Goal: Task Accomplishment & Management: Complete application form

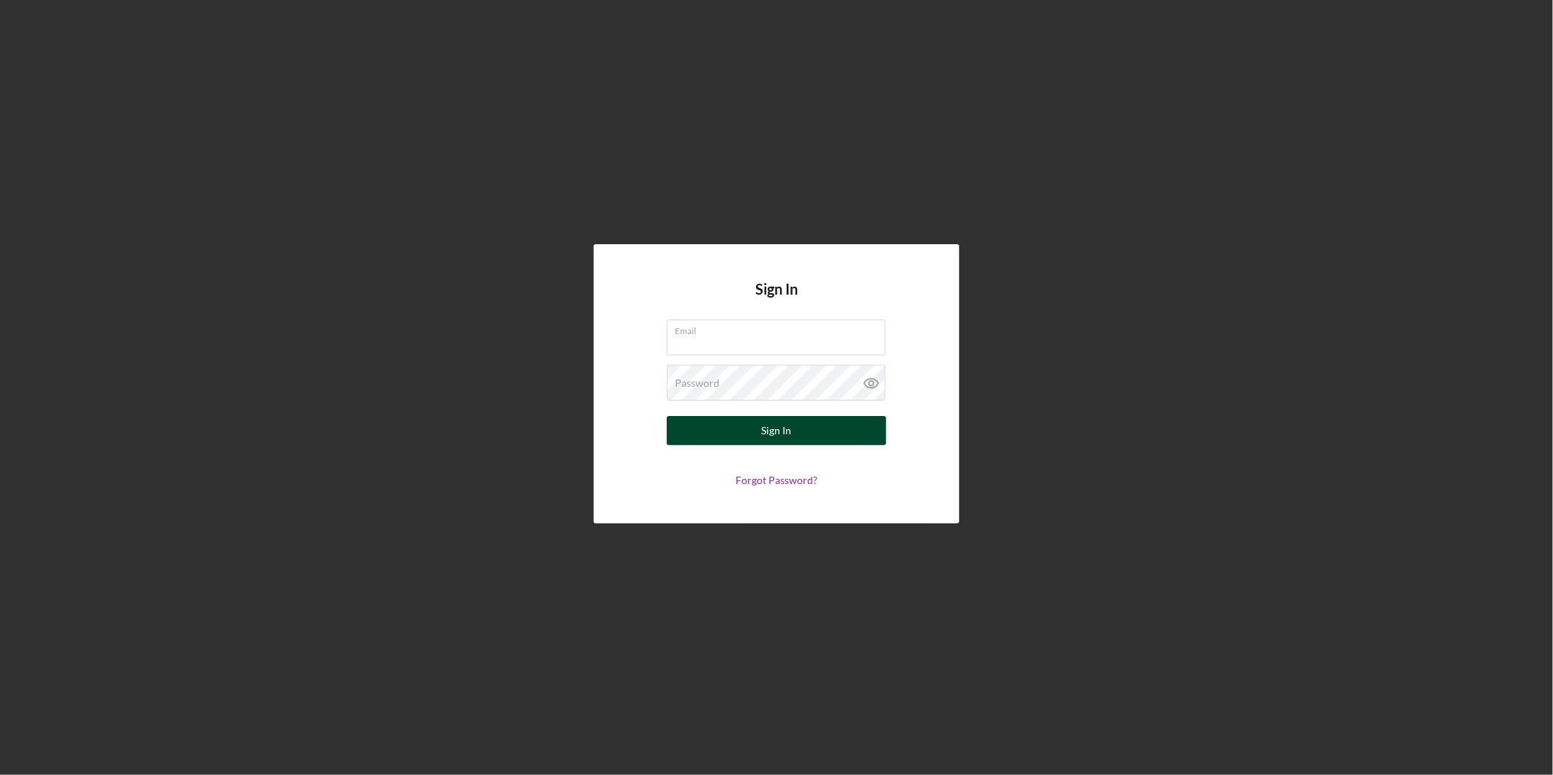
type input "[EMAIL_ADDRESS][DOMAIN_NAME]"
click at [766, 420] on div "Sign In" at bounding box center [777, 430] width 30 height 29
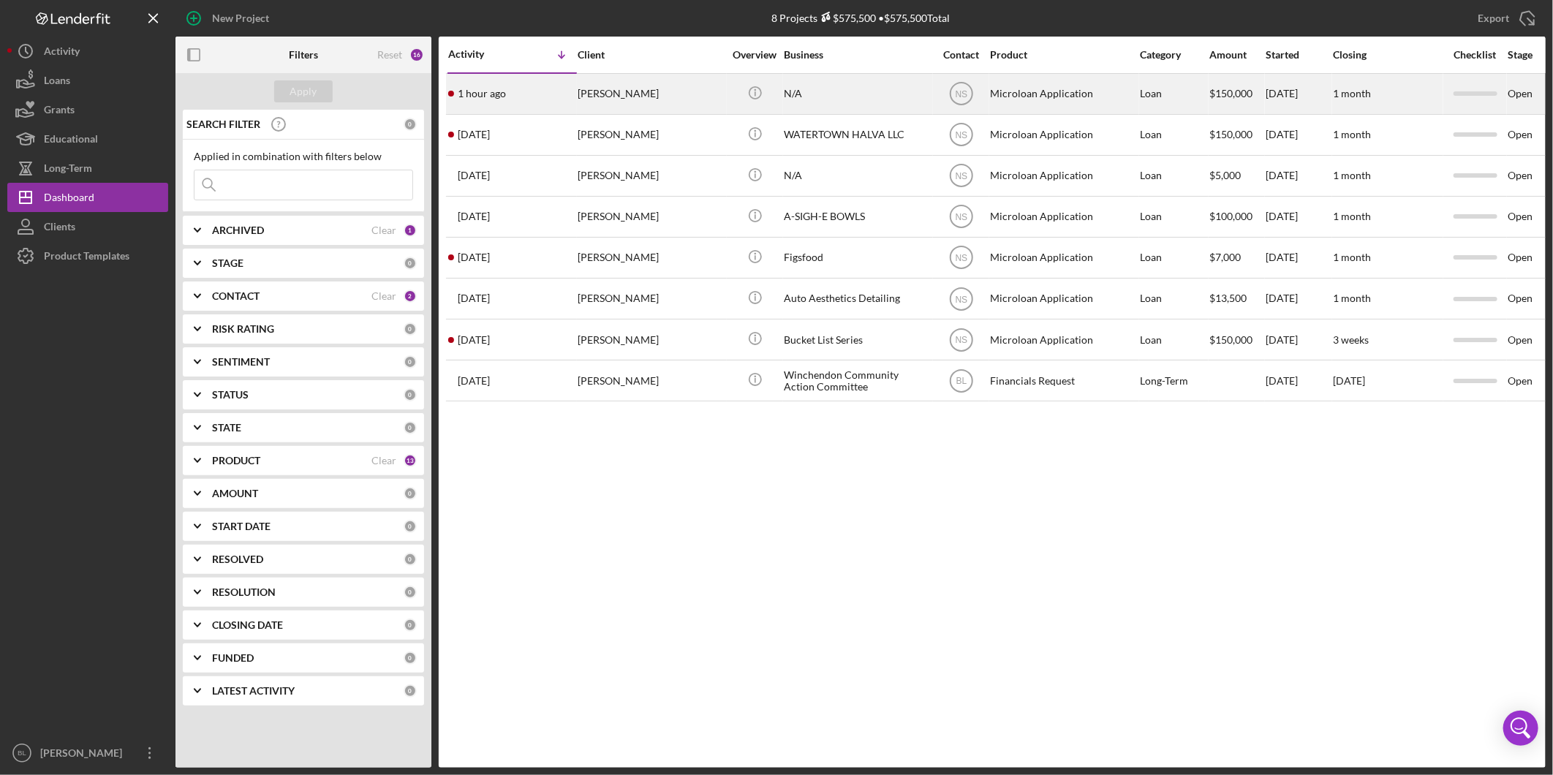
click at [857, 95] on div "N/A" at bounding box center [857, 94] width 146 height 39
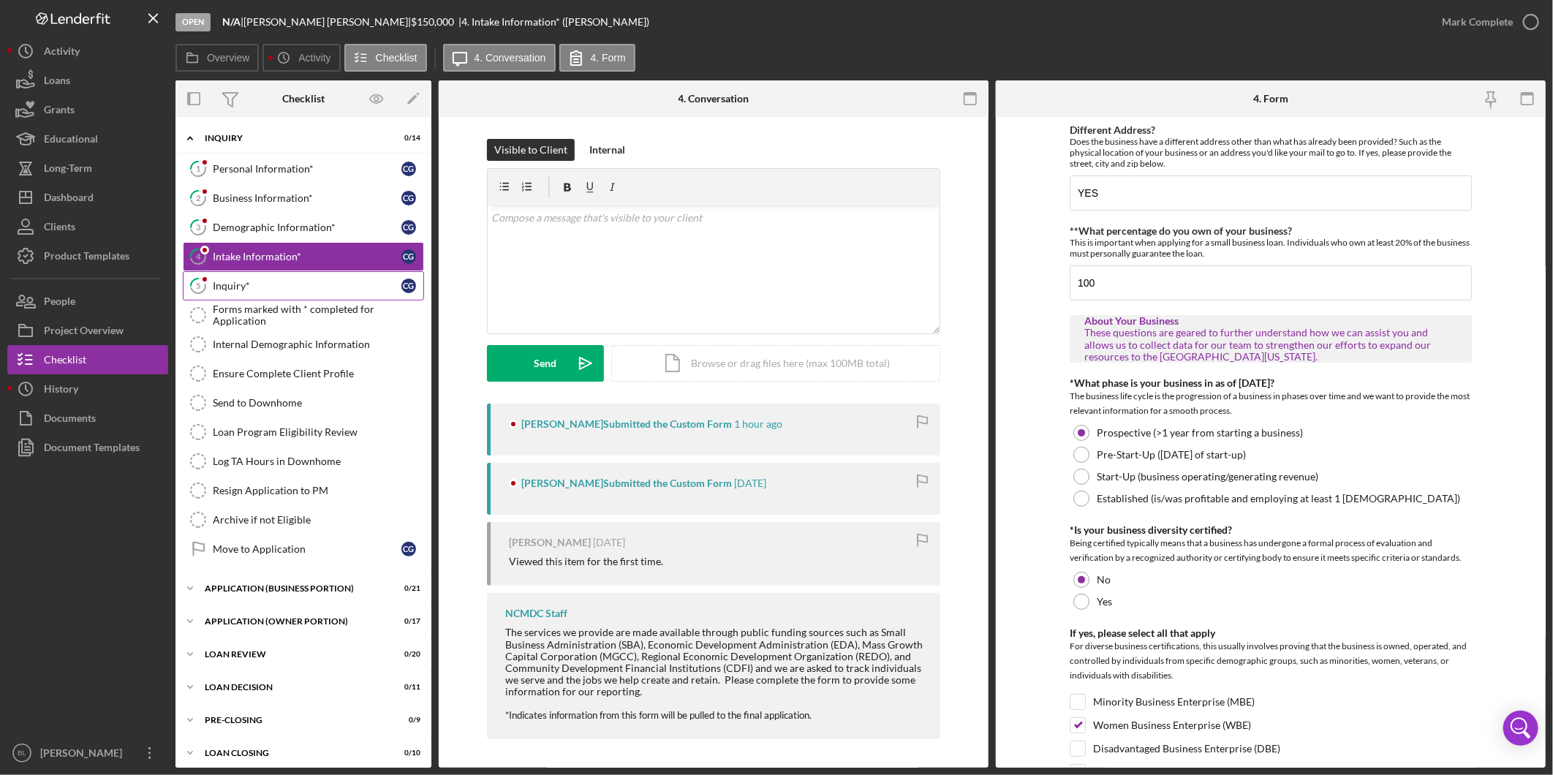
click at [279, 297] on link "5 Inquiry* c g" at bounding box center [303, 285] width 241 height 29
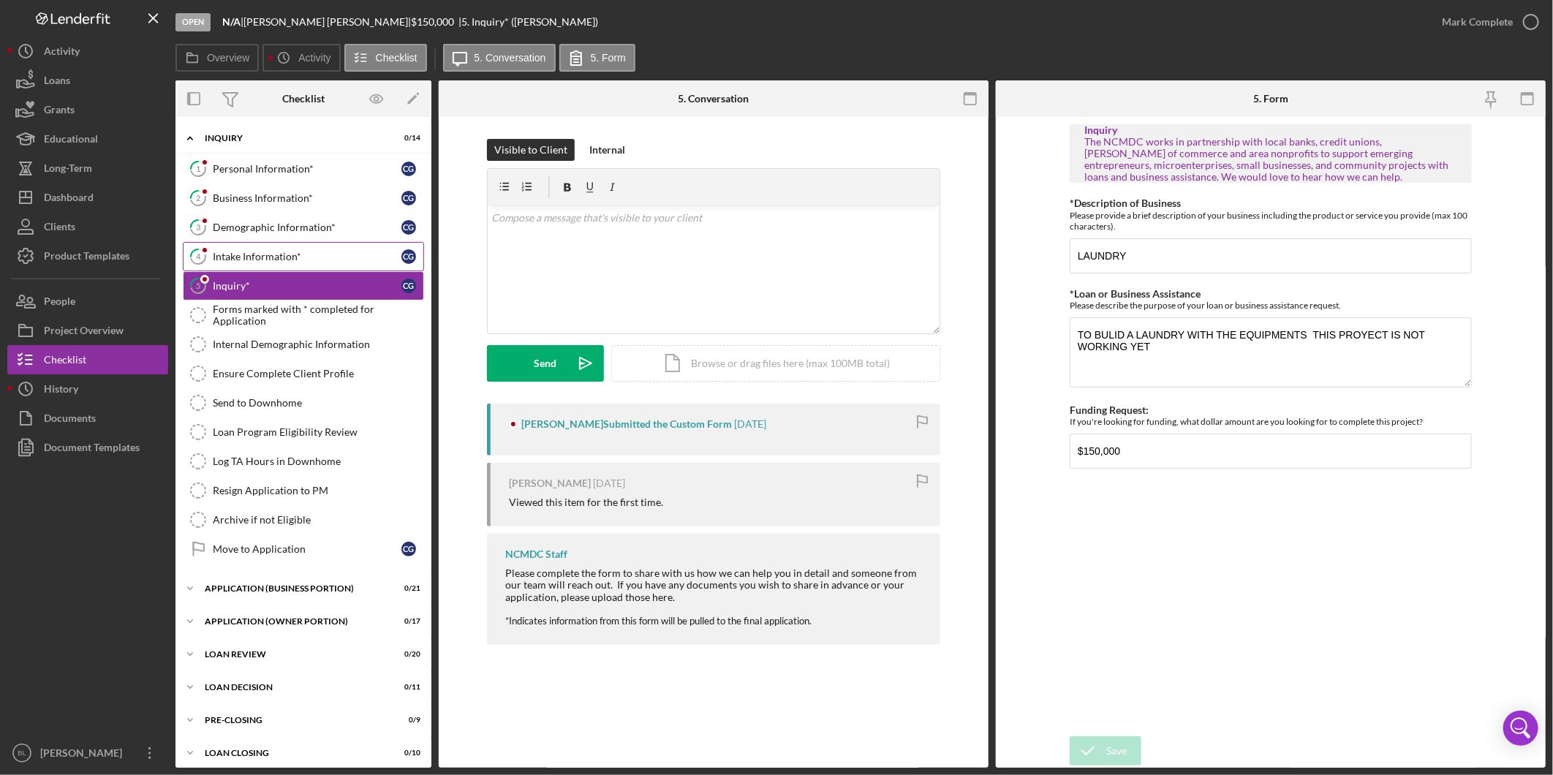
click at [304, 251] on div "Intake Information*" at bounding box center [307, 257] width 189 height 12
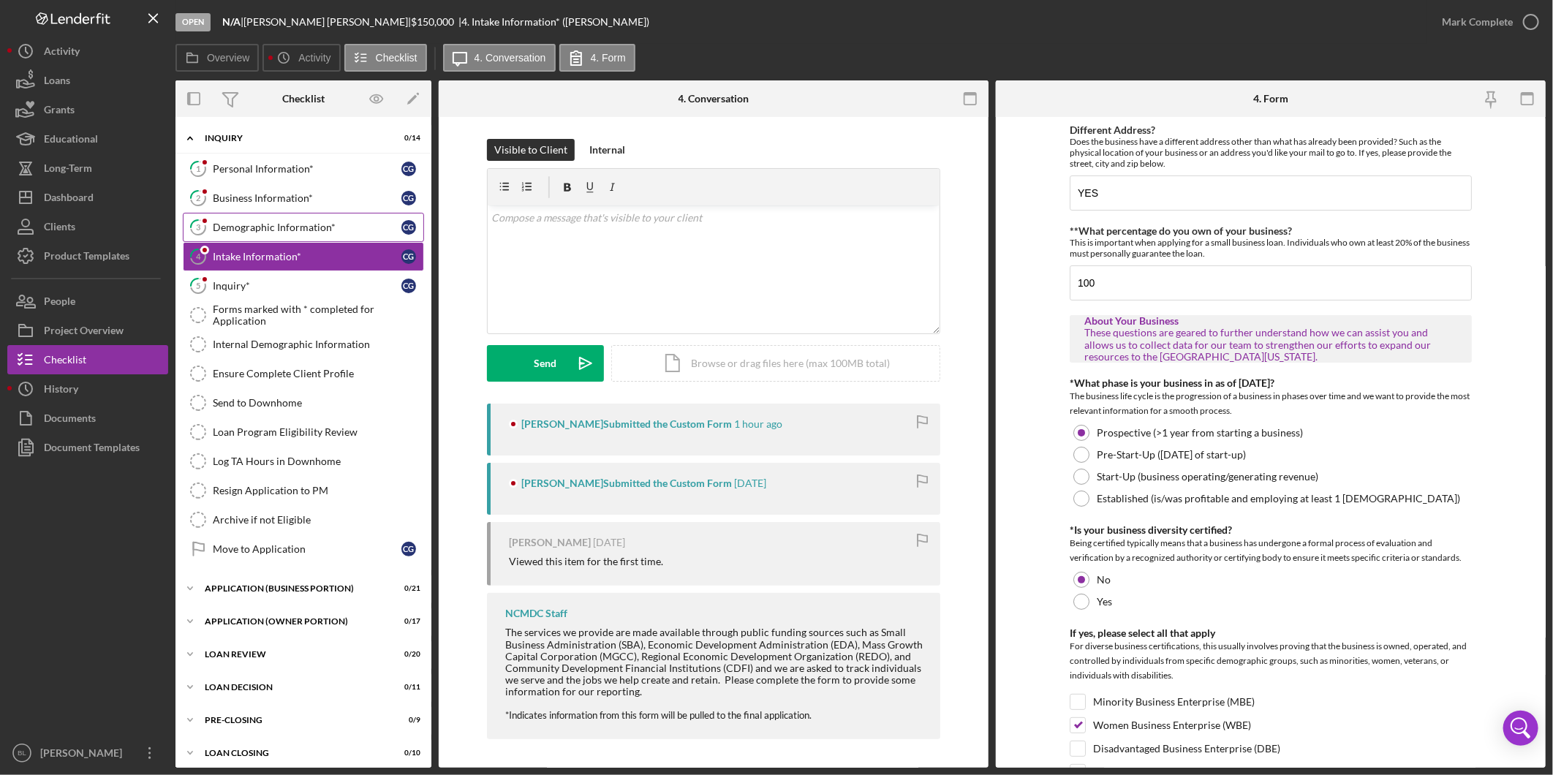
click at [271, 229] on div "Demographic Information*" at bounding box center [307, 228] width 189 height 12
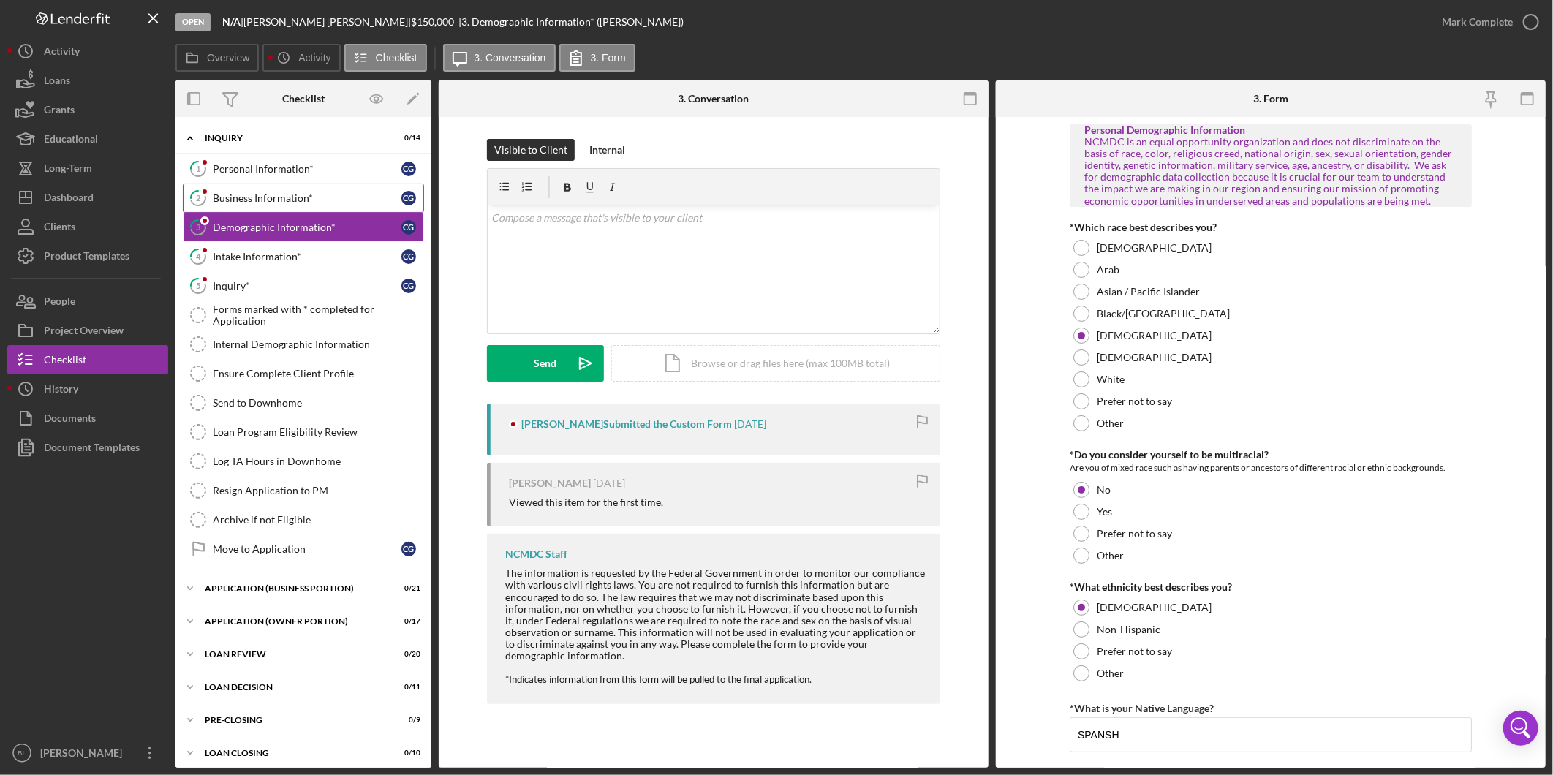
click at [279, 186] on link "2 Business Information* c g" at bounding box center [303, 198] width 241 height 29
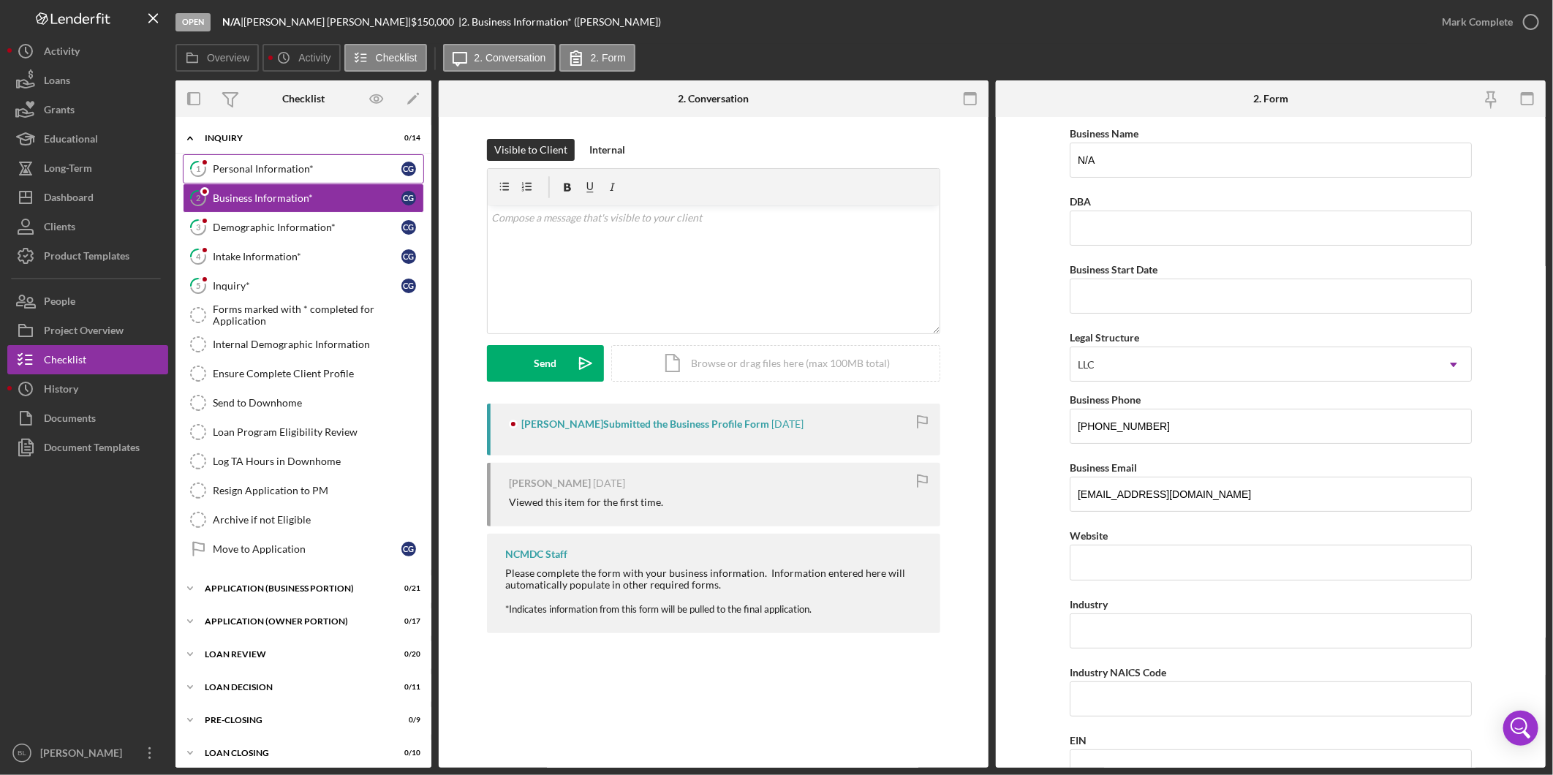
click at [281, 170] on div "Personal Information*" at bounding box center [307, 169] width 189 height 12
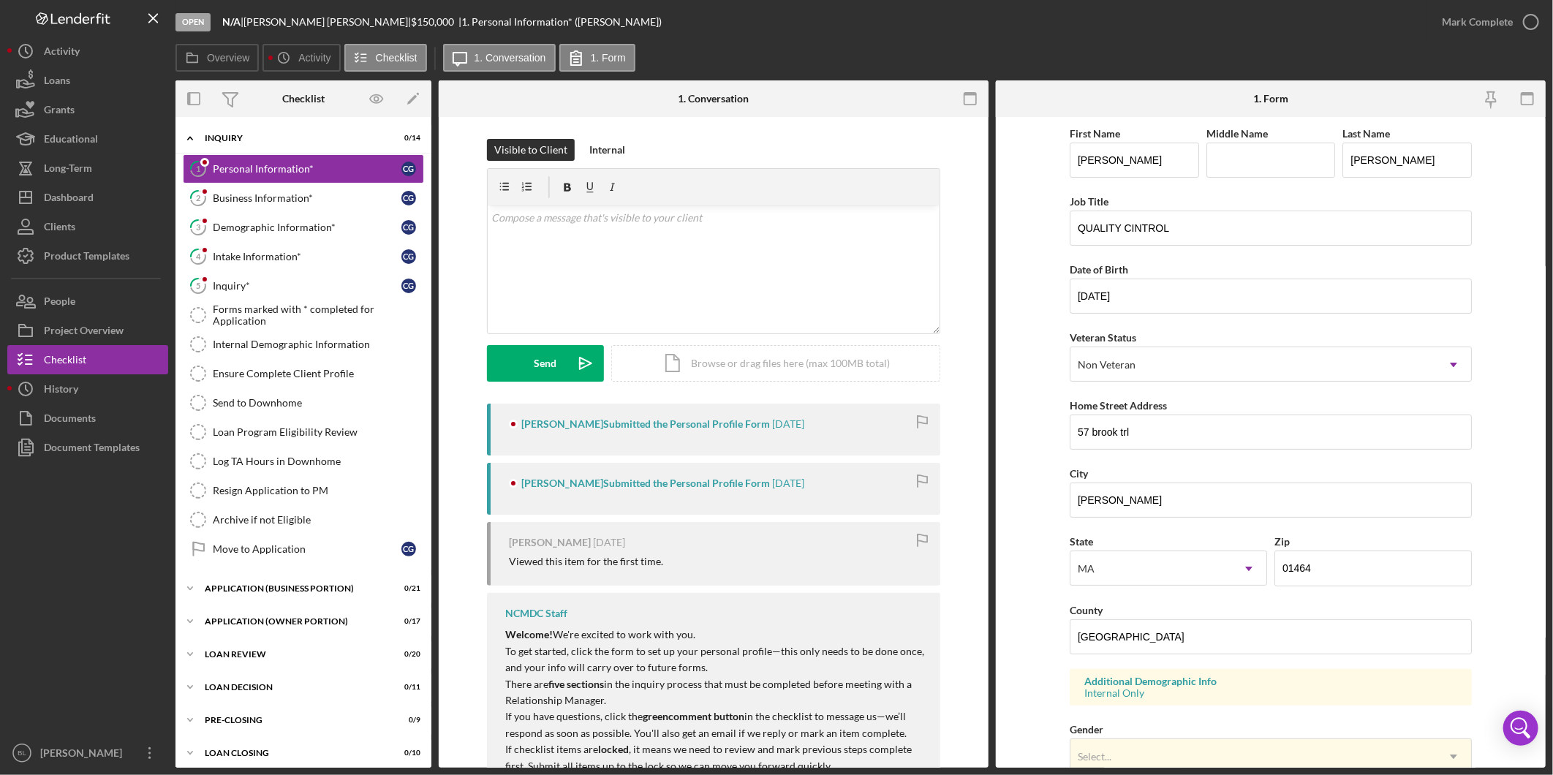
drag, startPoint x: 1176, startPoint y: 37, endPoint x: 1187, endPoint y: 49, distance: 17.1
click at [1174, 37] on div "Open N/A | [PERSON_NAME] | $150,000 $150,000 | 1. Personal Information* ([PERSO…" at bounding box center [801, 22] width 1252 height 44
click at [1078, 156] on input "[PERSON_NAME]" at bounding box center [1134, 160] width 129 height 35
type input "[PERSON_NAME]"
click at [1351, 158] on input "[PERSON_NAME]" at bounding box center [1406, 160] width 129 height 35
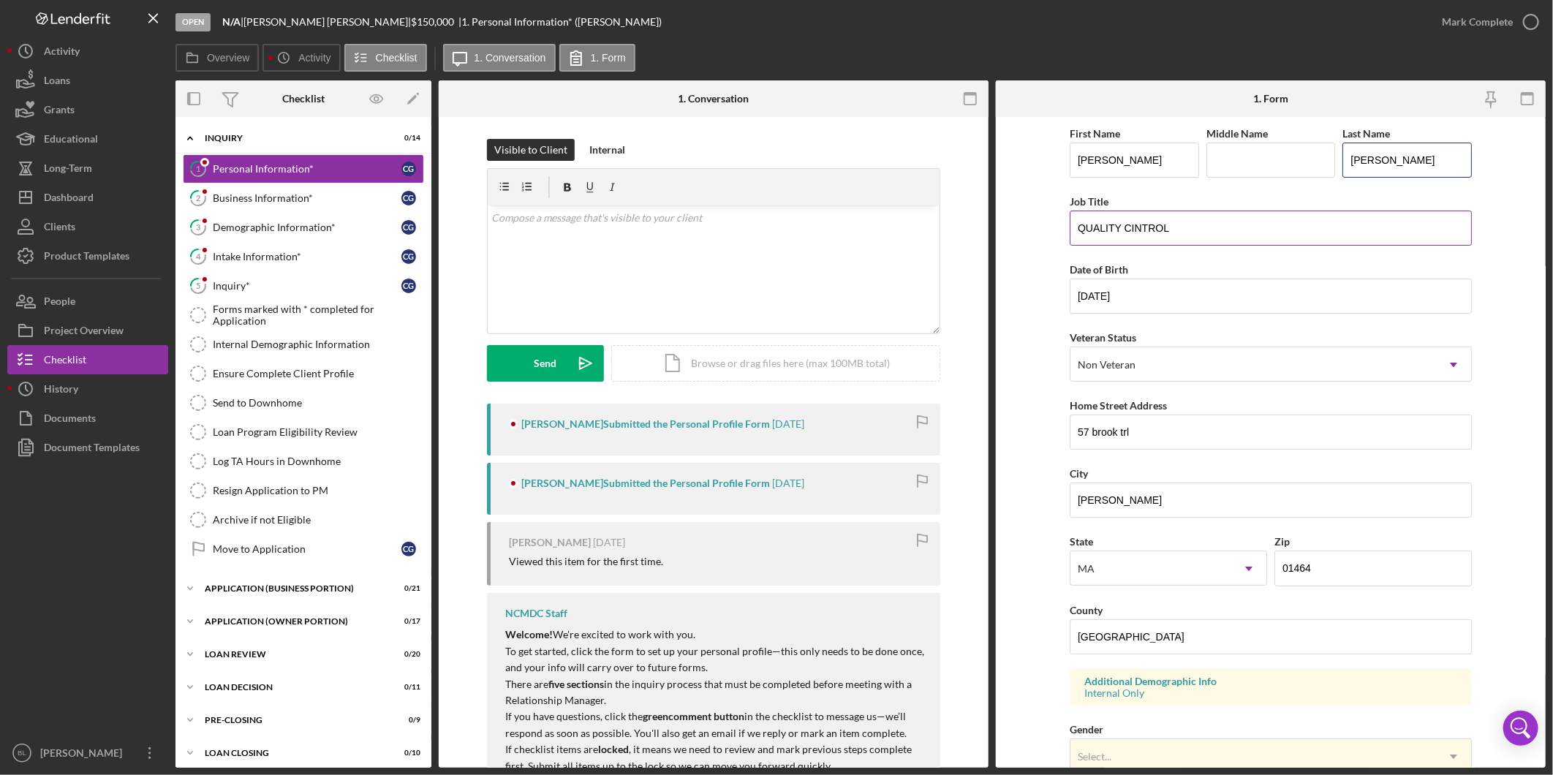
type input "[PERSON_NAME]"
click at [1201, 227] on input "QUALITY CINTROL" at bounding box center [1271, 228] width 402 height 35
drag, startPoint x: 1166, startPoint y: 224, endPoint x: 922, endPoint y: 228, distance: 244.2
click at [969, 231] on div "Overview Internal Workflow Stage Open Icon/Dropdown Arrow Archive (can unarchiv…" at bounding box center [860, 423] width 1370 height 687
type input "Quality Control"
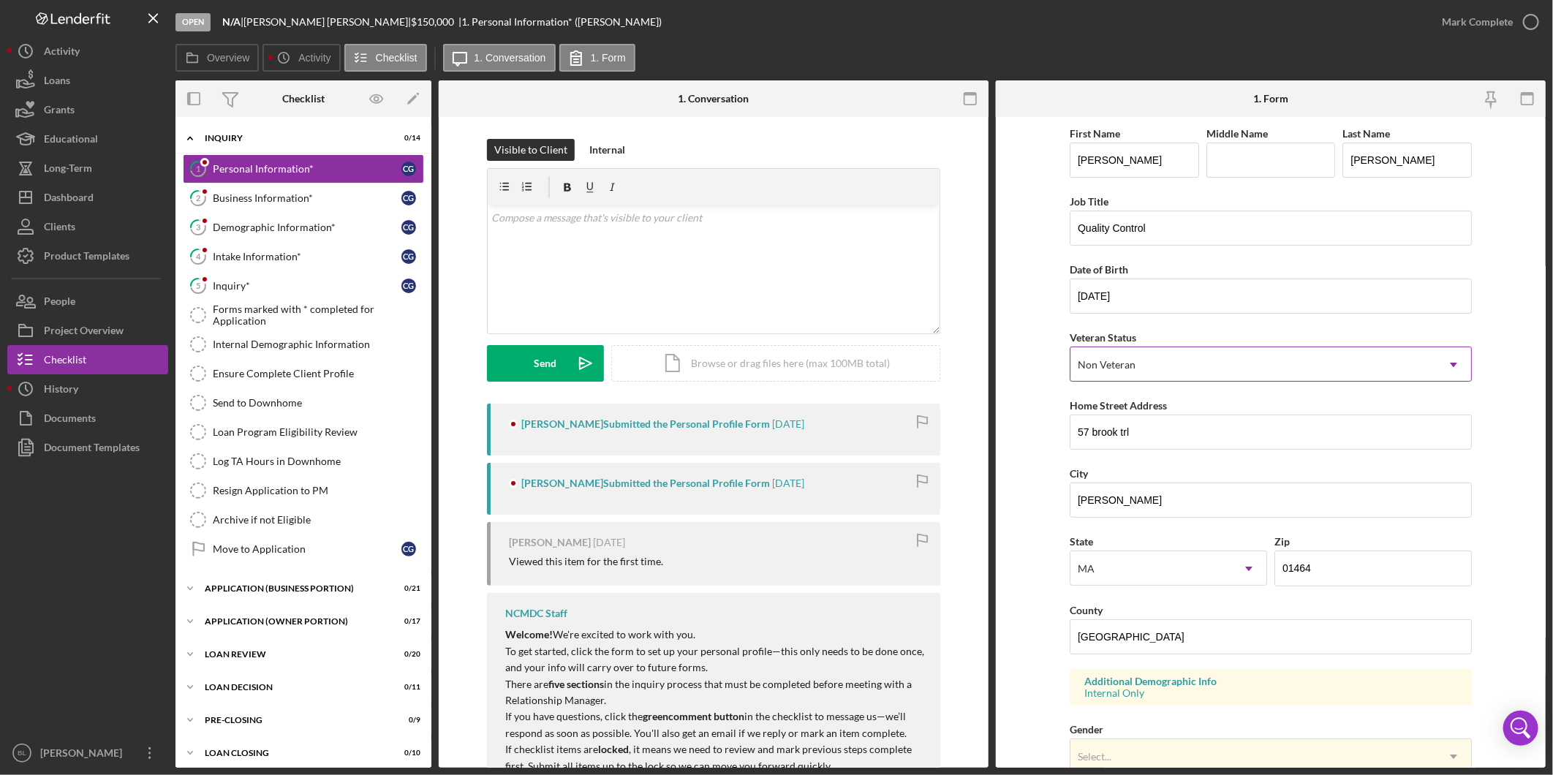
click at [1149, 358] on div "Non Veteran" at bounding box center [1253, 365] width 366 height 34
click at [1215, 368] on div "Non Veteran" at bounding box center [1253, 365] width 366 height 34
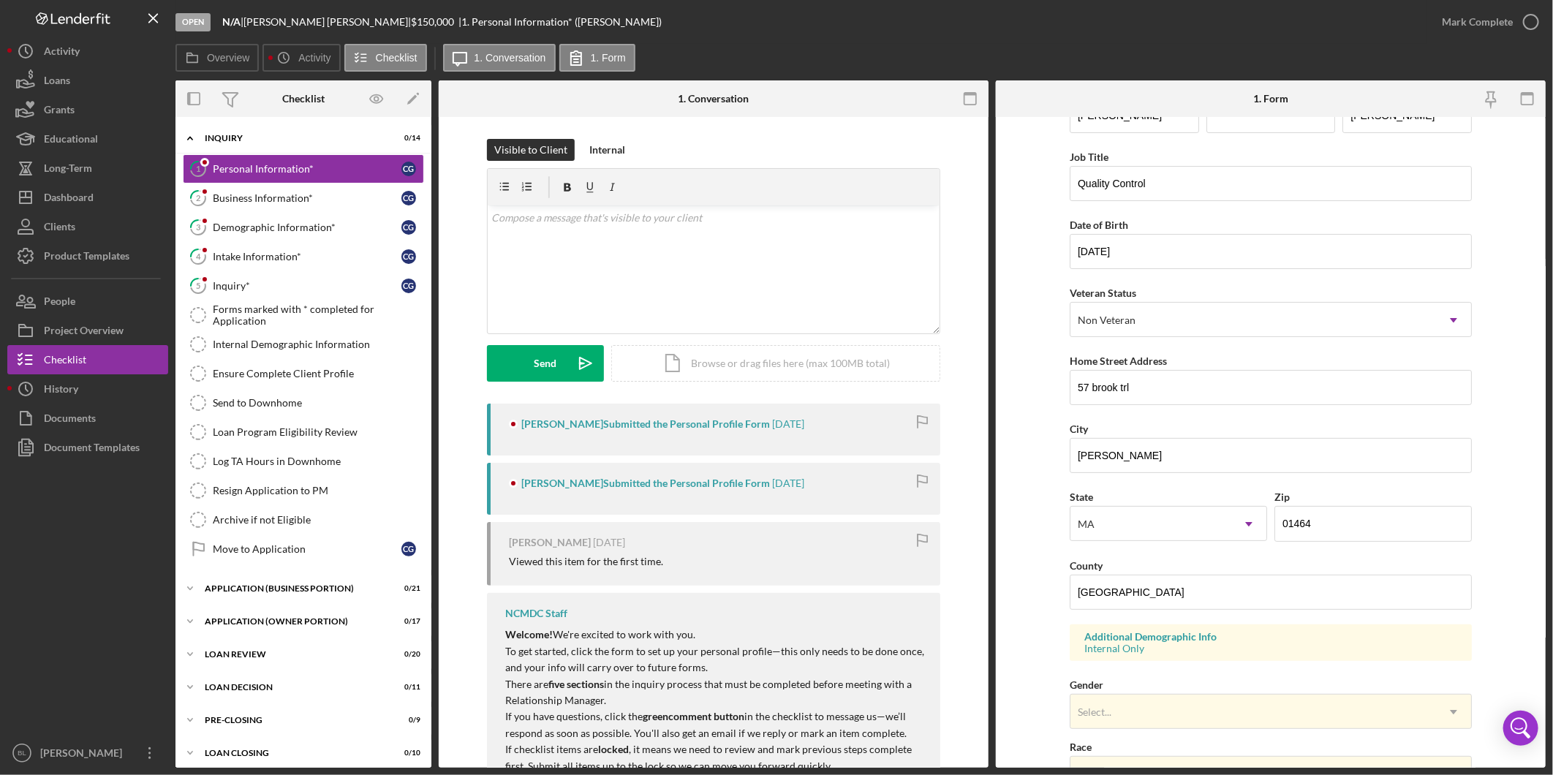
scroll to position [81, 0]
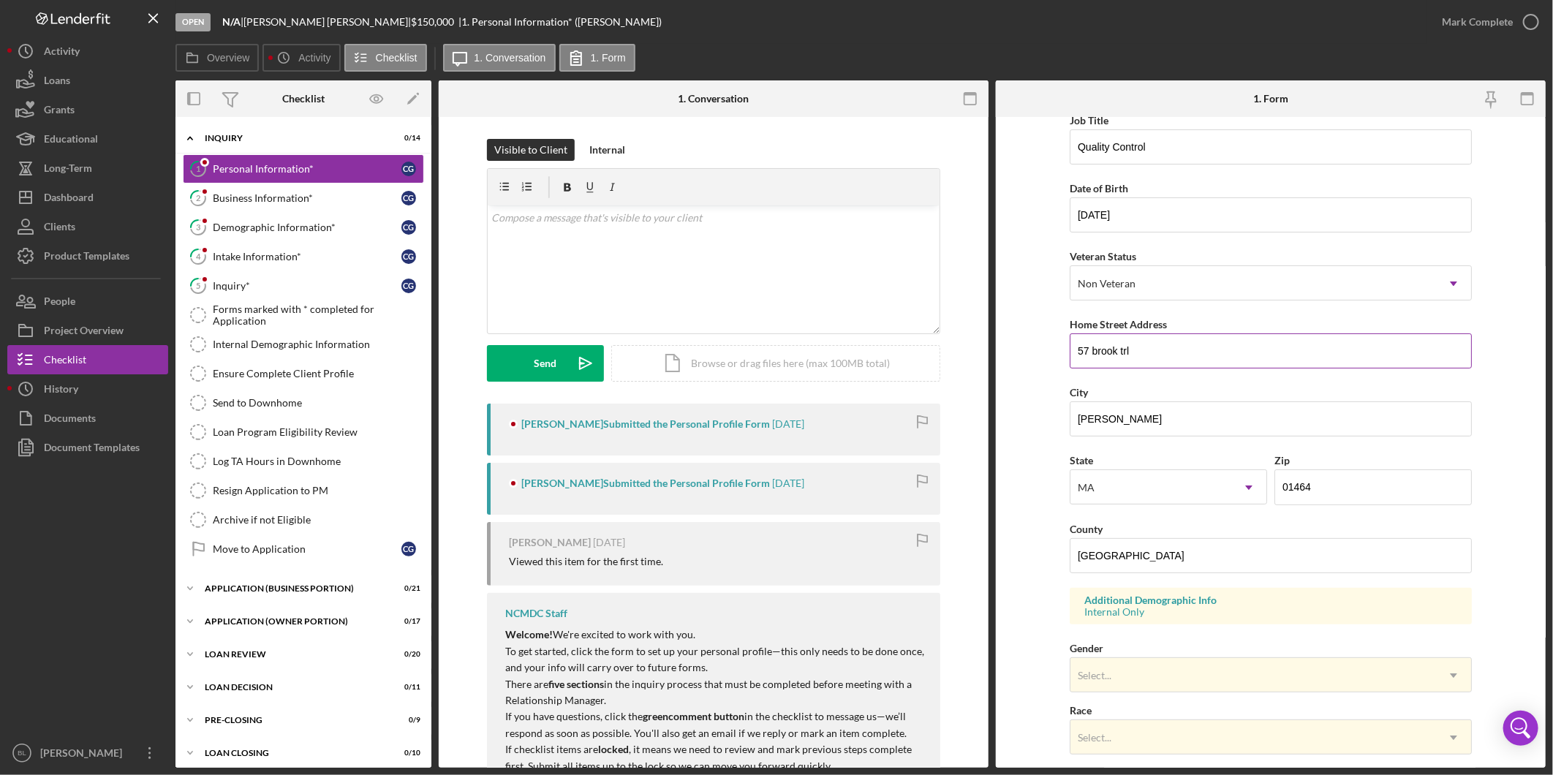
click at [1092, 351] on input "57 brook trl" at bounding box center [1271, 350] width 402 height 35
type input "57 Brook TRL"
drag, startPoint x: 1077, startPoint y: 417, endPoint x: 1224, endPoint y: 637, distance: 265.2
click at [1077, 420] on input "[PERSON_NAME]" at bounding box center [1271, 418] width 402 height 35
type input "[PERSON_NAME]"
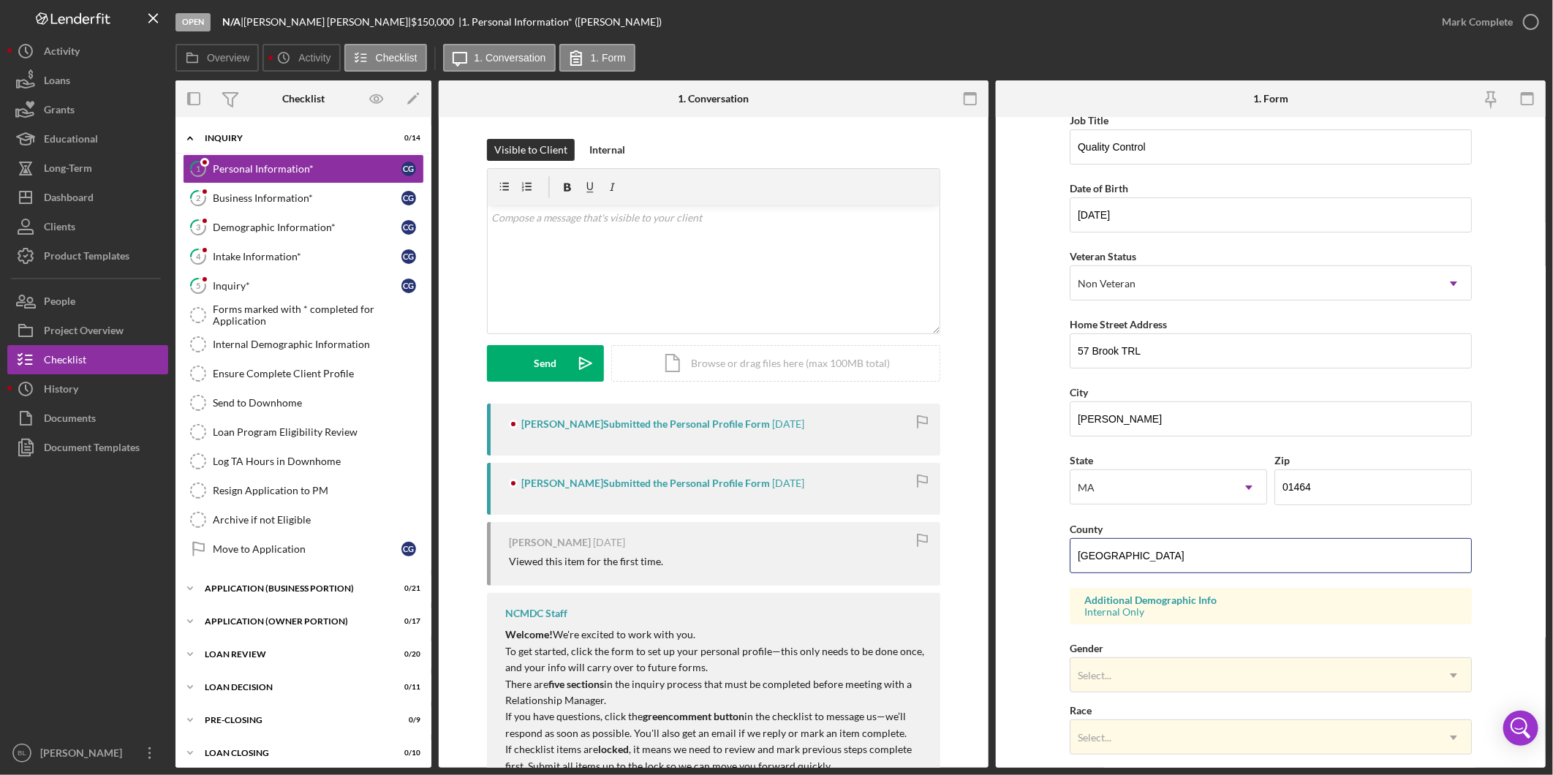
drag, startPoint x: 1251, startPoint y: 556, endPoint x: 934, endPoint y: 556, distance: 316.6
click at [941, 553] on div "Overview Internal Workflow Stage Open Icon/Dropdown Arrow Archive (can unarchiv…" at bounding box center [860, 423] width 1370 height 687
type input "[GEOGRAPHIC_DATA]"
drag, startPoint x: 1141, startPoint y: 560, endPoint x: 898, endPoint y: 559, distance: 243.4
click at [899, 559] on div "Overview Internal Workflow Stage Open Icon/Dropdown Arrow Archive (can unarchiv…" at bounding box center [860, 423] width 1370 height 687
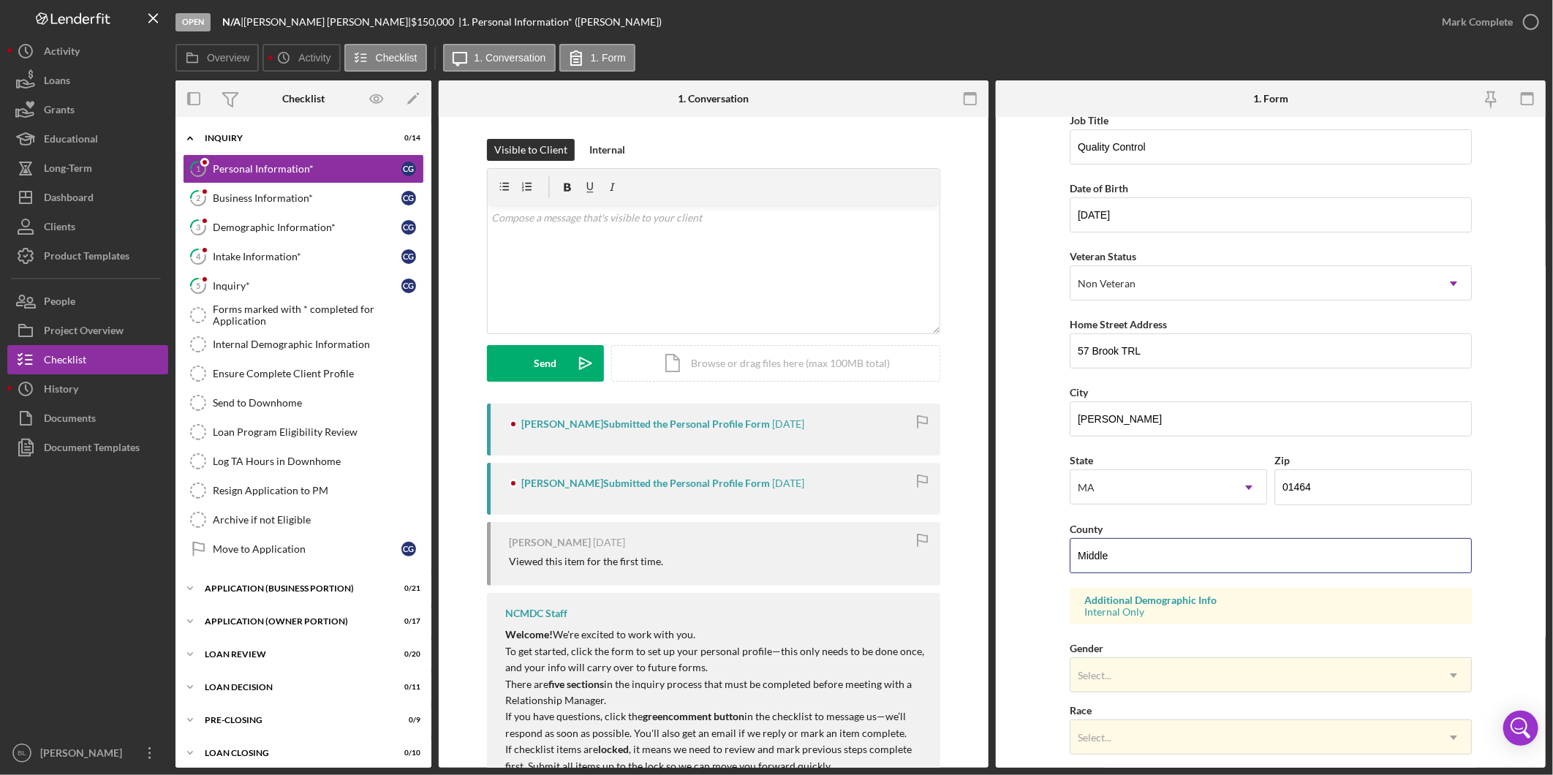
type input "[GEOGRAPHIC_DATA]"
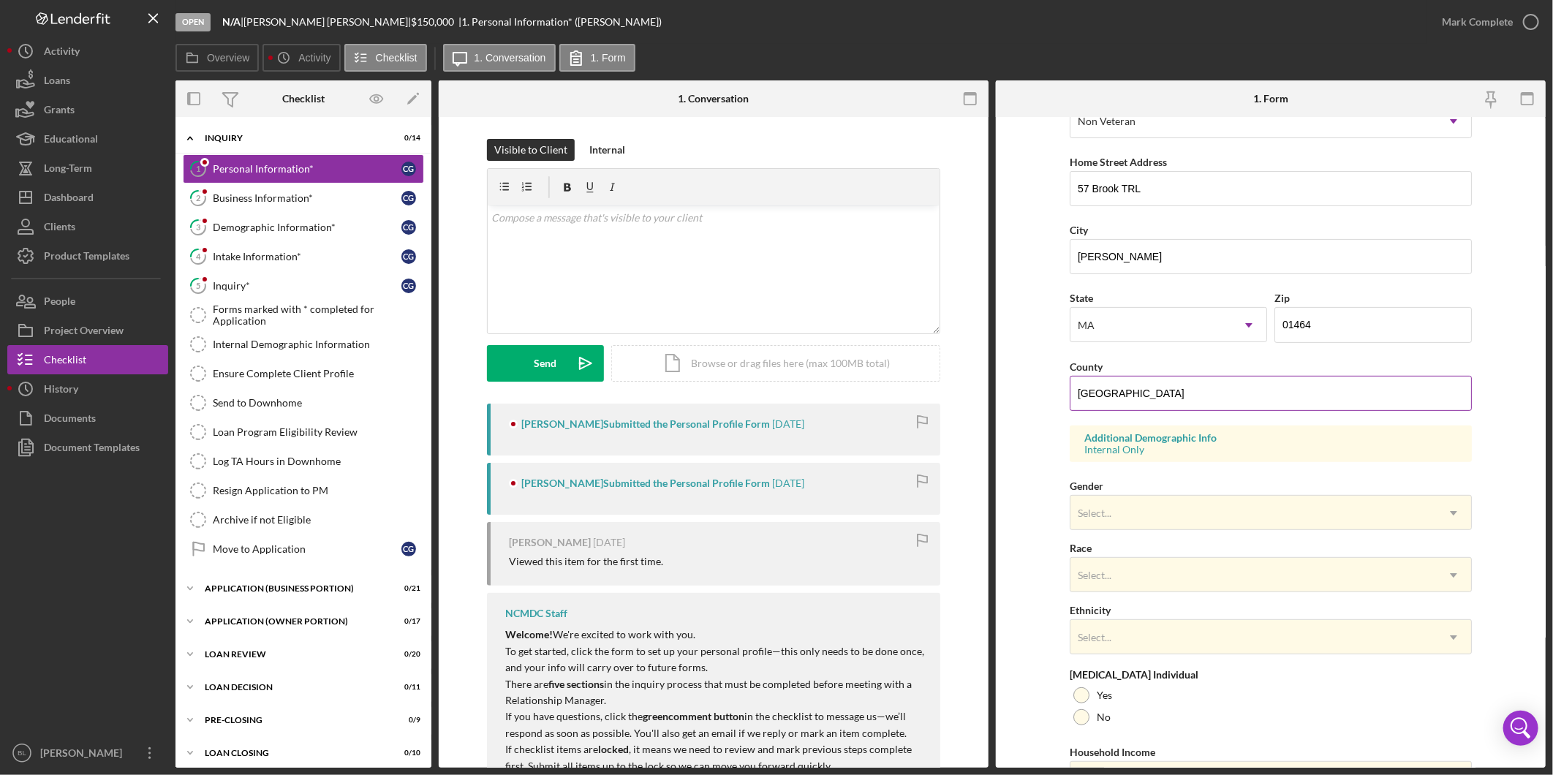
scroll to position [327, 0]
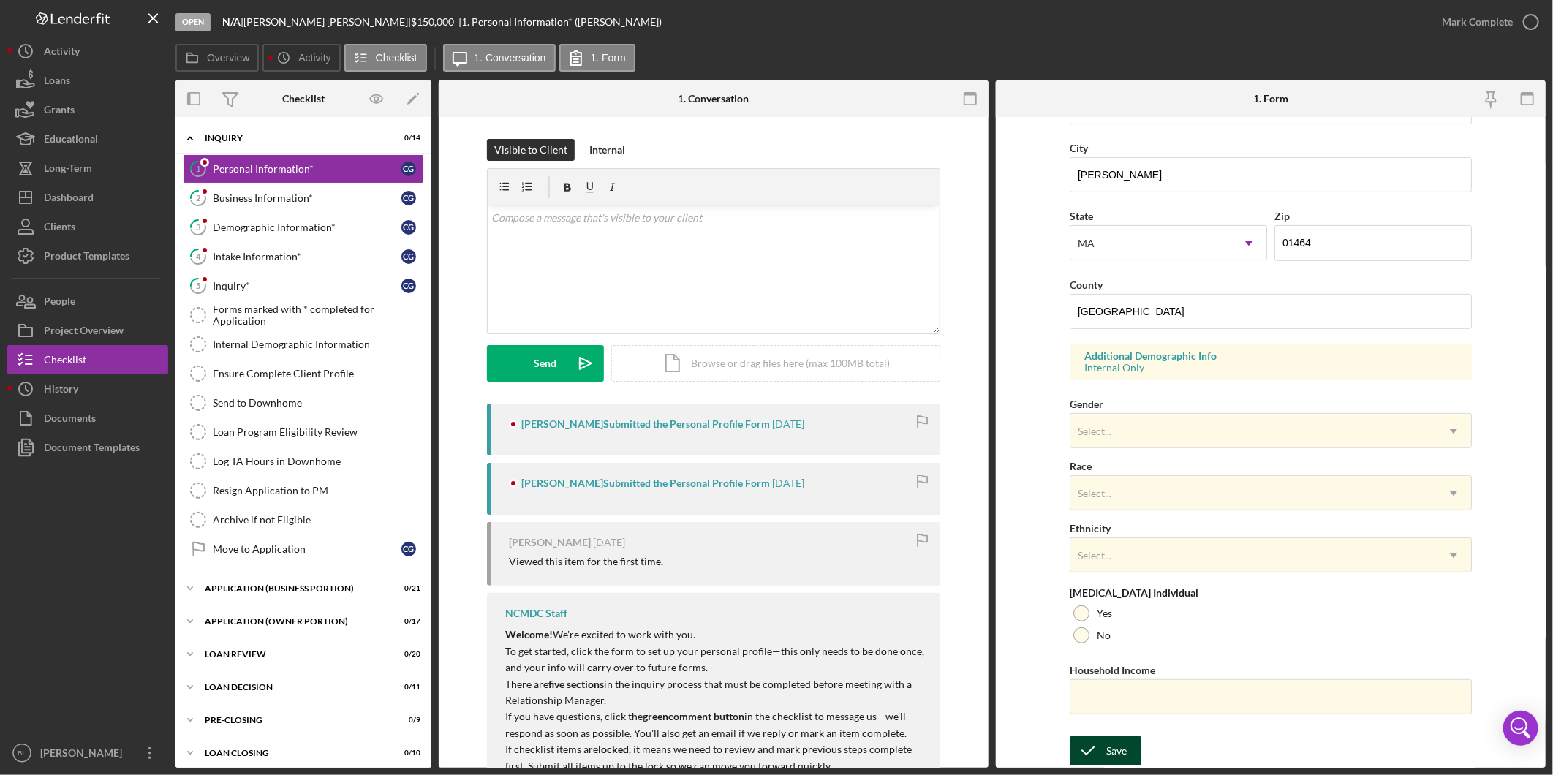
click at [1111, 758] on div "Save" at bounding box center [1116, 750] width 20 height 29
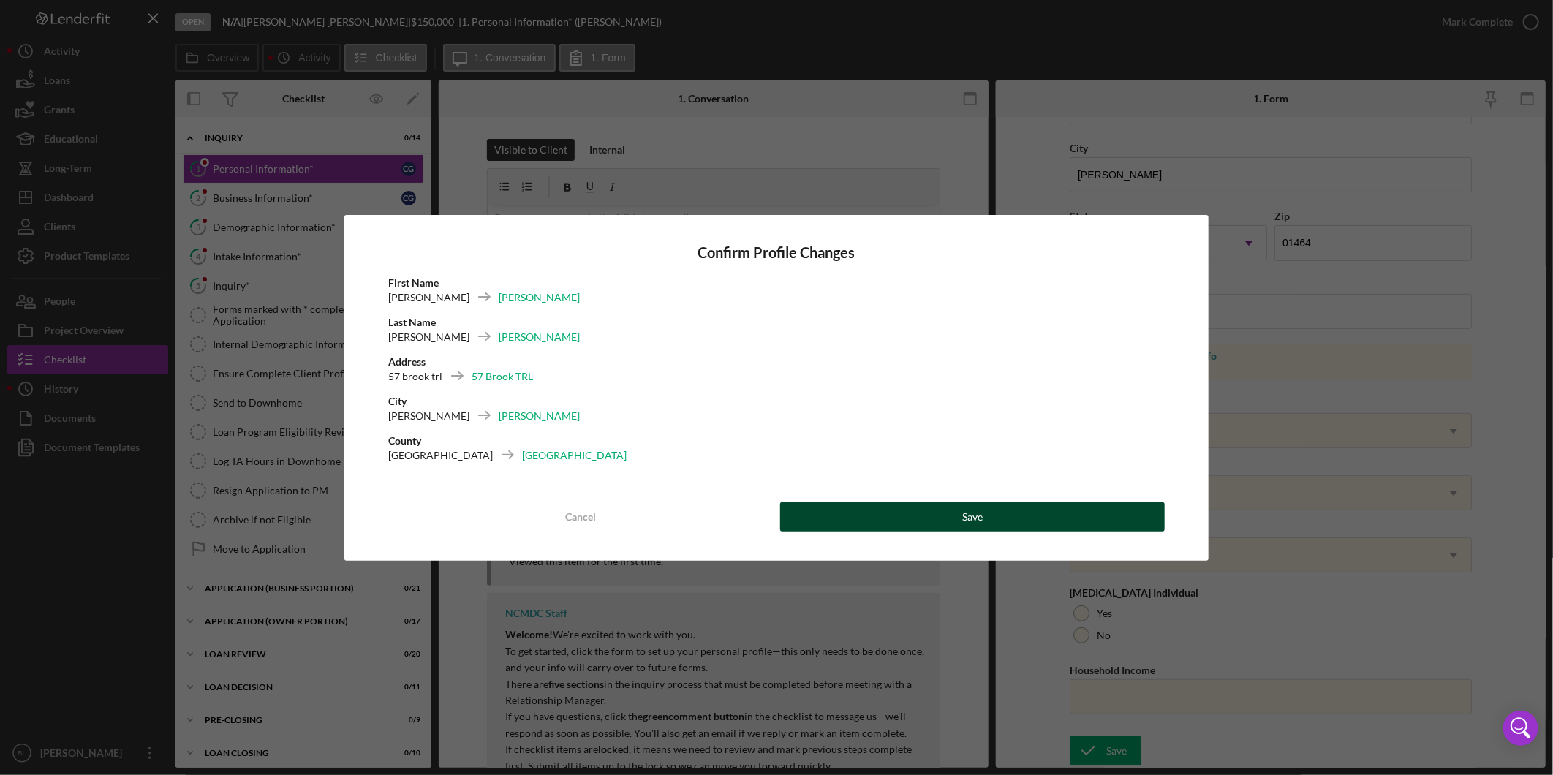
click at [860, 518] on button "Save" at bounding box center [972, 516] width 385 height 29
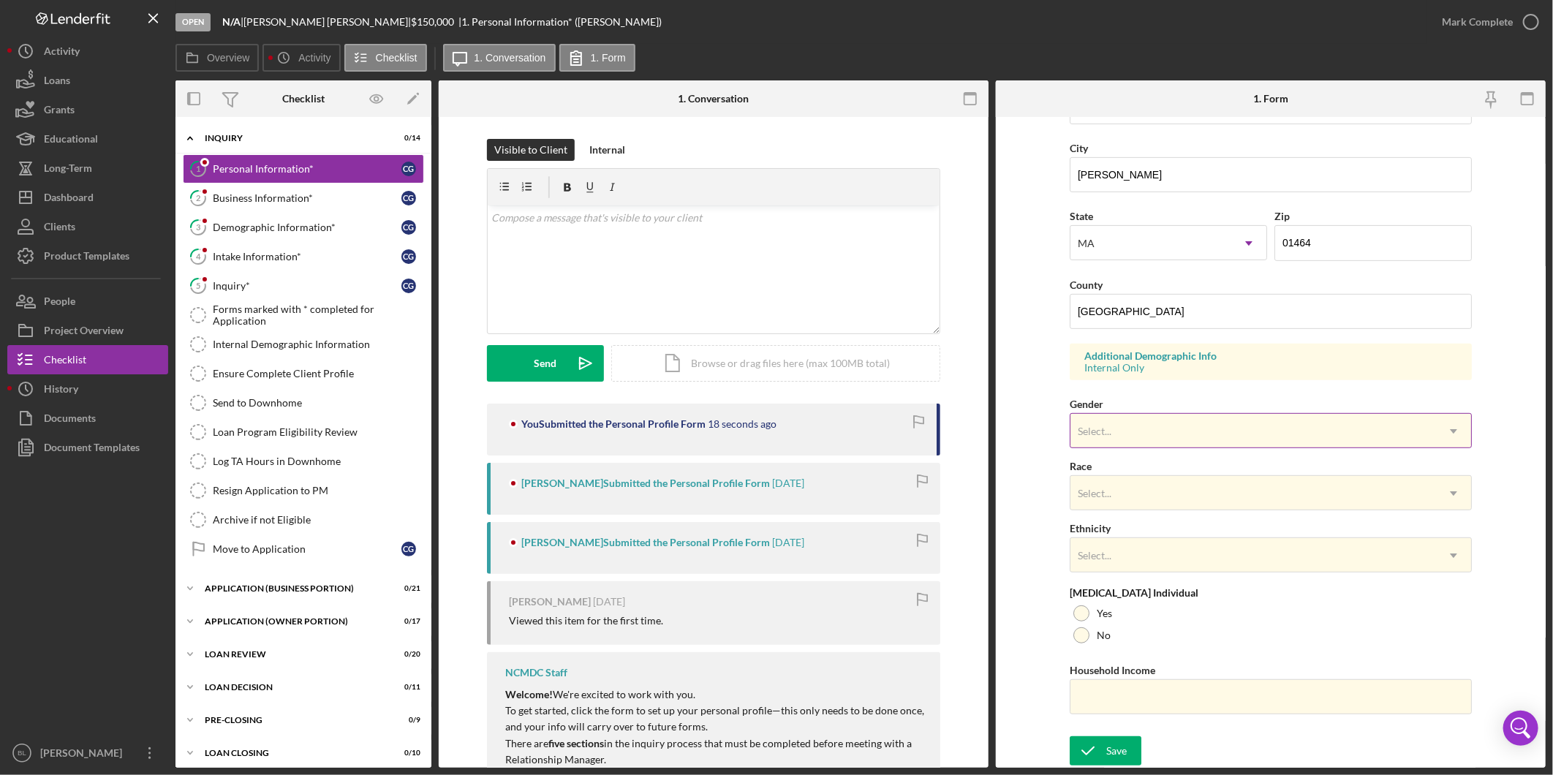
click at [1168, 419] on div "Select..." at bounding box center [1253, 432] width 366 height 34
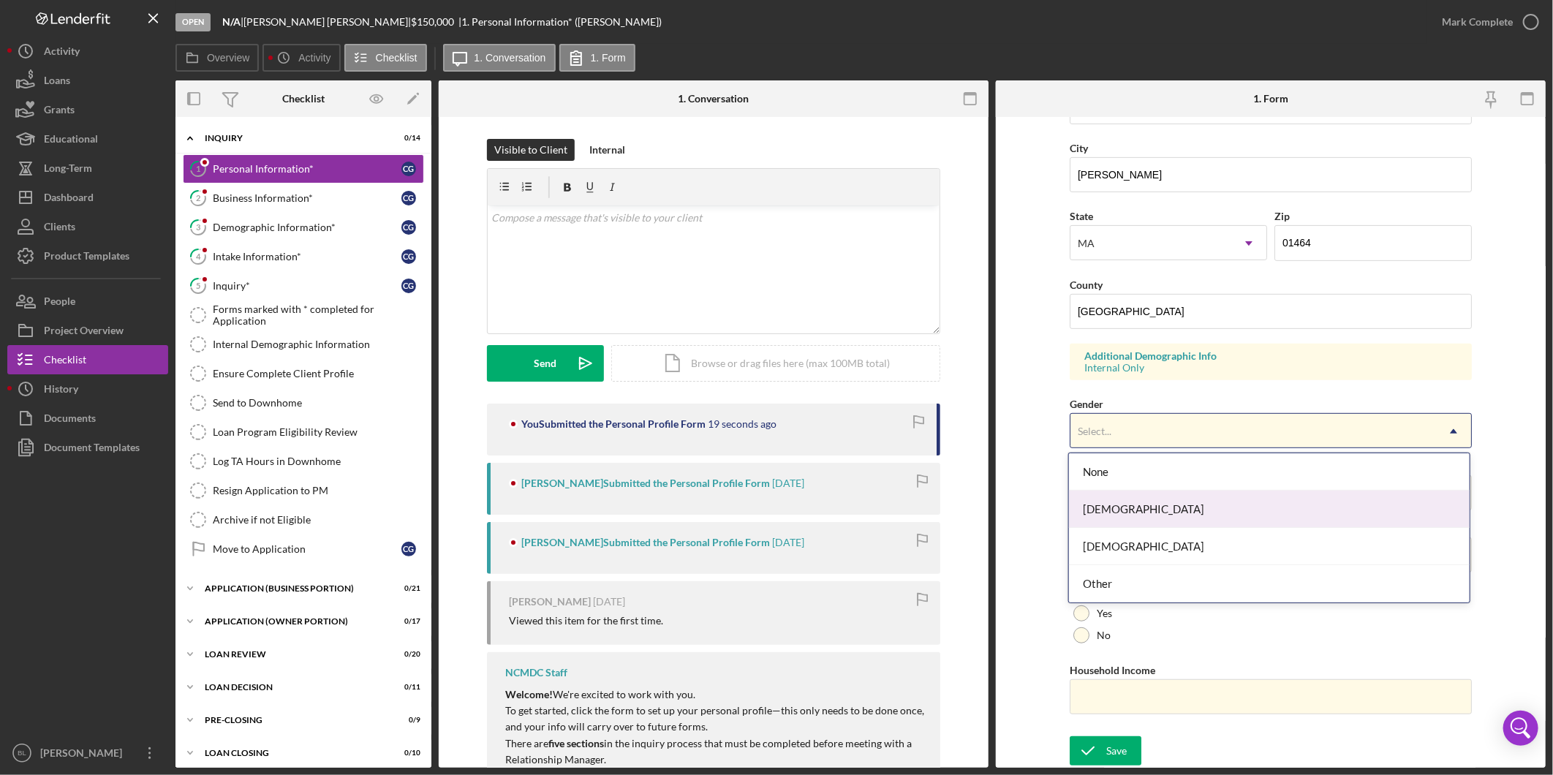
click at [1144, 503] on div "[DEMOGRAPHIC_DATA]" at bounding box center [1269, 509] width 401 height 37
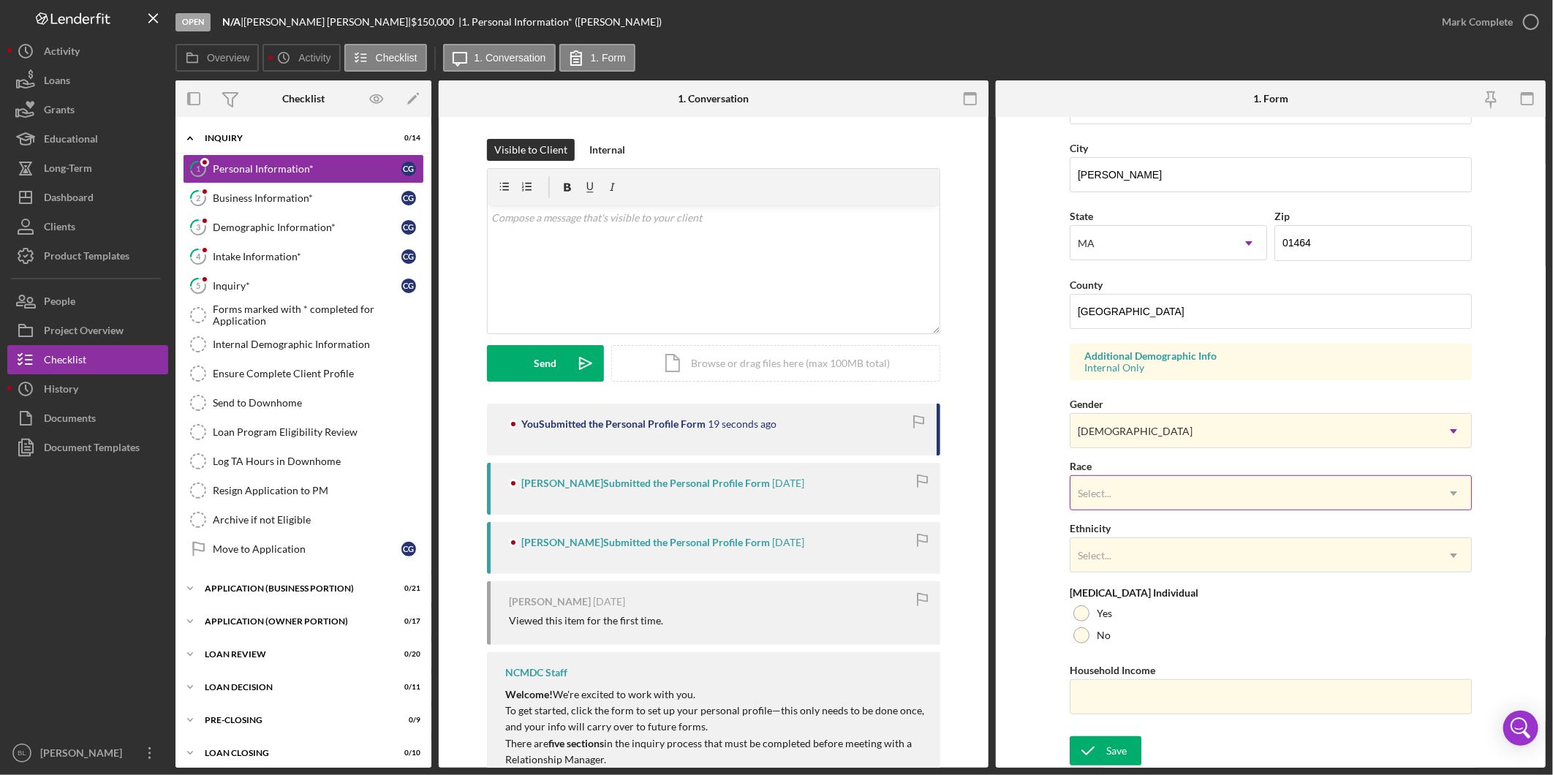
click at [1144, 488] on div "Select..." at bounding box center [1253, 494] width 366 height 34
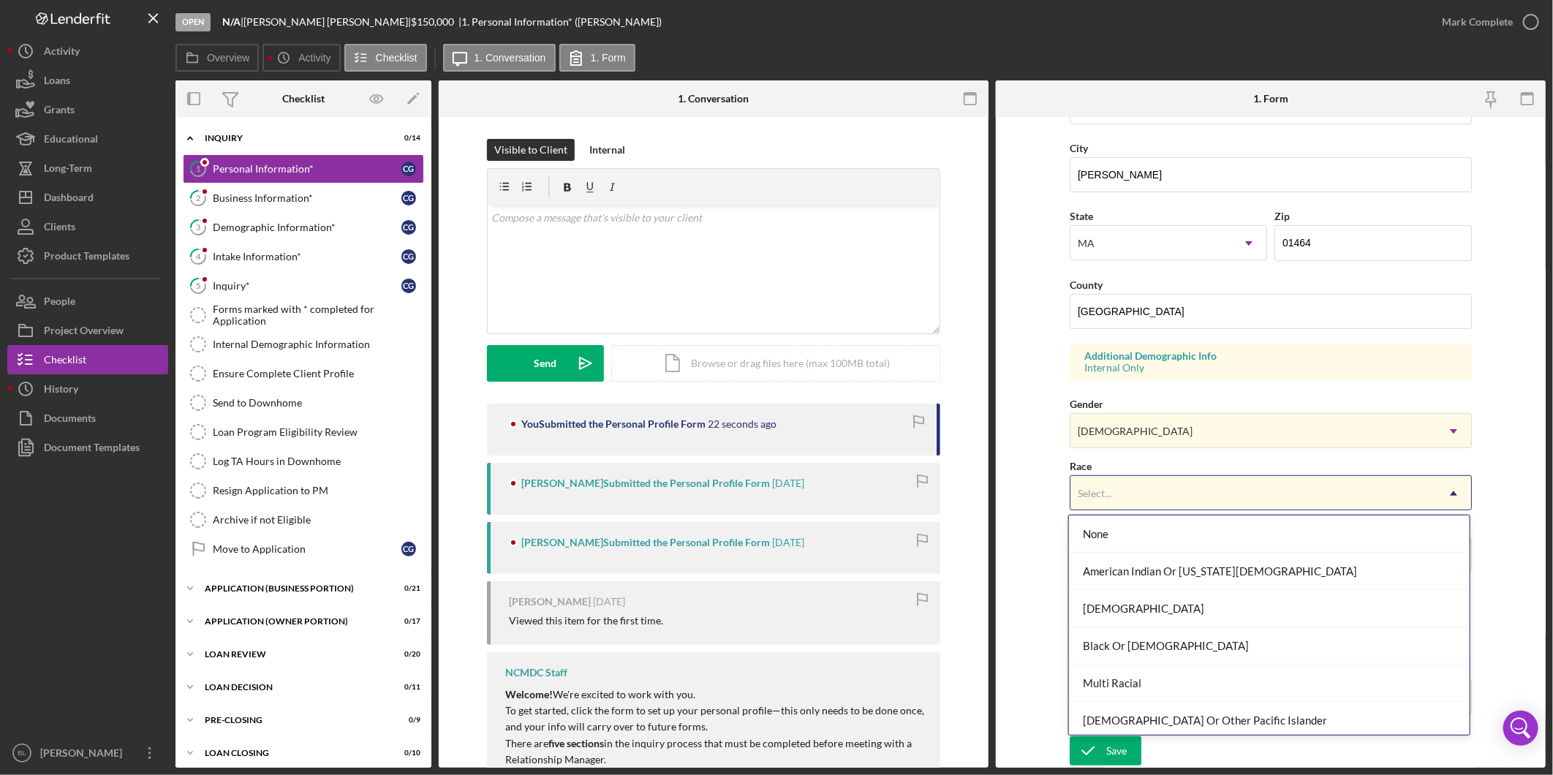
scroll to position [79, 0]
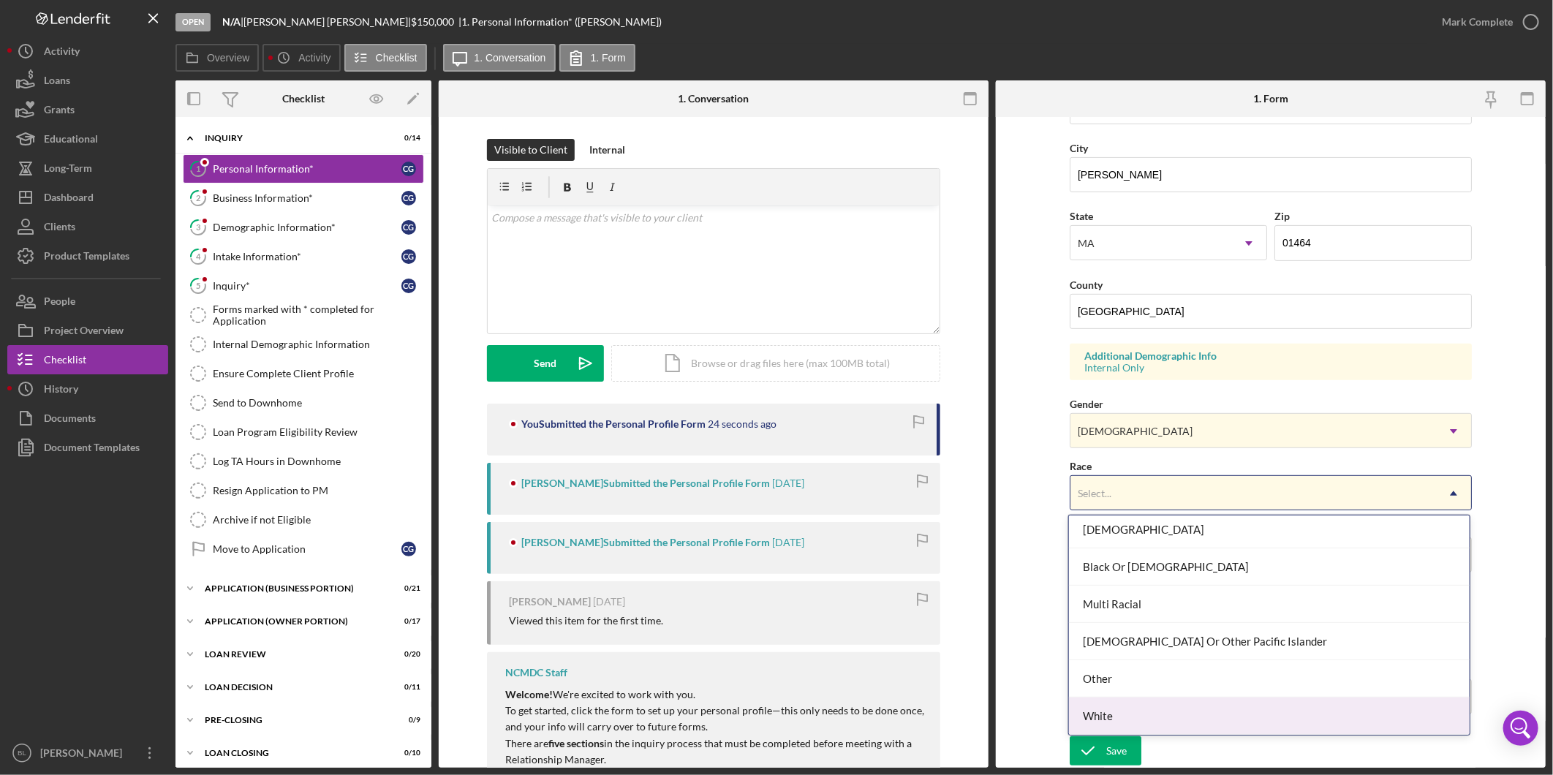
click at [1177, 705] on div "White" at bounding box center [1269, 715] width 401 height 37
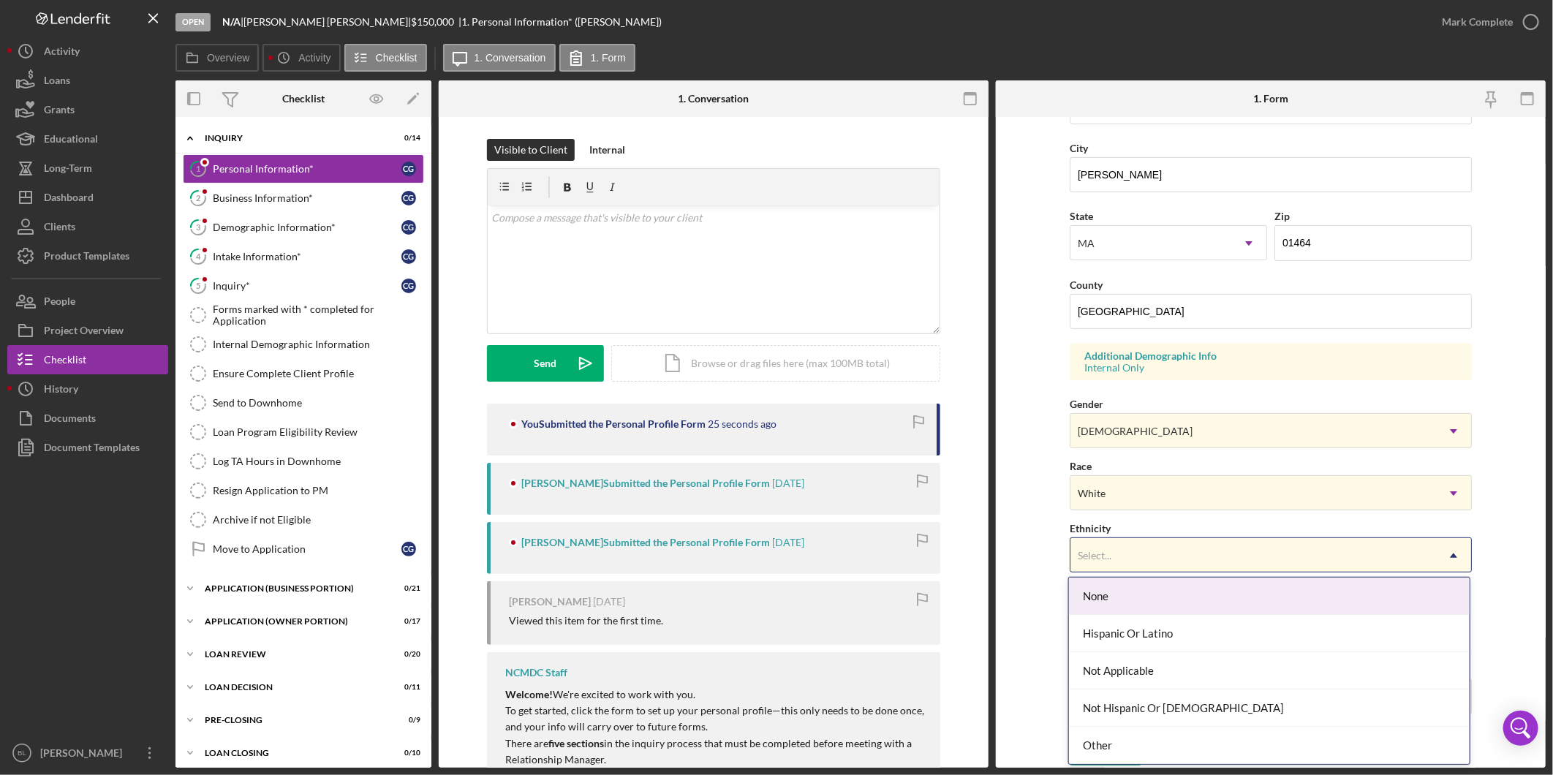
click at [1138, 553] on div "Select..." at bounding box center [1253, 556] width 366 height 34
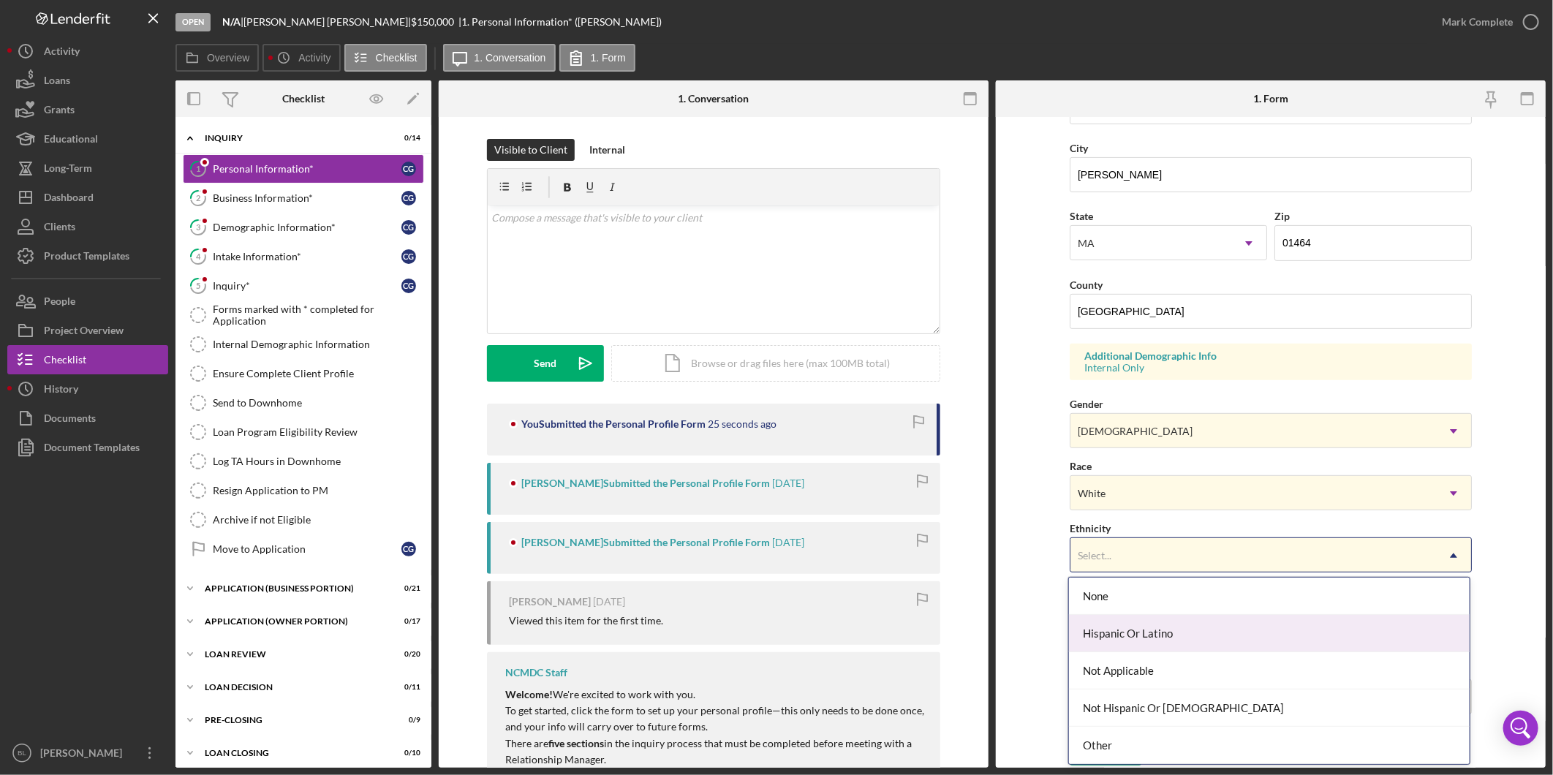
click at [1133, 634] on div "Hispanic Or Latino" at bounding box center [1269, 633] width 401 height 37
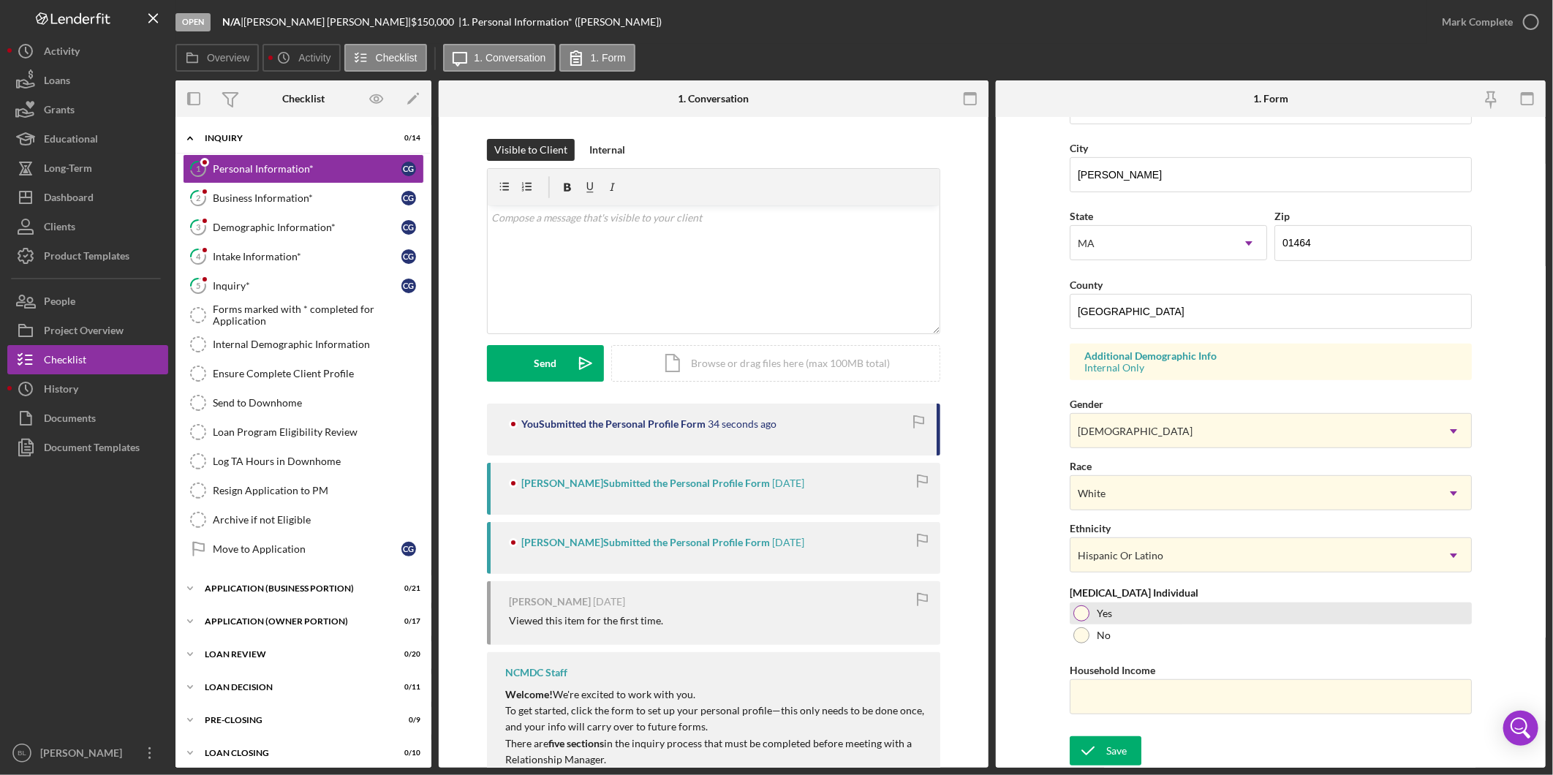
drag, startPoint x: 1116, startPoint y: 610, endPoint x: 1146, endPoint y: 648, distance: 49.4
click at [1116, 609] on div "Yes" at bounding box center [1271, 613] width 402 height 22
click at [1168, 712] on input "Household Income" at bounding box center [1271, 696] width 402 height 35
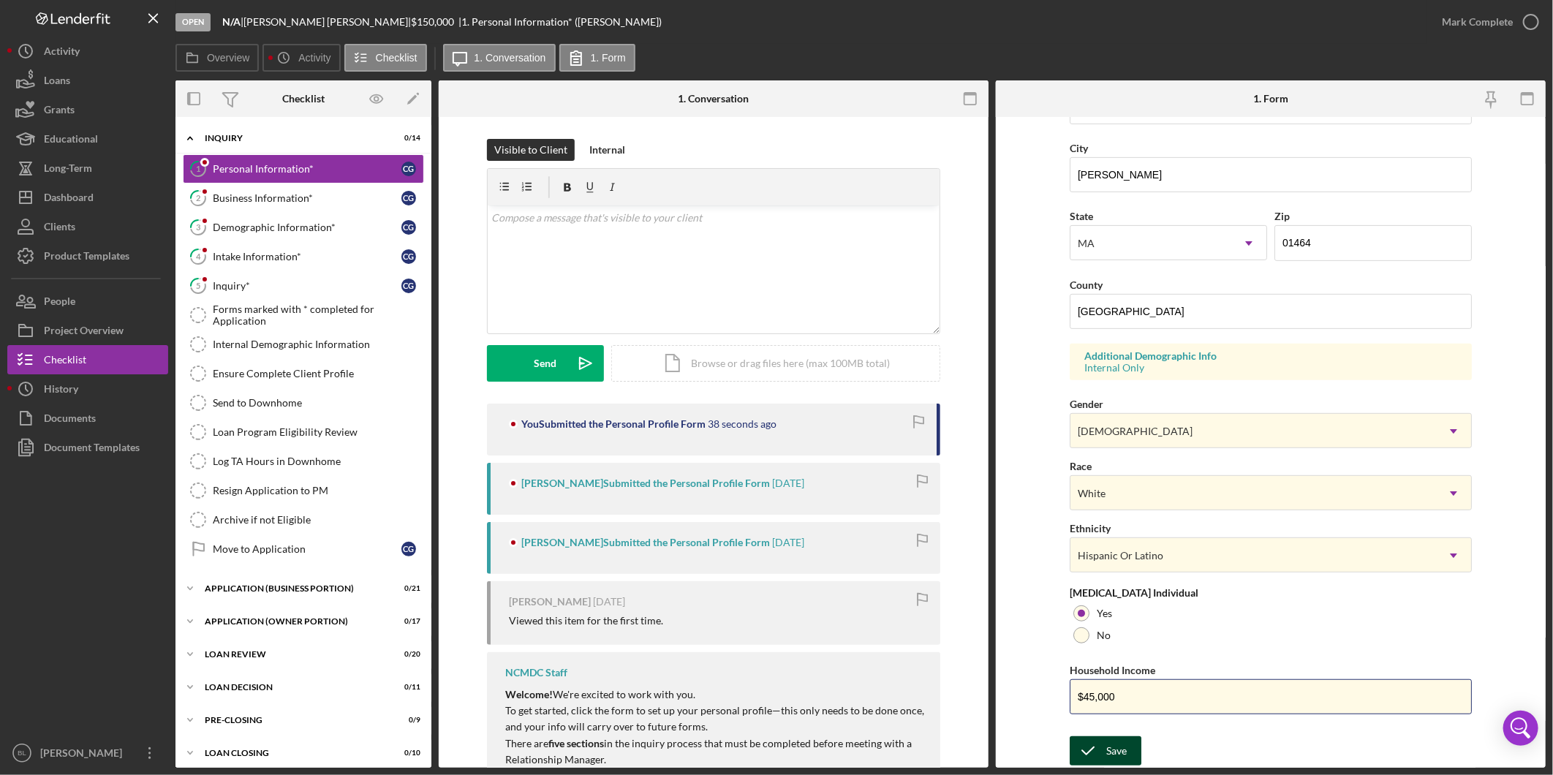
type input "$45,000"
click at [1095, 744] on icon "submit" at bounding box center [1088, 751] width 37 height 37
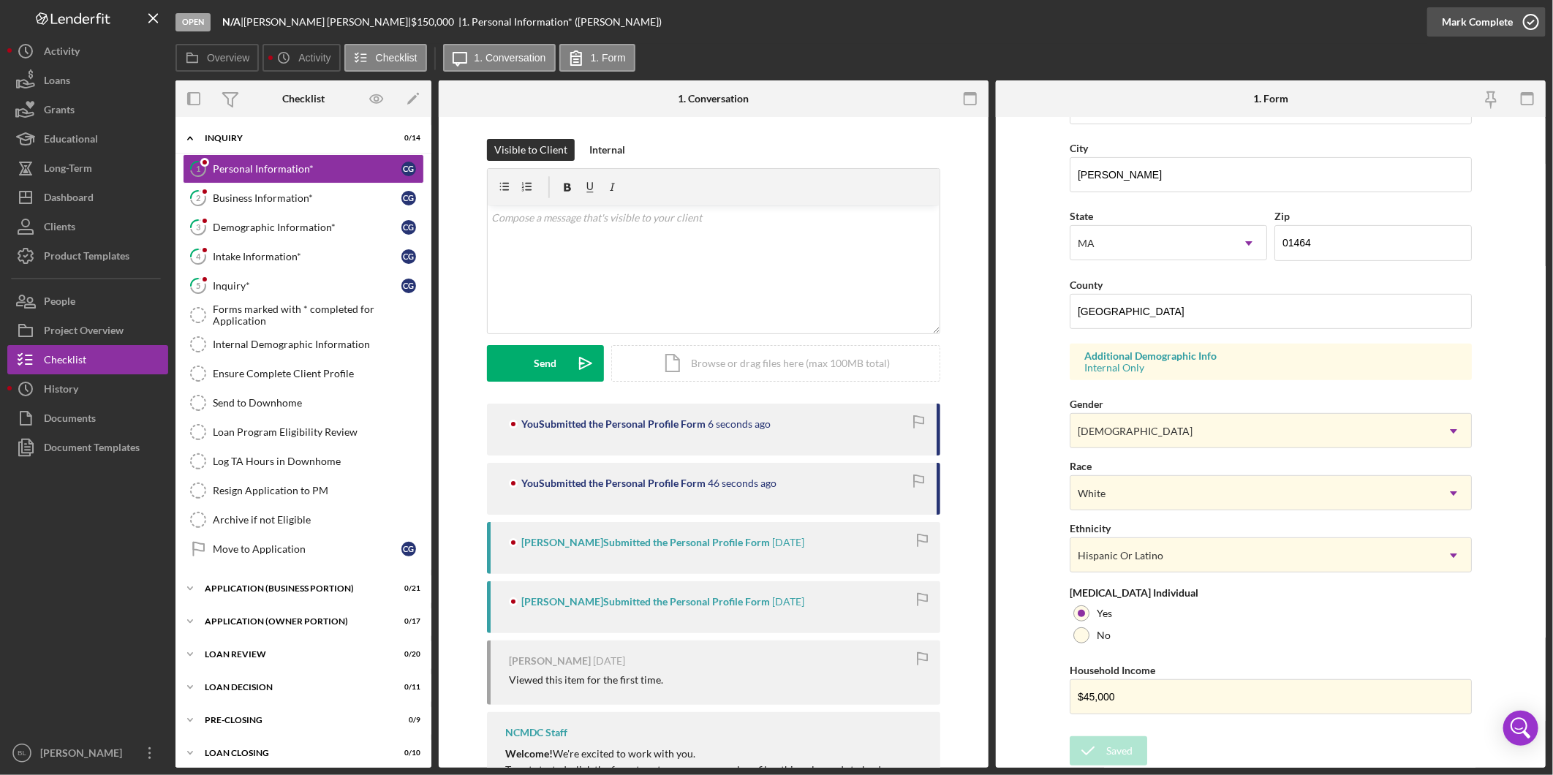
click at [1524, 31] on icon "button" at bounding box center [1531, 22] width 37 height 37
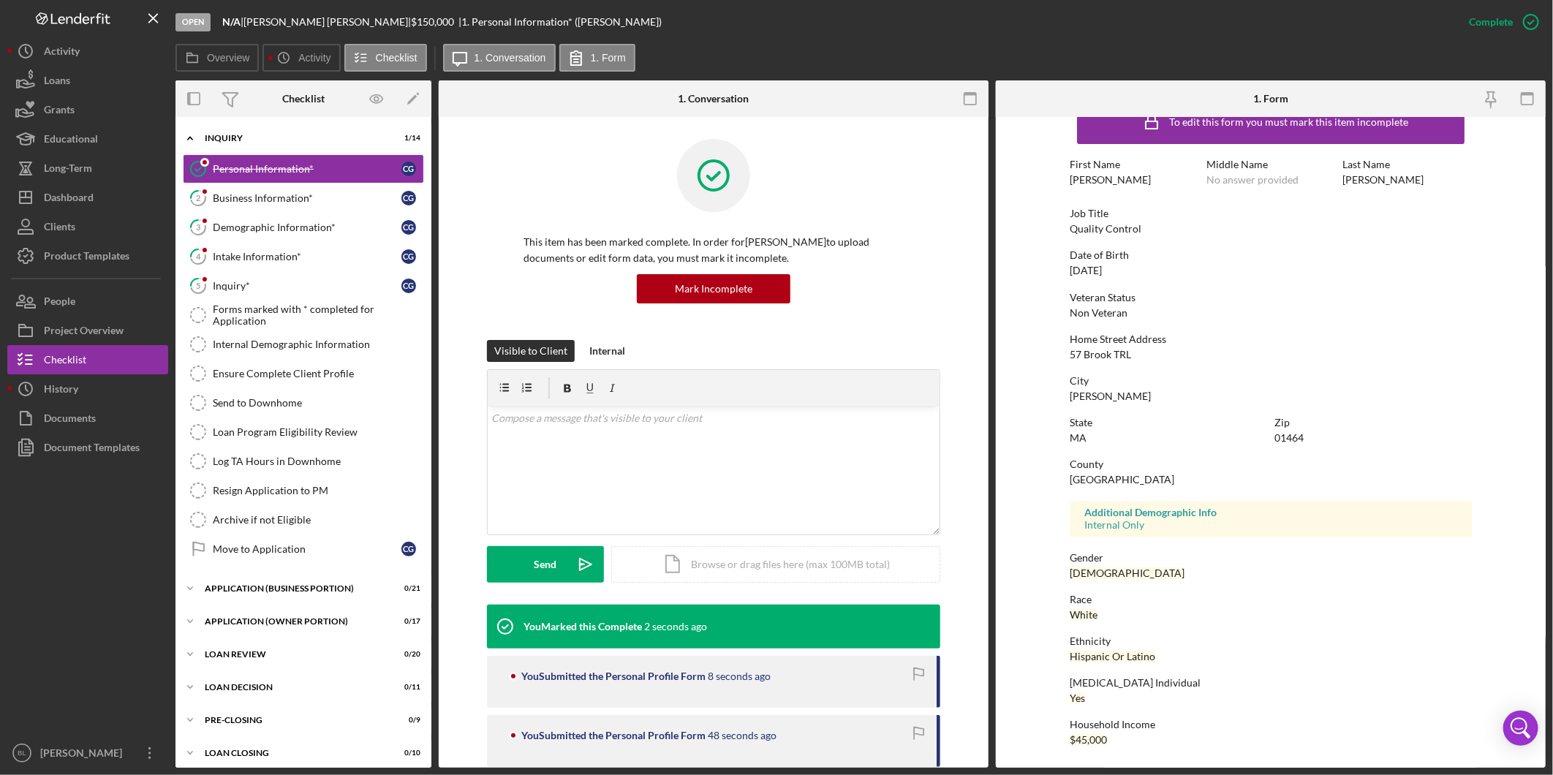
scroll to position [0, 0]
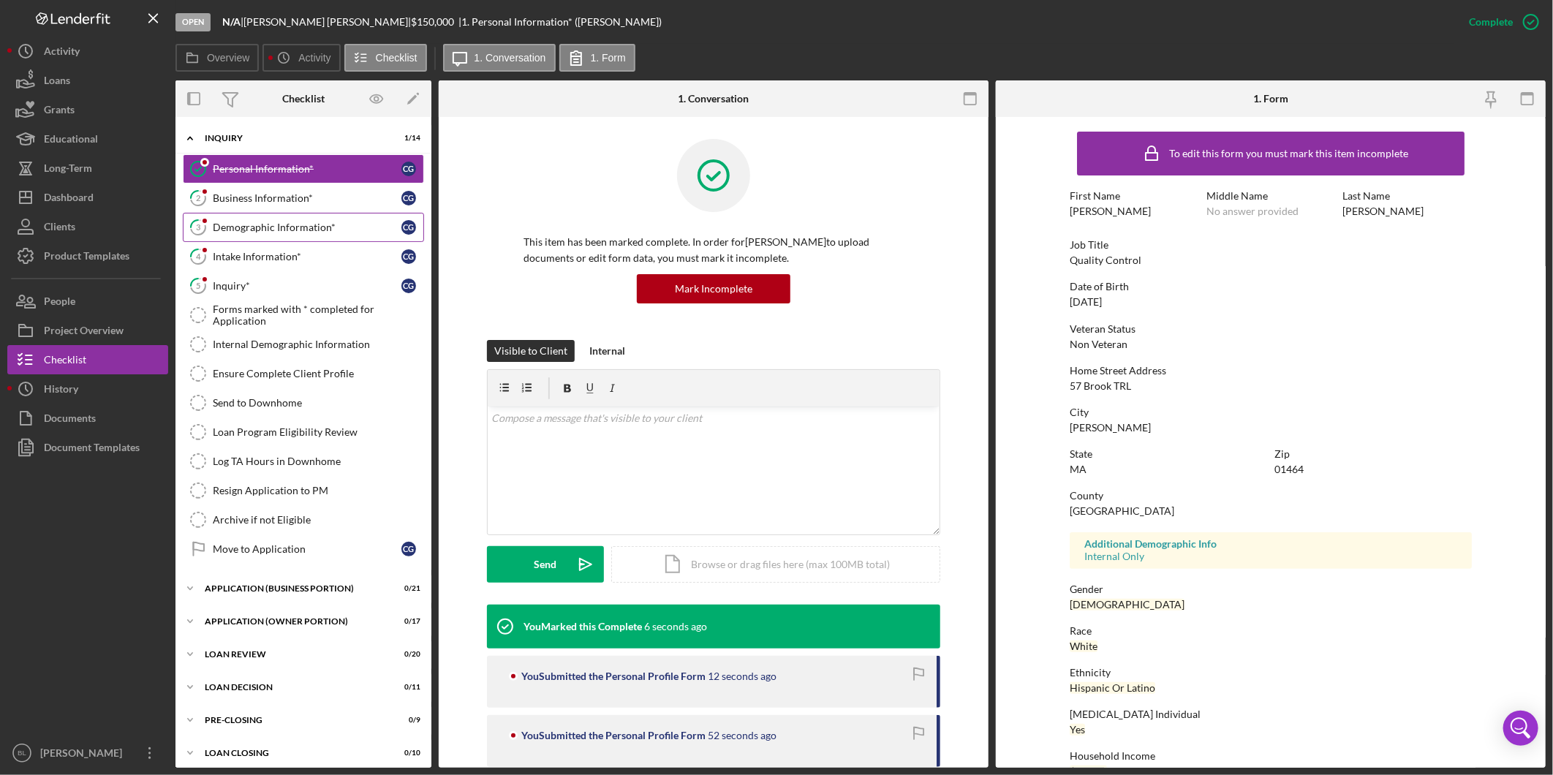
drag, startPoint x: 254, startPoint y: 200, endPoint x: 207, endPoint y: 215, distance: 49.0
click at [256, 200] on div "Business Information*" at bounding box center [307, 198] width 189 height 12
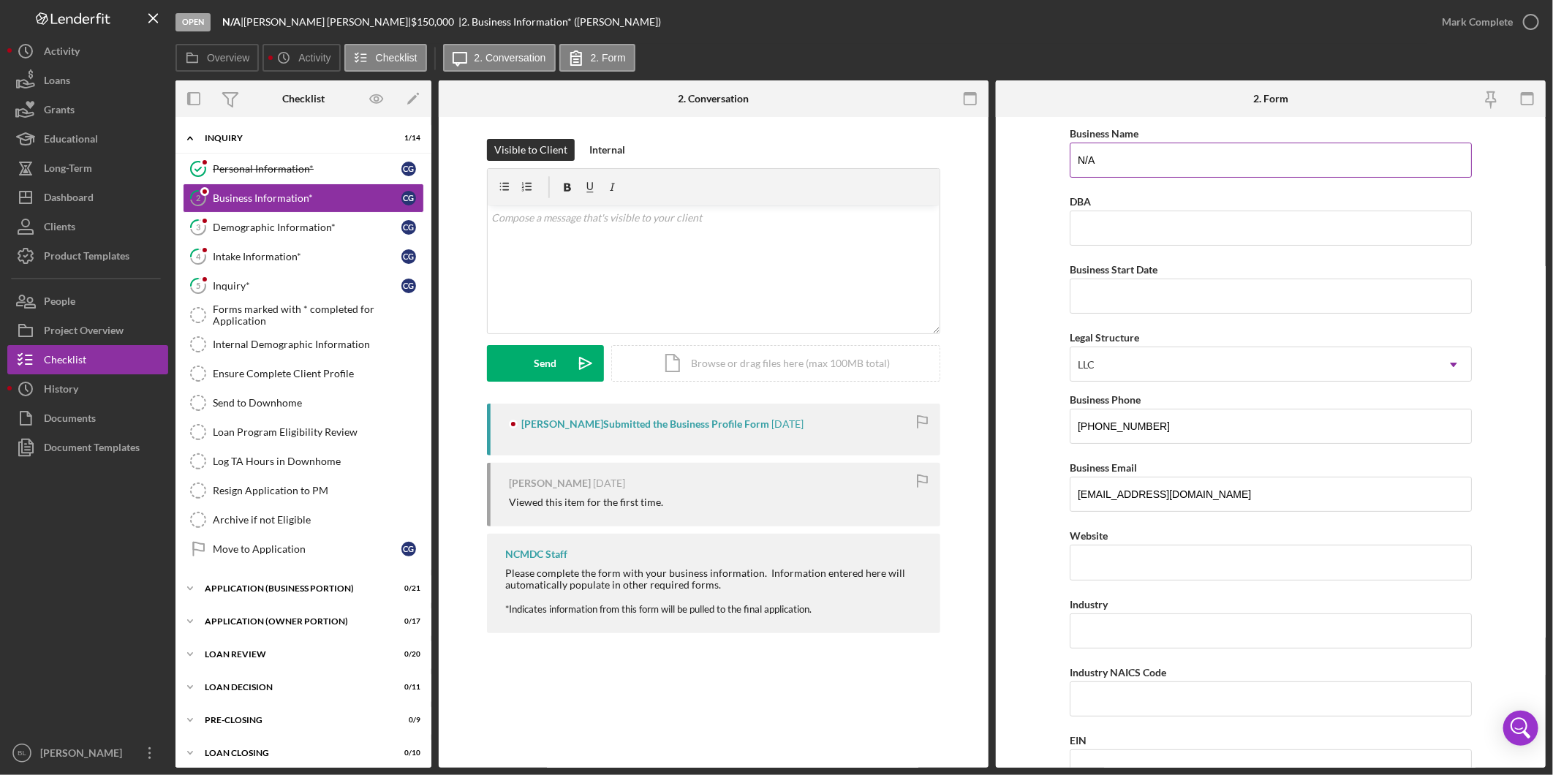
click at [1260, 165] on input "N/A" at bounding box center [1271, 160] width 402 height 35
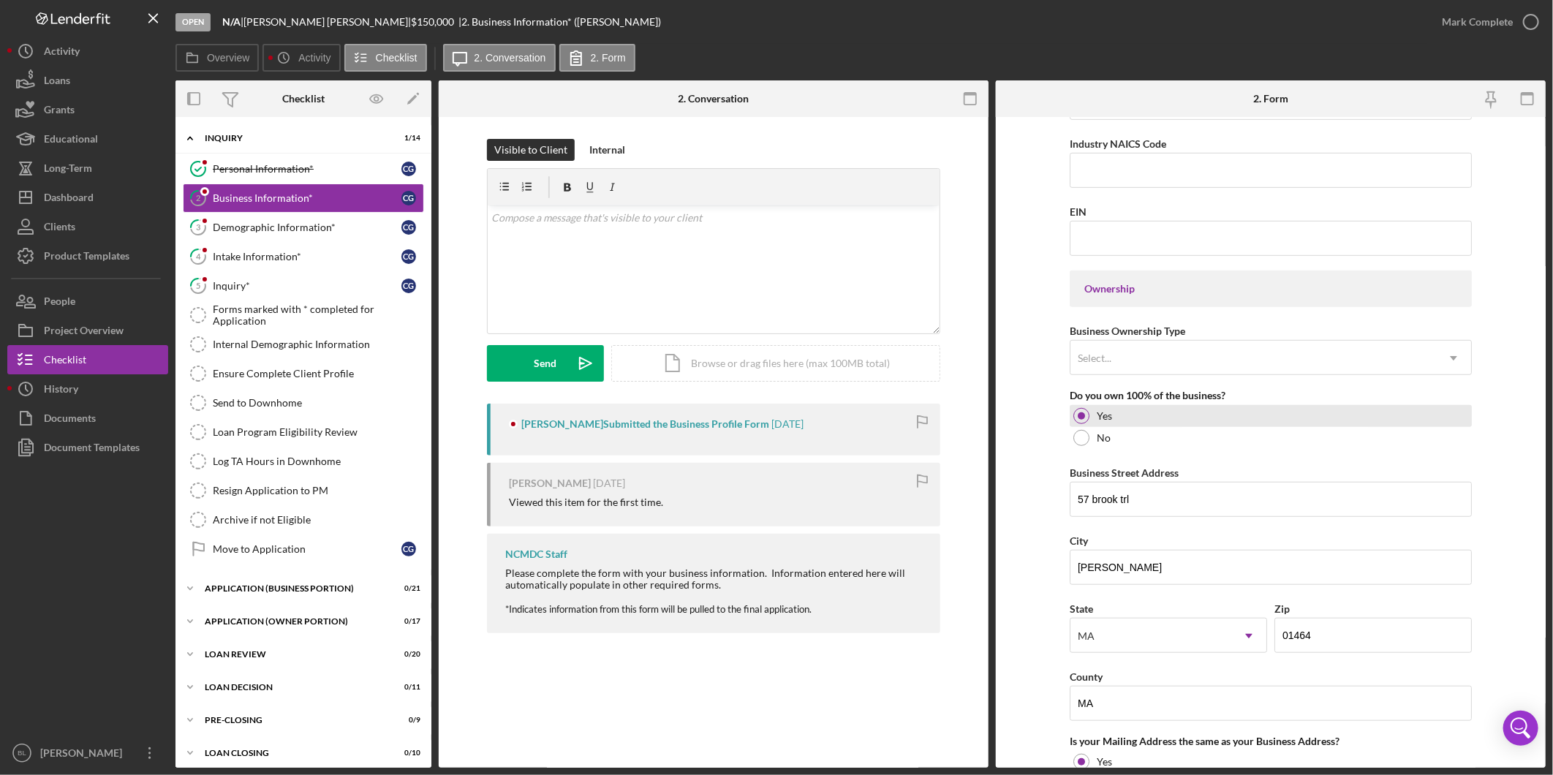
scroll to position [568, 0]
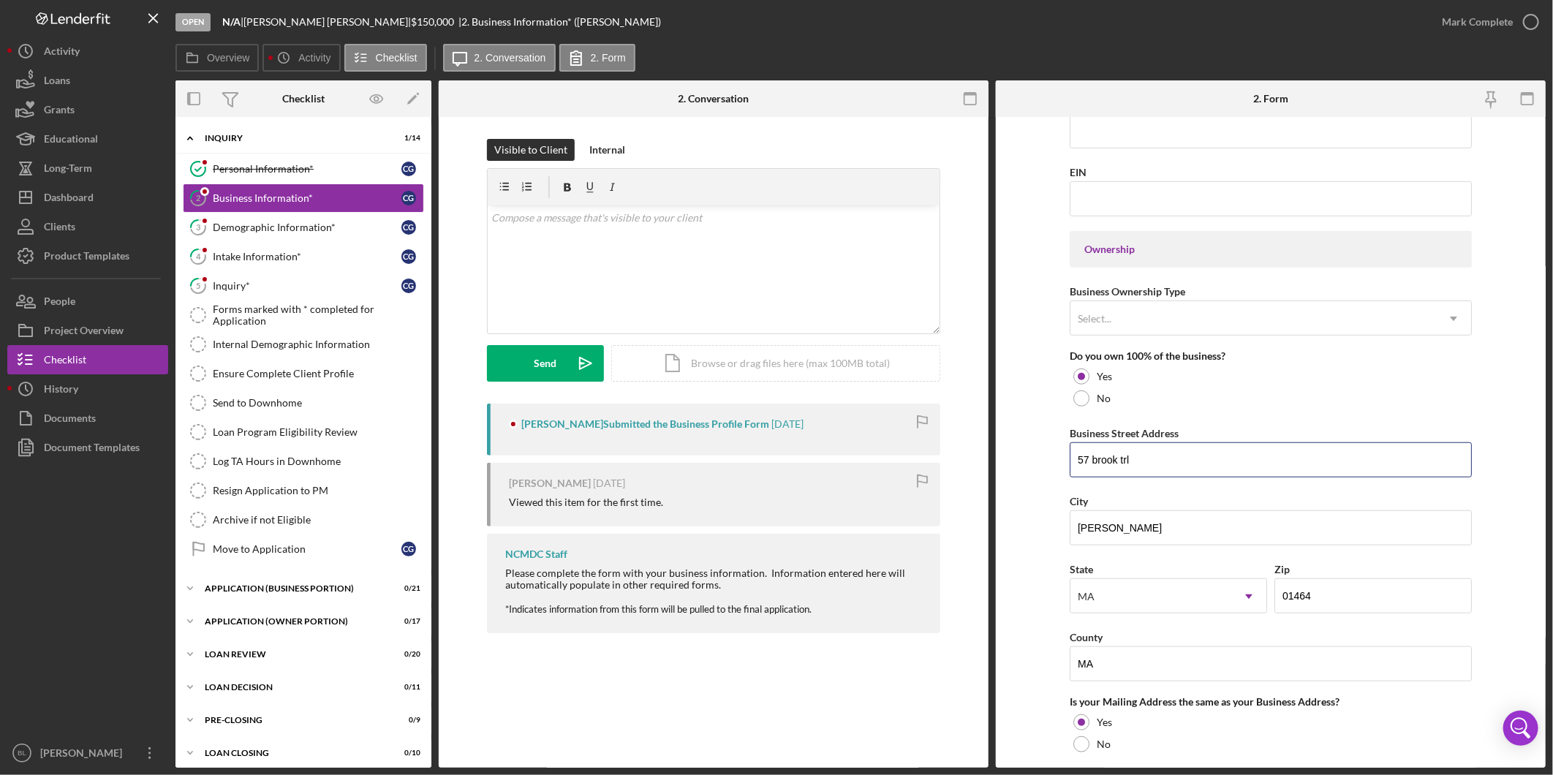
drag, startPoint x: 1094, startPoint y: 458, endPoint x: 1099, endPoint y: 480, distance: 23.1
click at [1094, 458] on input "57 brook trl" at bounding box center [1271, 459] width 402 height 35
type input "57 Brook TRL"
click at [1136, 534] on input "[PERSON_NAME]" at bounding box center [1271, 527] width 402 height 35
type input "[PERSON_NAME]"
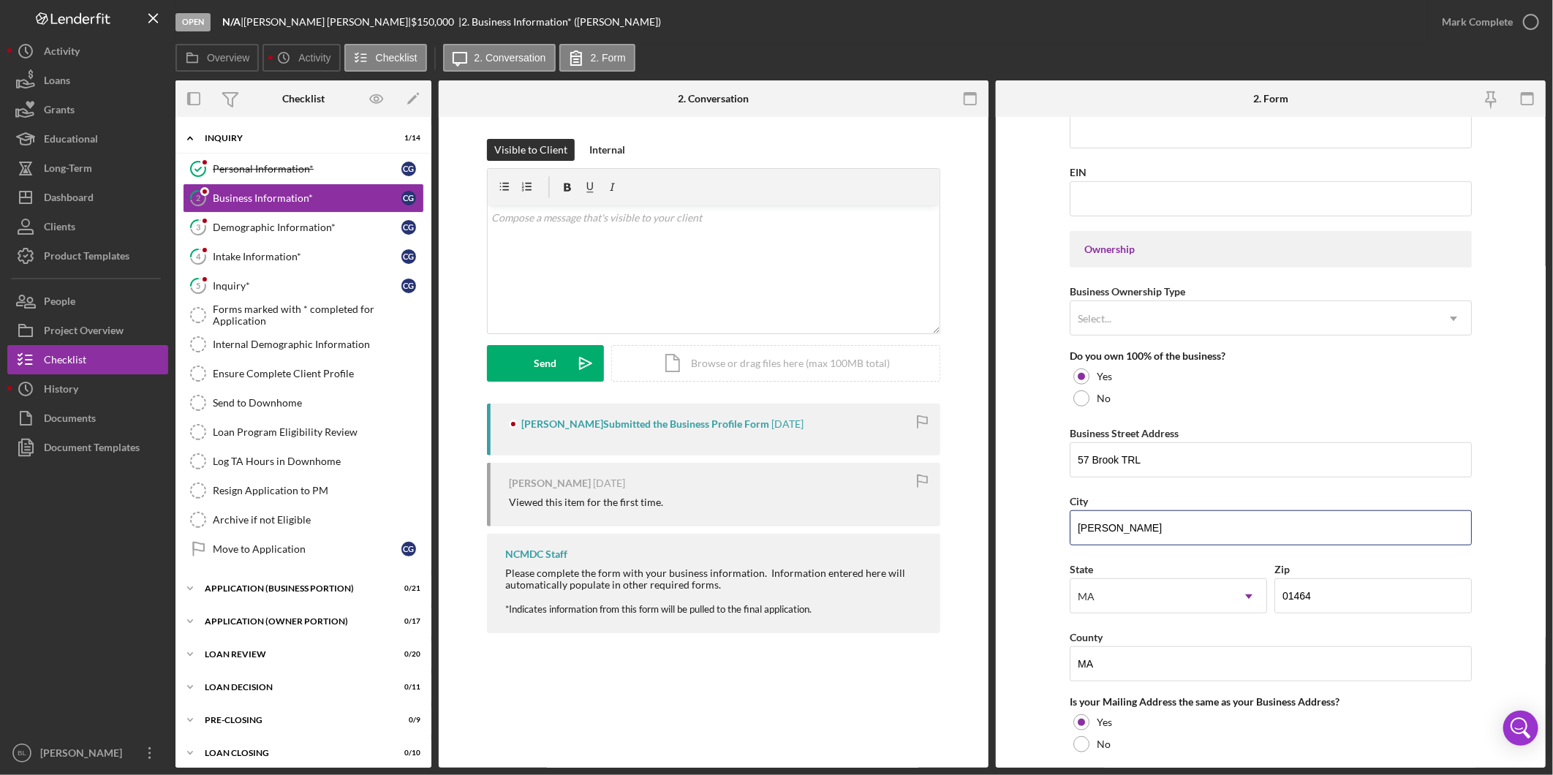
scroll to position [649, 0]
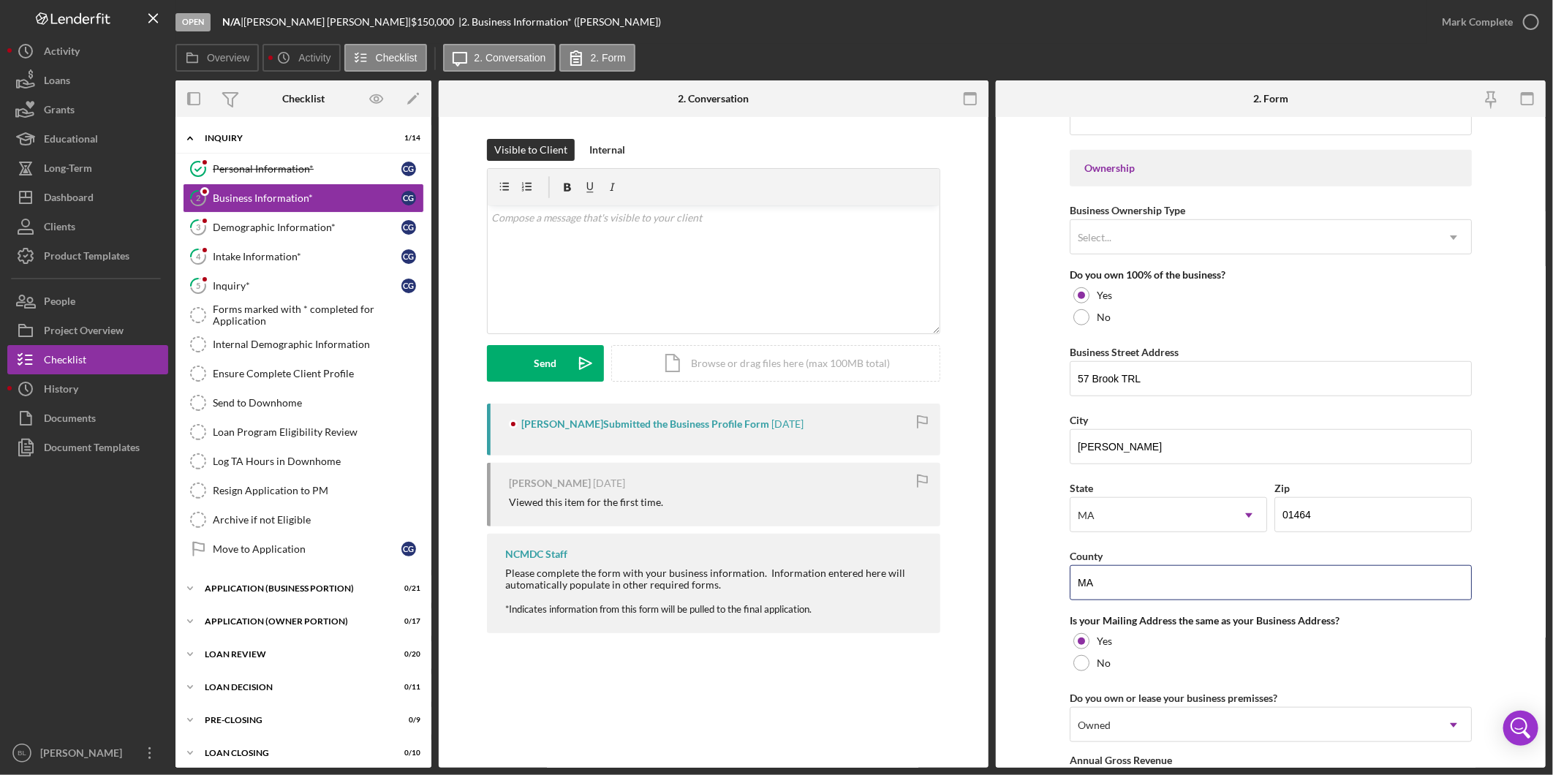
drag, startPoint x: 1116, startPoint y: 580, endPoint x: 1056, endPoint y: 581, distance: 60.7
click at [1056, 581] on form "Business Name N/A DBA Business Start Date Legal Structure LLC Icon/Dropdown Arr…" at bounding box center [1271, 442] width 550 height 651
type input "[GEOGRAPHIC_DATA]"
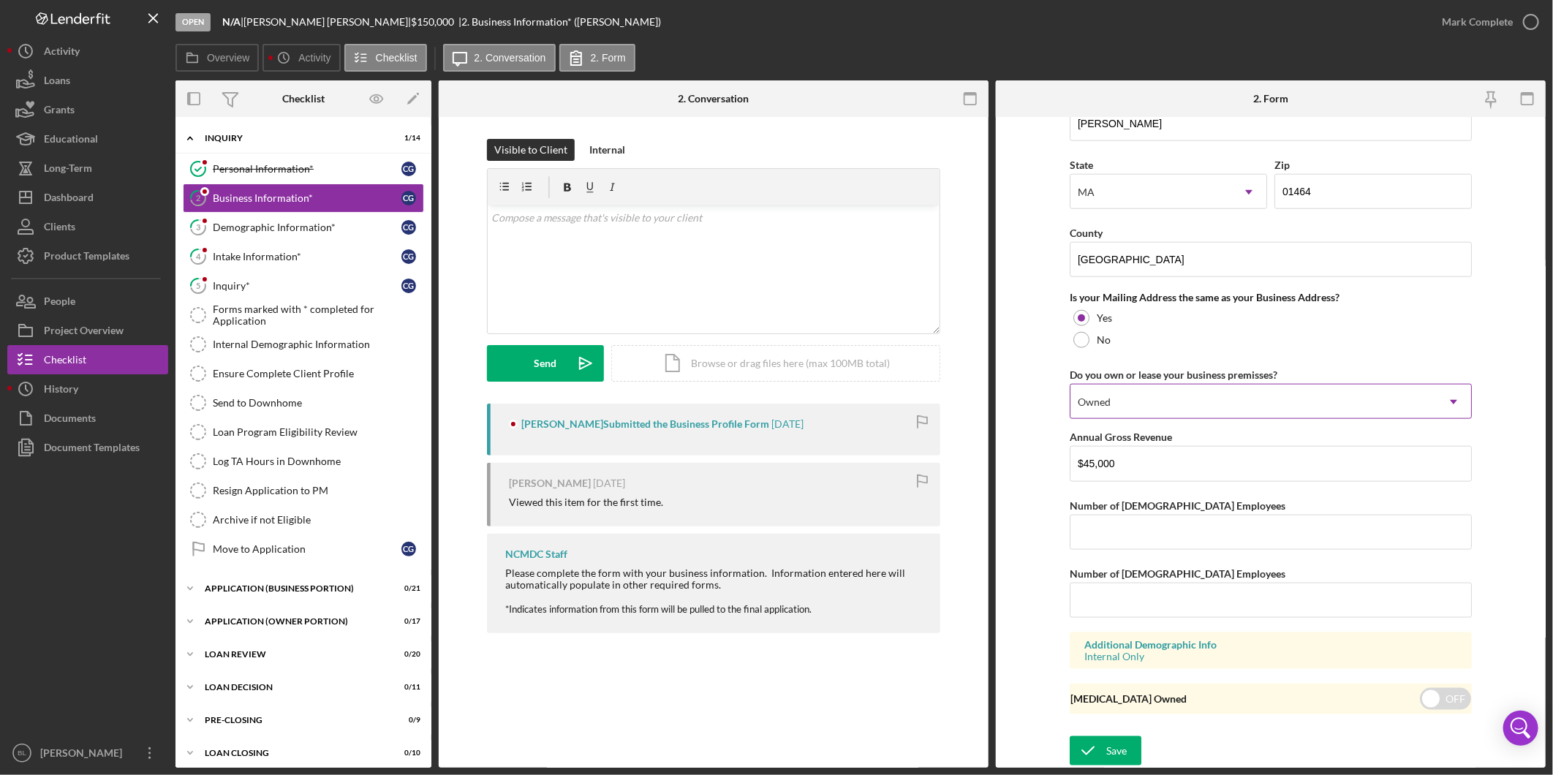
scroll to position [975, 0]
drag, startPoint x: 1453, startPoint y: 693, endPoint x: 1364, endPoint y: 763, distance: 113.0
click at [1453, 695] on input "checkbox" at bounding box center [1445, 699] width 51 height 22
checkbox input "true"
click at [1107, 746] on div "Save" at bounding box center [1116, 750] width 20 height 29
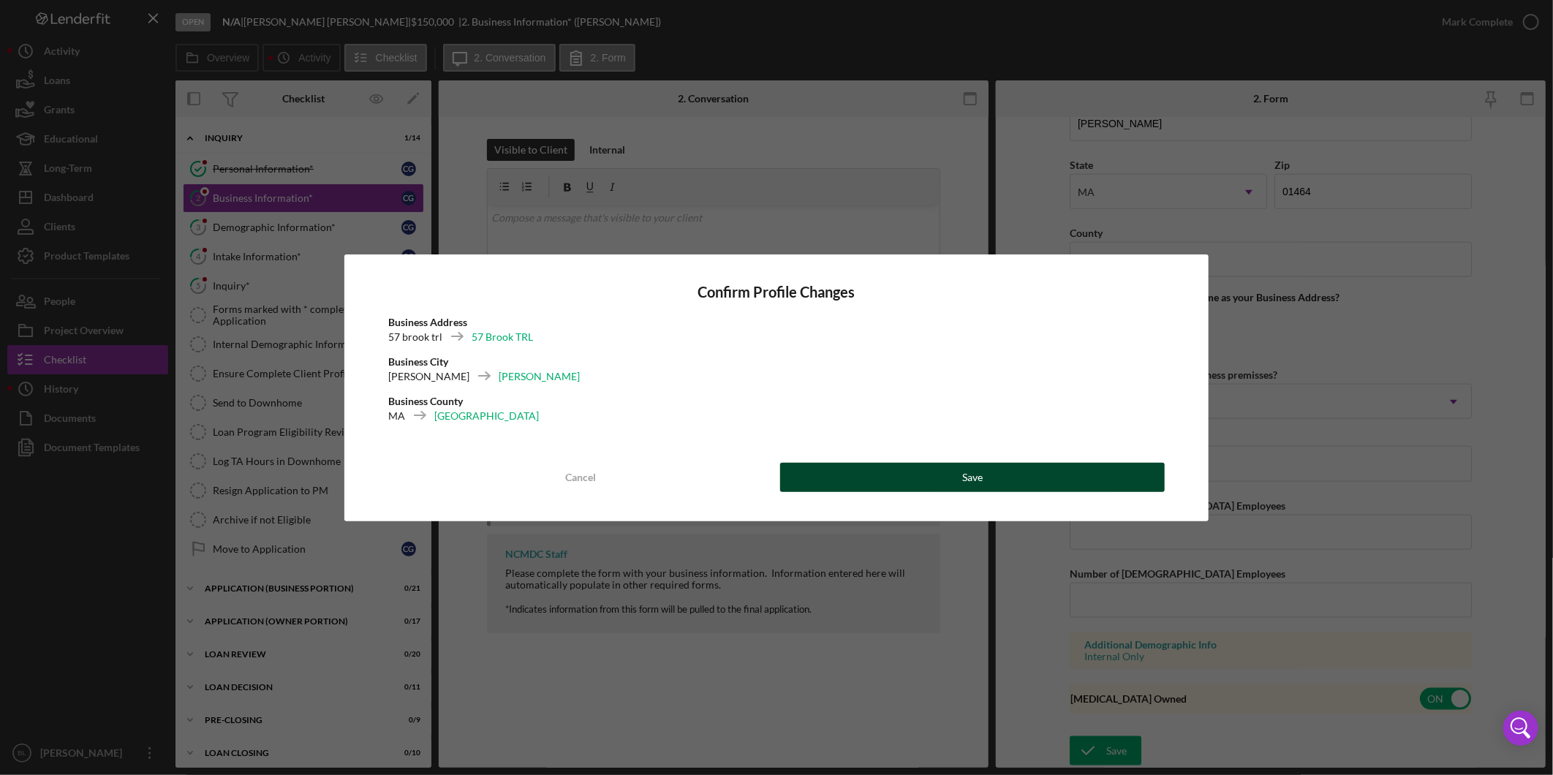
drag, startPoint x: 825, startPoint y: 480, endPoint x: 1130, endPoint y: 376, distance: 322.3
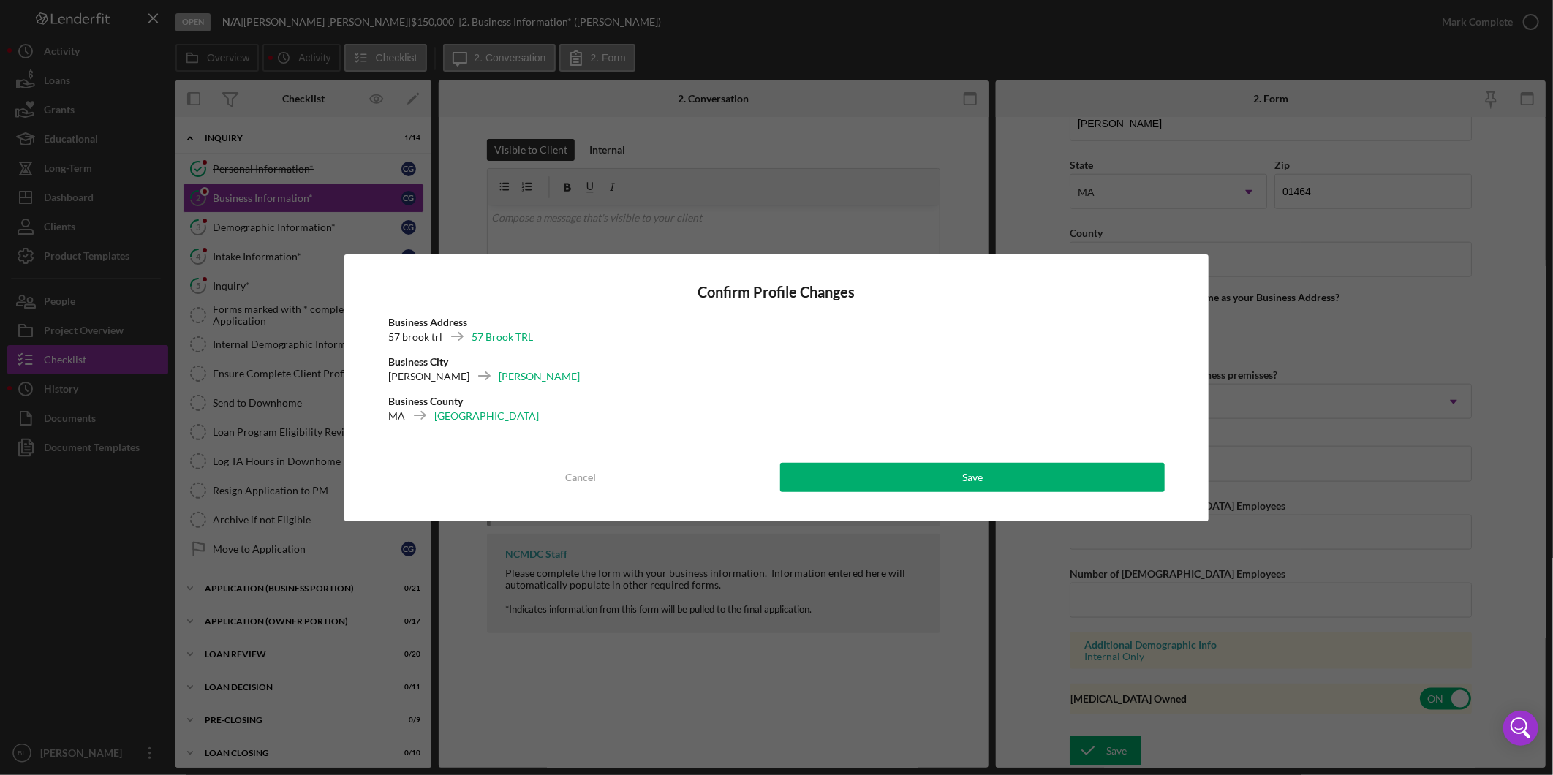
click at [826, 481] on button "Save" at bounding box center [972, 477] width 385 height 29
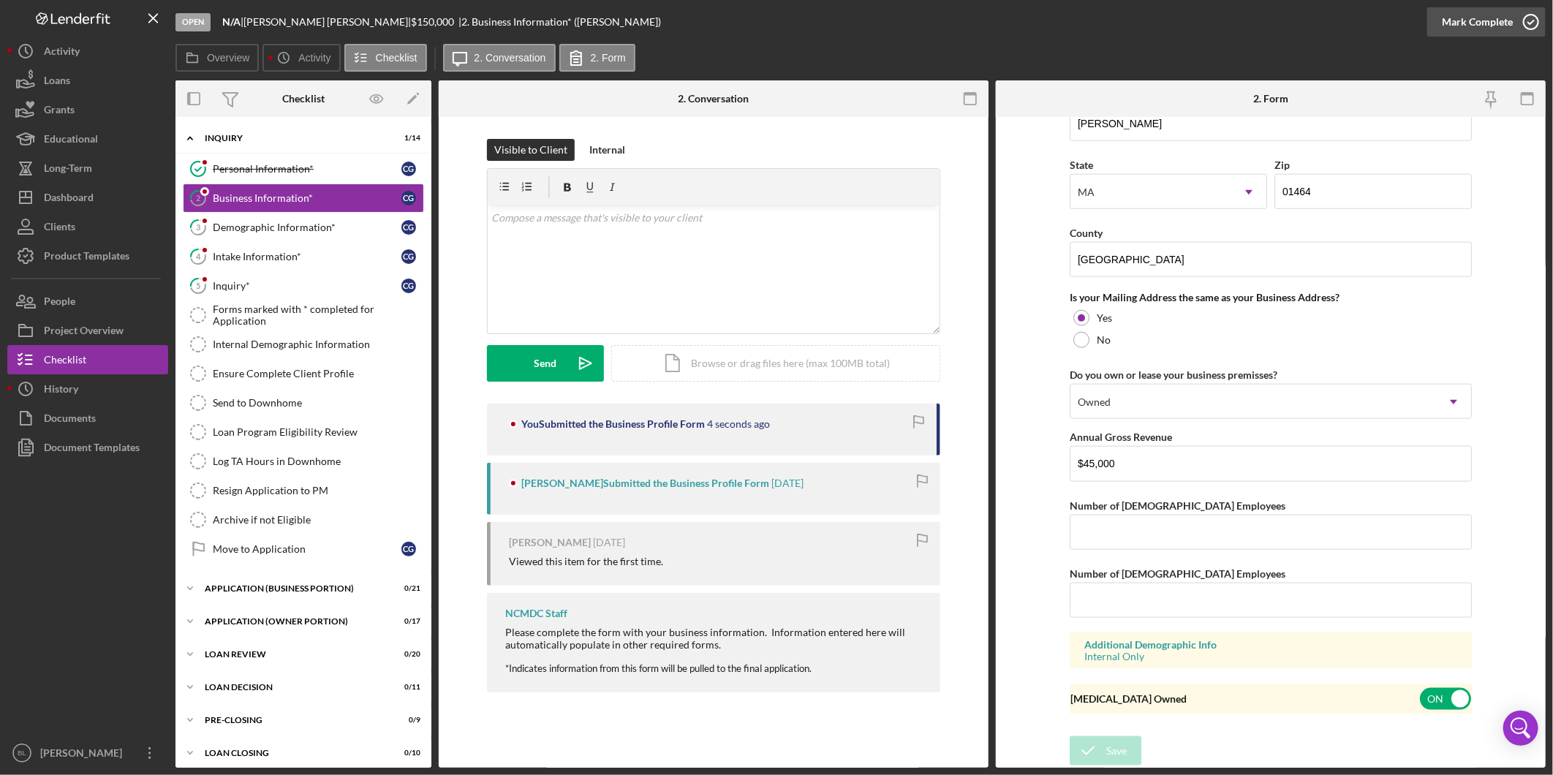
click at [1532, 24] on icon "button" at bounding box center [1531, 22] width 37 height 37
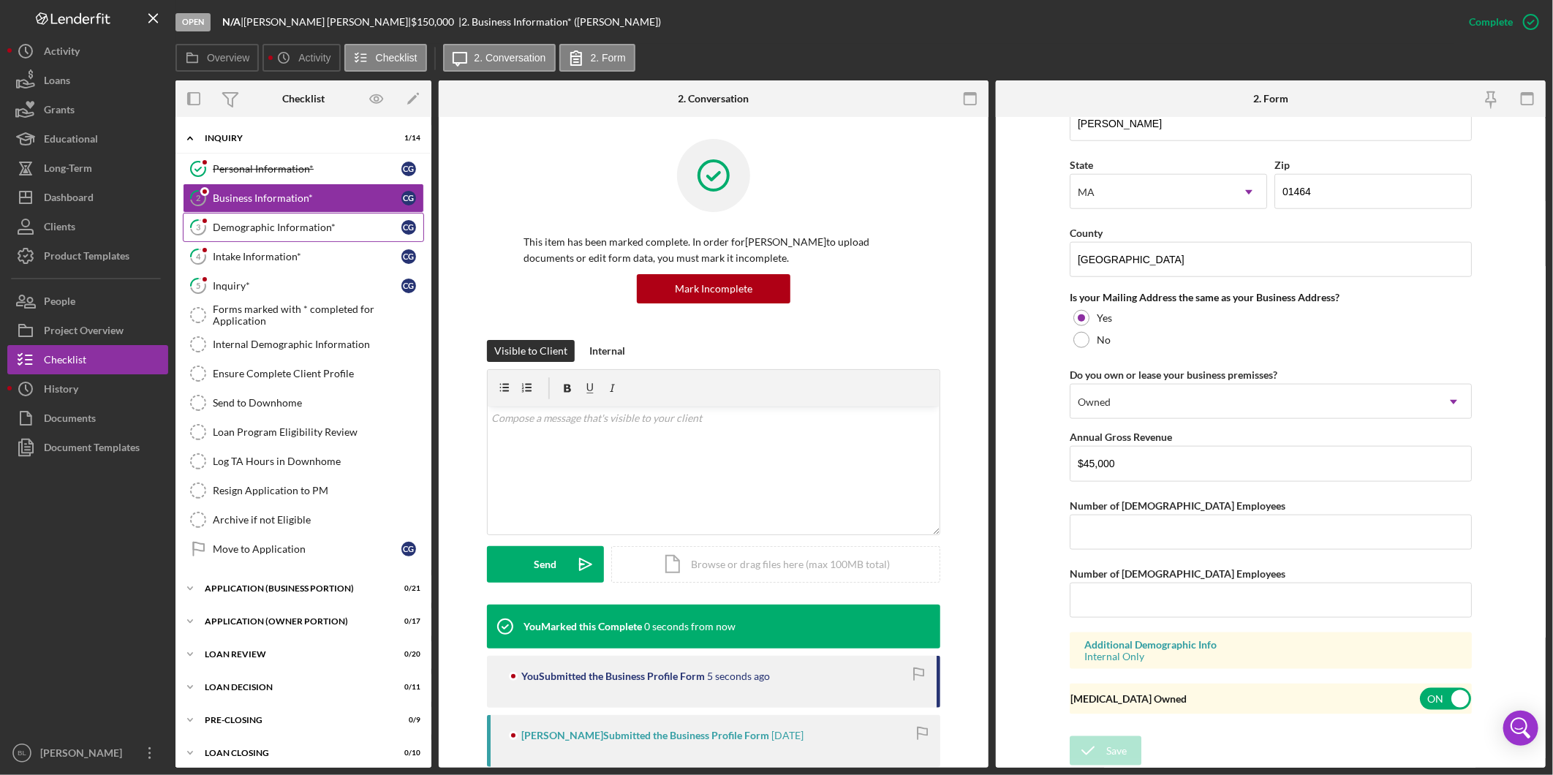
scroll to position [451, 0]
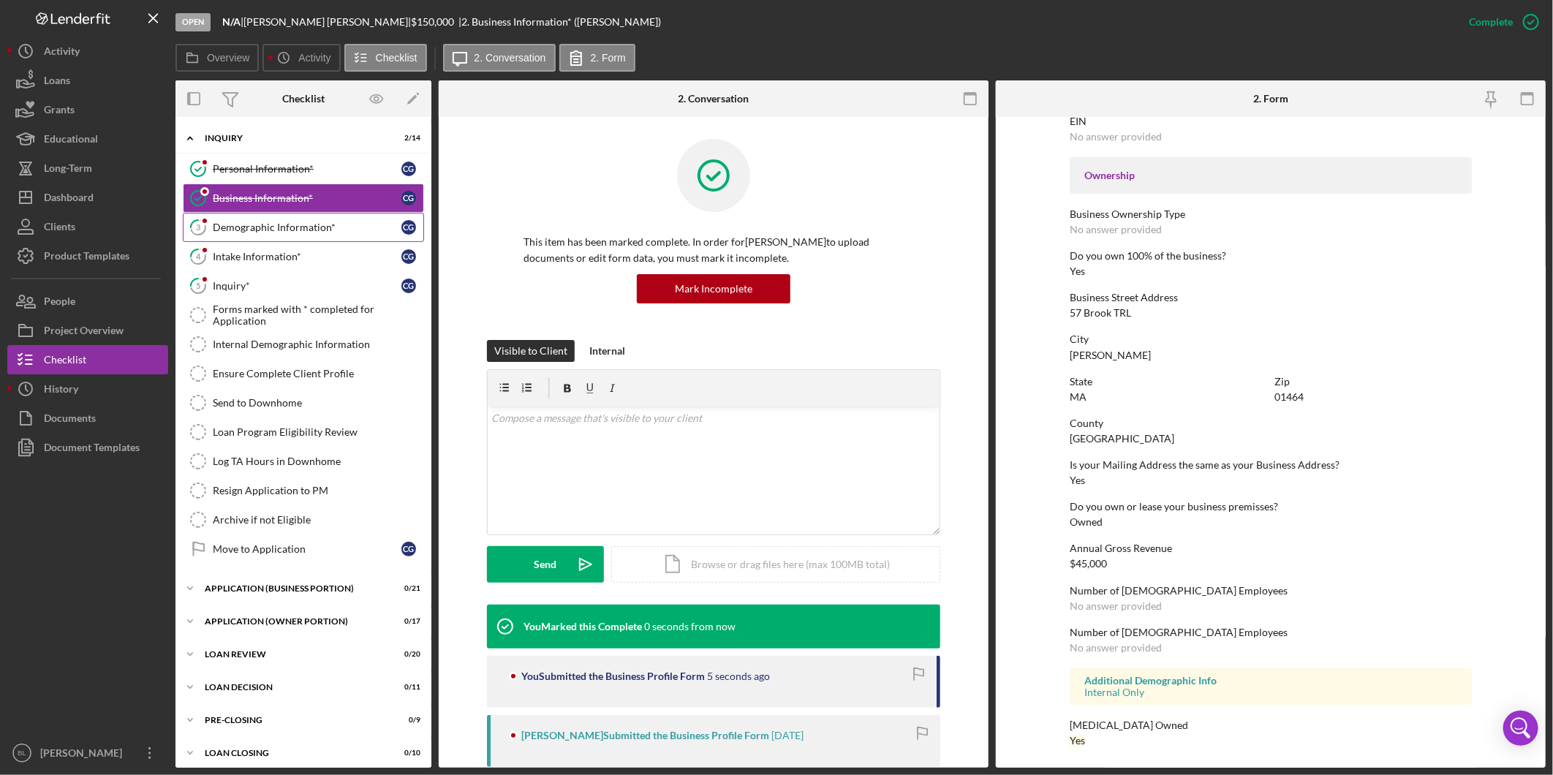
click at [268, 221] on link "3 Demographic Information* C G" at bounding box center [303, 227] width 241 height 29
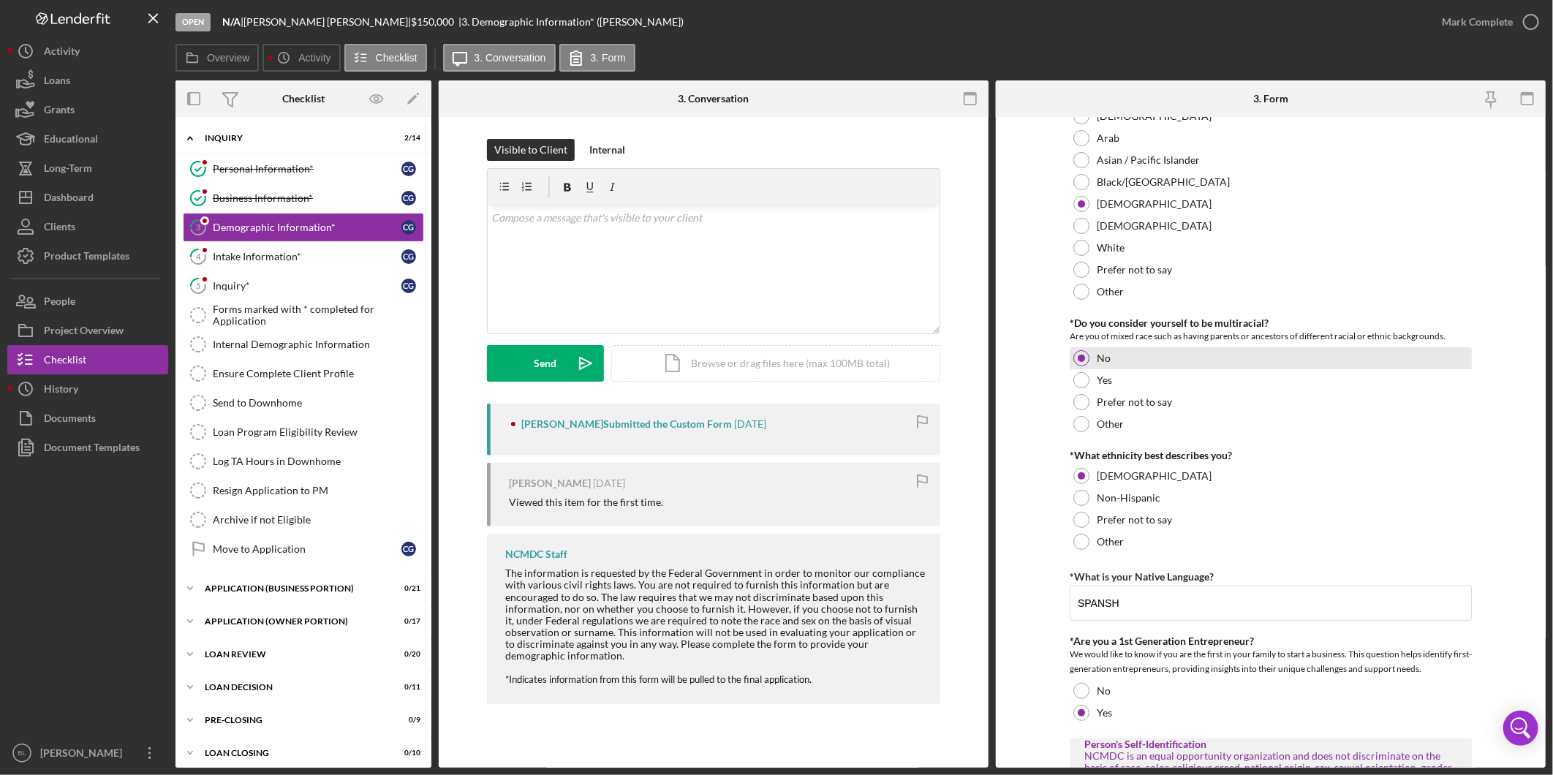
scroll to position [162, 0]
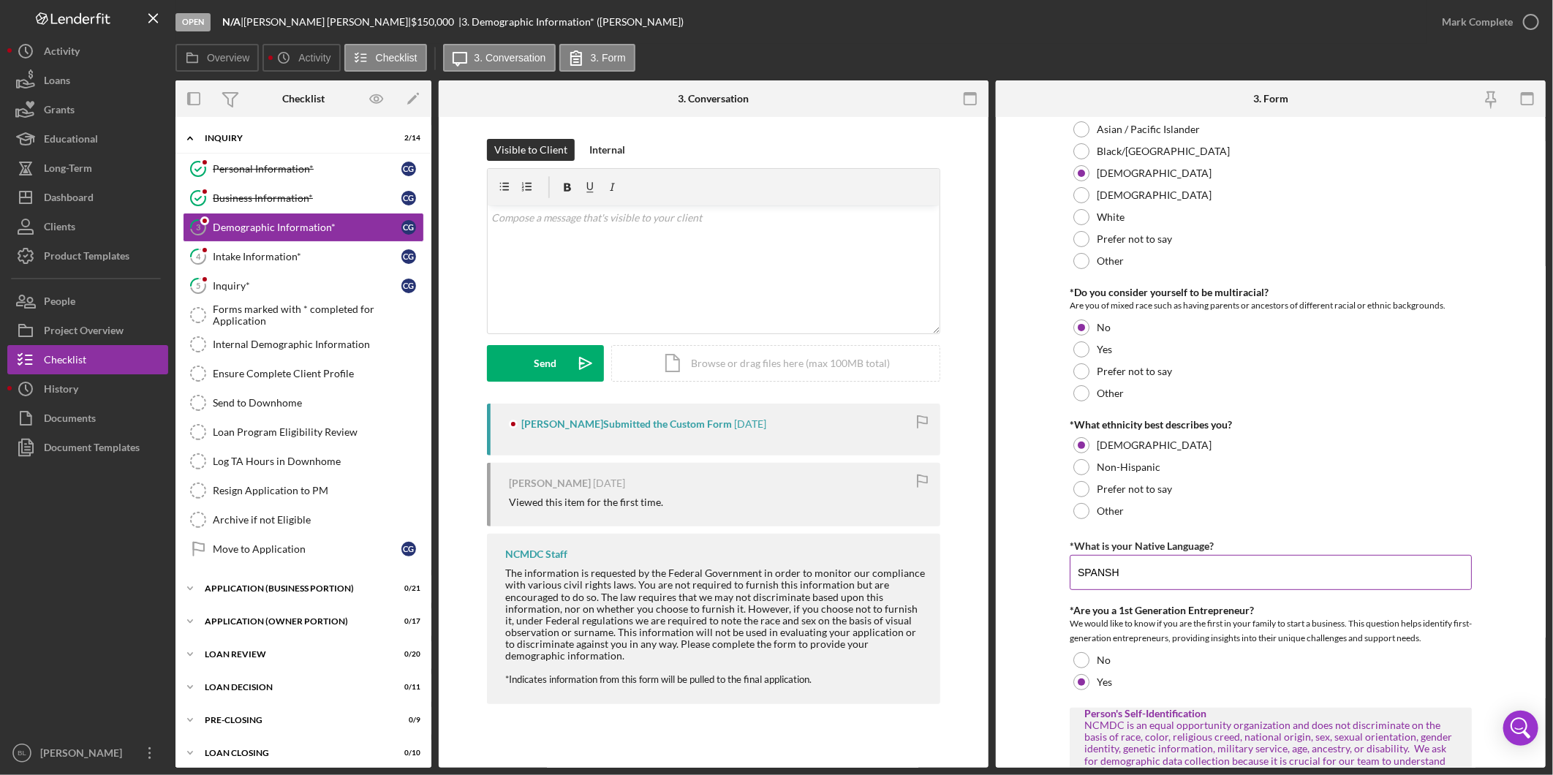
click at [1106, 572] on input "SPANSH" at bounding box center [1271, 572] width 402 height 35
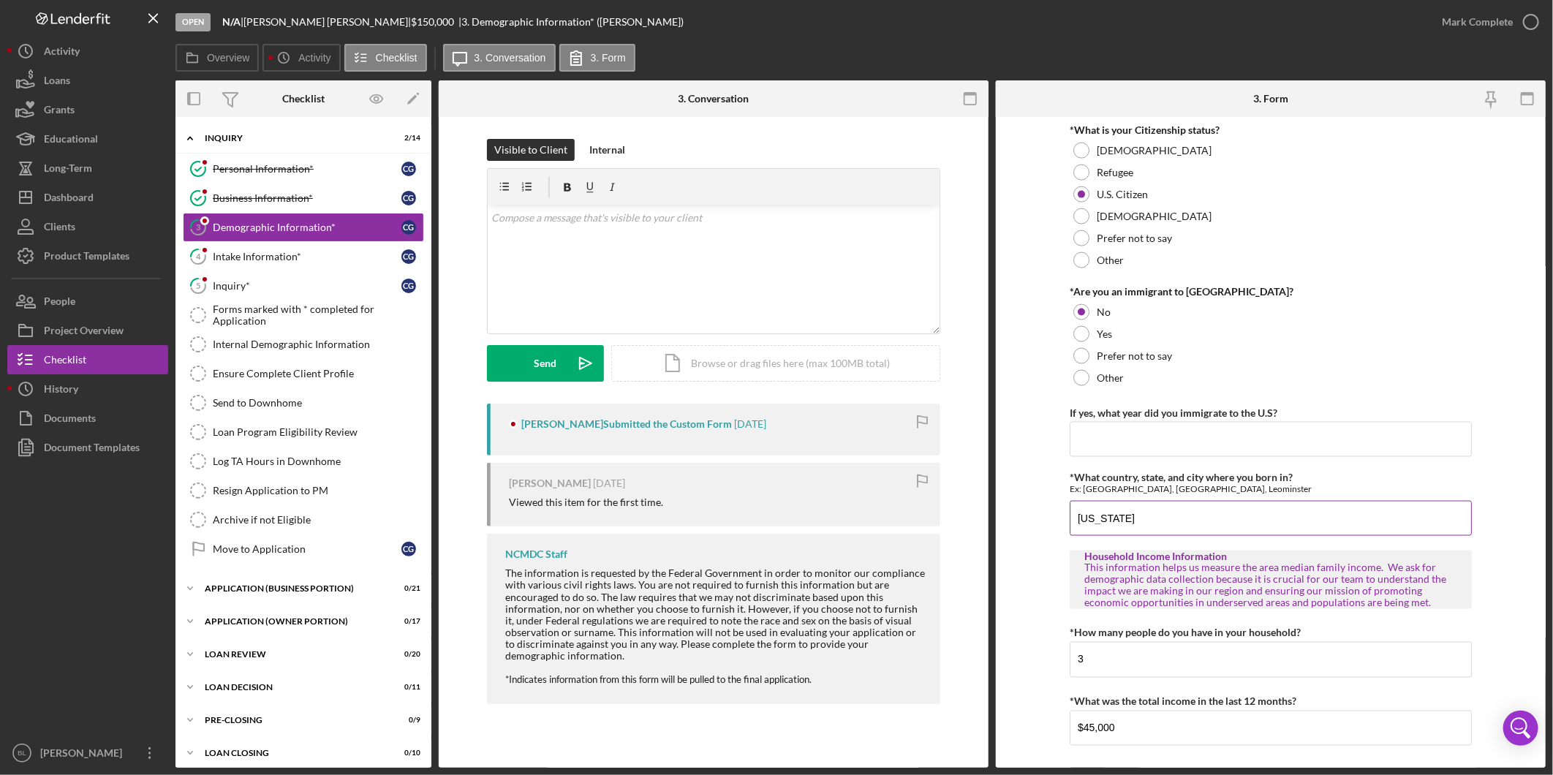
scroll to position [1331, 0]
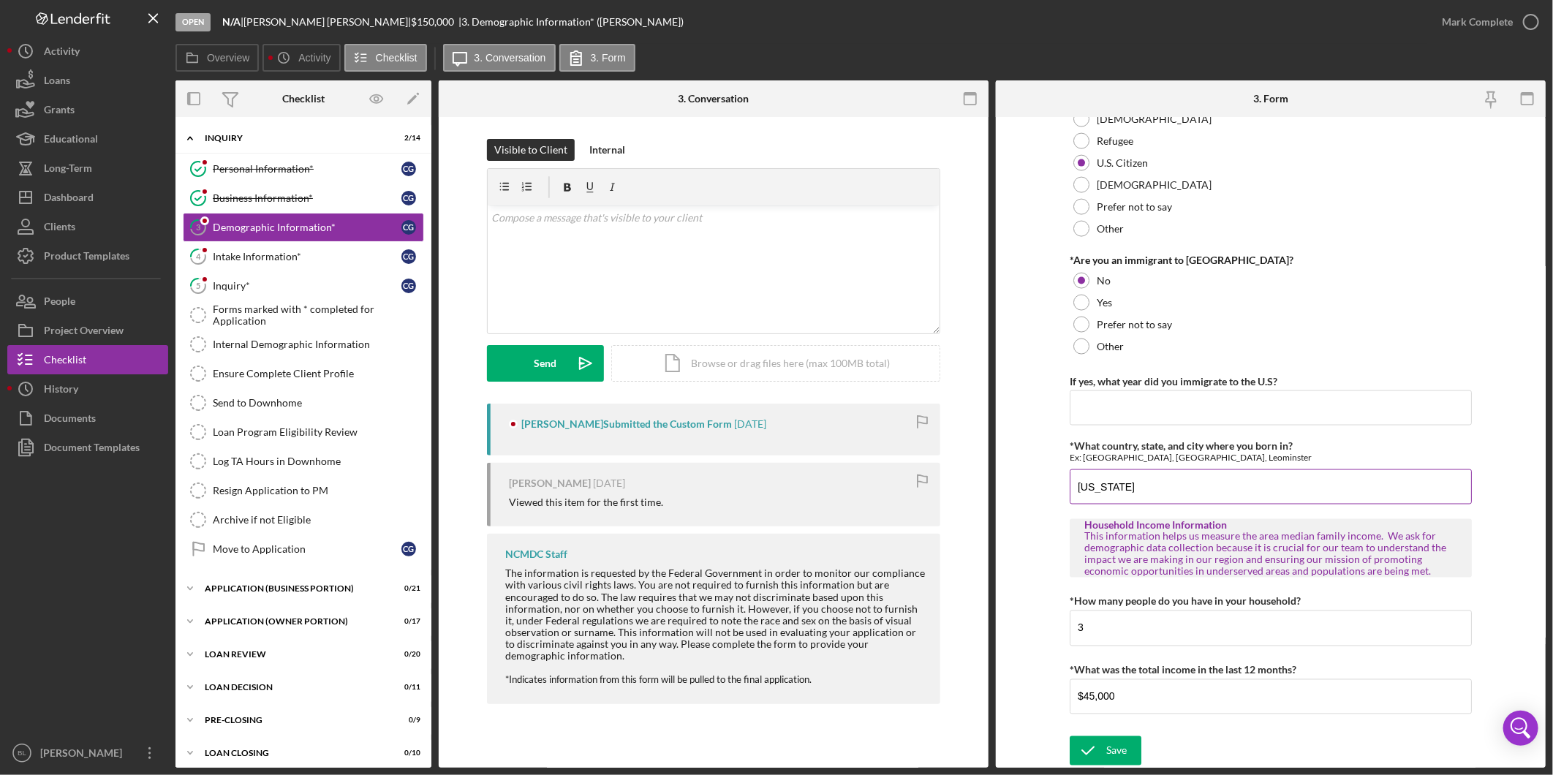
type input "Spanish"
click at [1244, 483] on input "[US_STATE]" at bounding box center [1271, 486] width 402 height 35
click at [1151, 485] on input "[US_STATE] [US_STATE]" at bounding box center [1271, 486] width 402 height 35
drag, startPoint x: 1146, startPoint y: 485, endPoint x: 870, endPoint y: 470, distance: 276.8
click at [901, 497] on div "Overview Internal Workflow Stage Open Icon/Dropdown Arrow Archive (can unarchiv…" at bounding box center [860, 423] width 1370 height 687
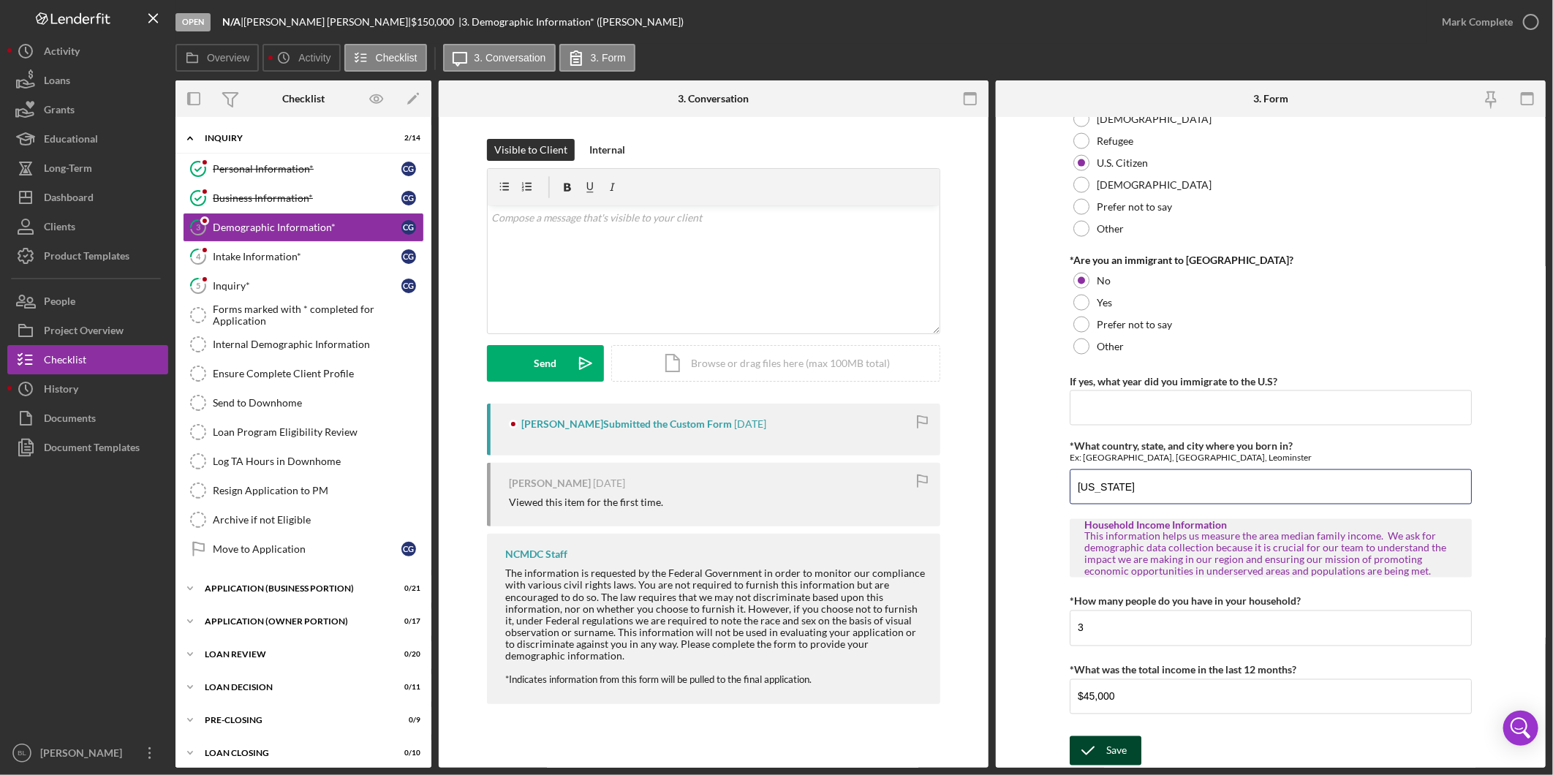
type input "[US_STATE]"
drag, startPoint x: 1072, startPoint y: 747, endPoint x: 1160, endPoint y: 695, distance: 101.9
click at [1073, 747] on icon "submit" at bounding box center [1088, 751] width 37 height 37
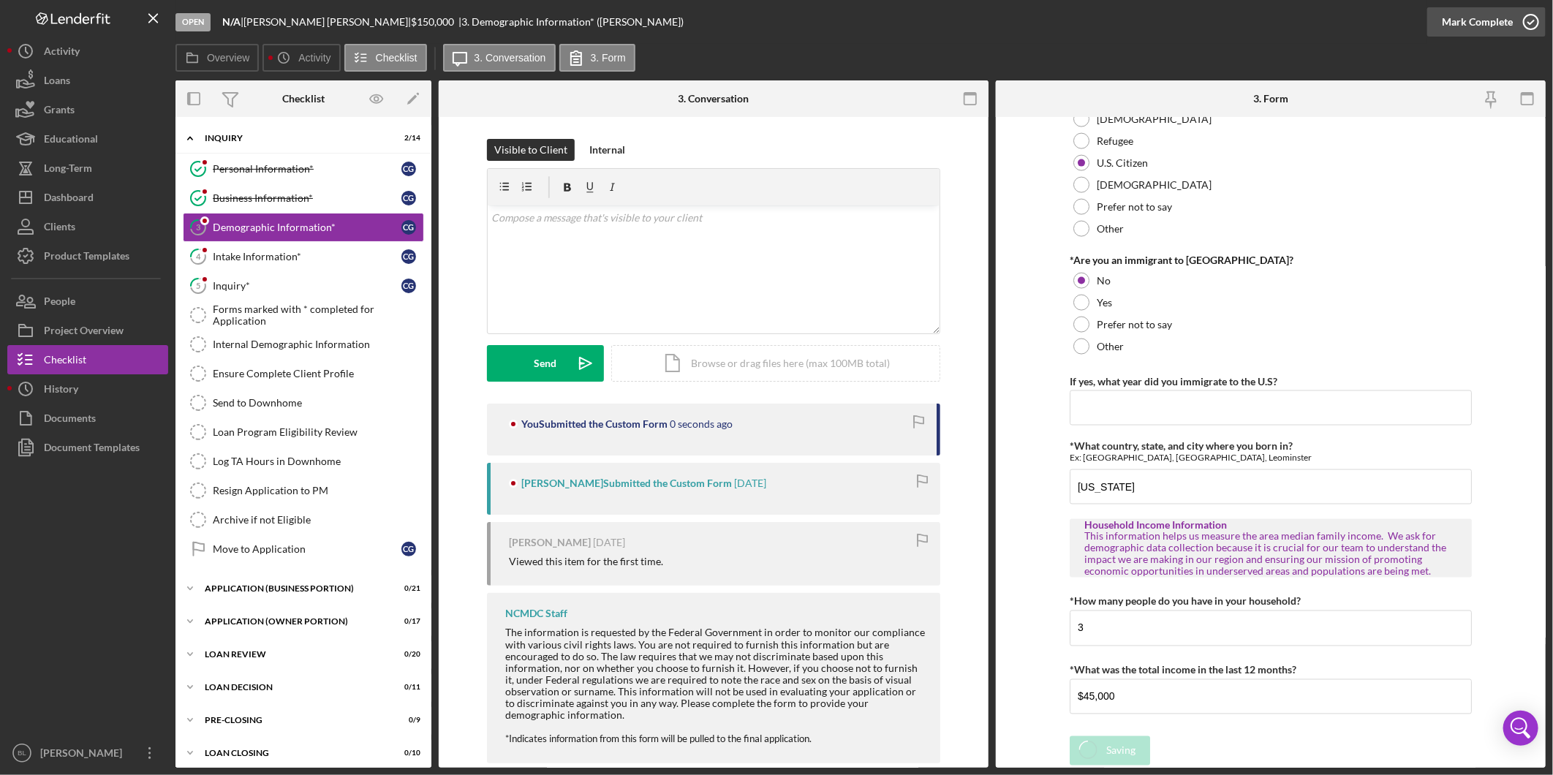
click at [1535, 25] on icon "button" at bounding box center [1531, 22] width 37 height 37
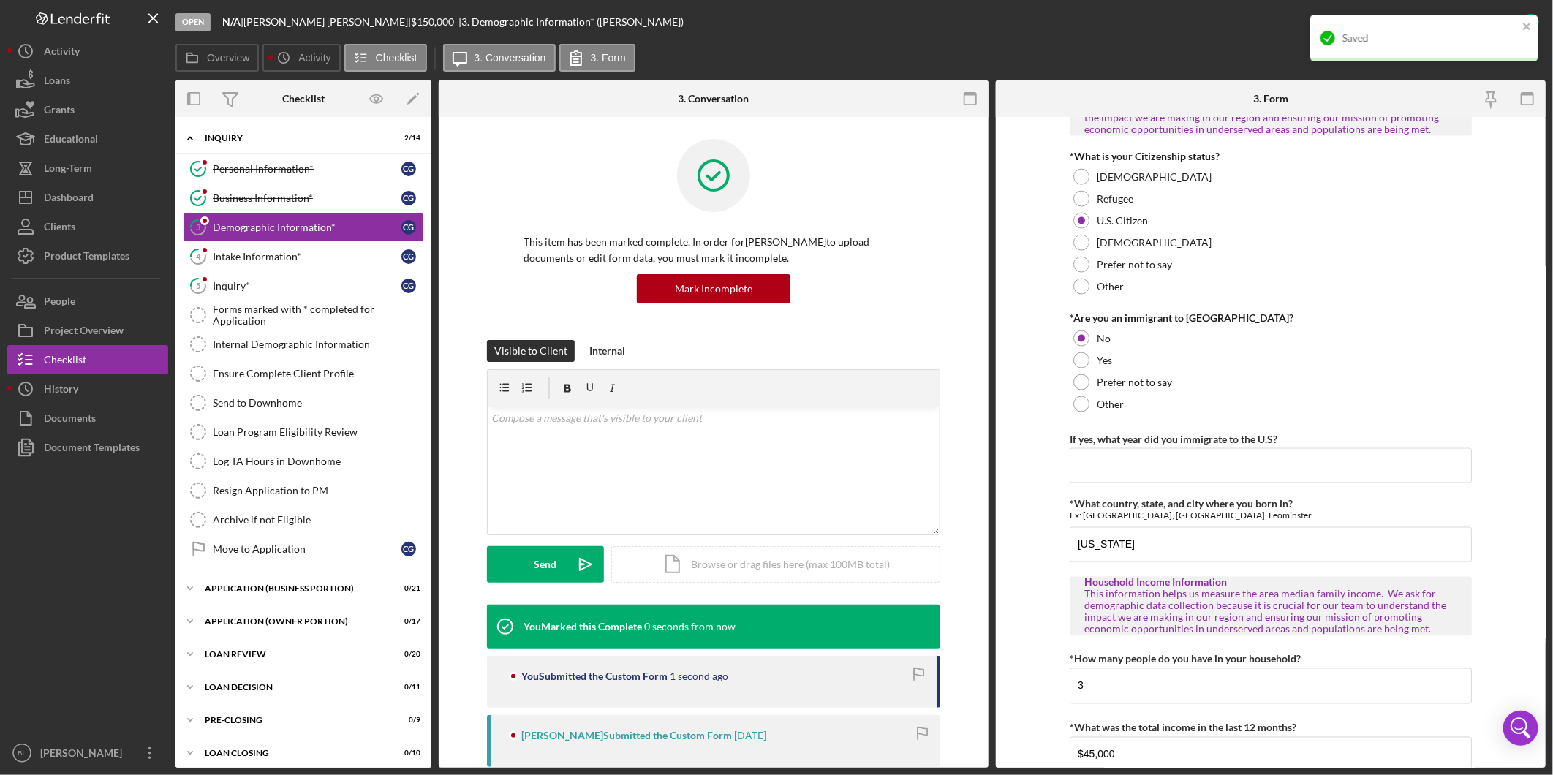
scroll to position [1390, 0]
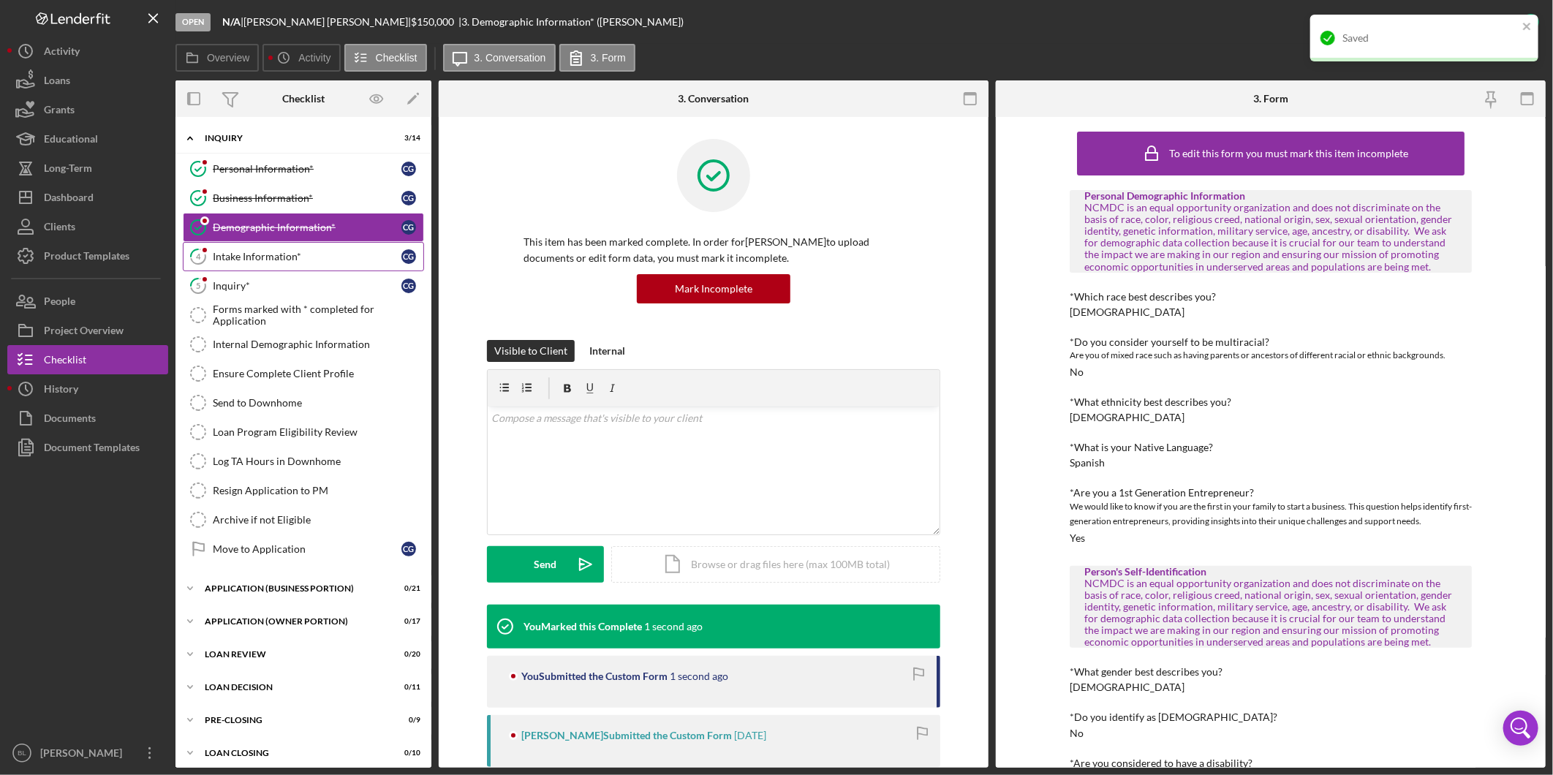
click at [246, 263] on link "4 Intake Information* C G" at bounding box center [303, 256] width 241 height 29
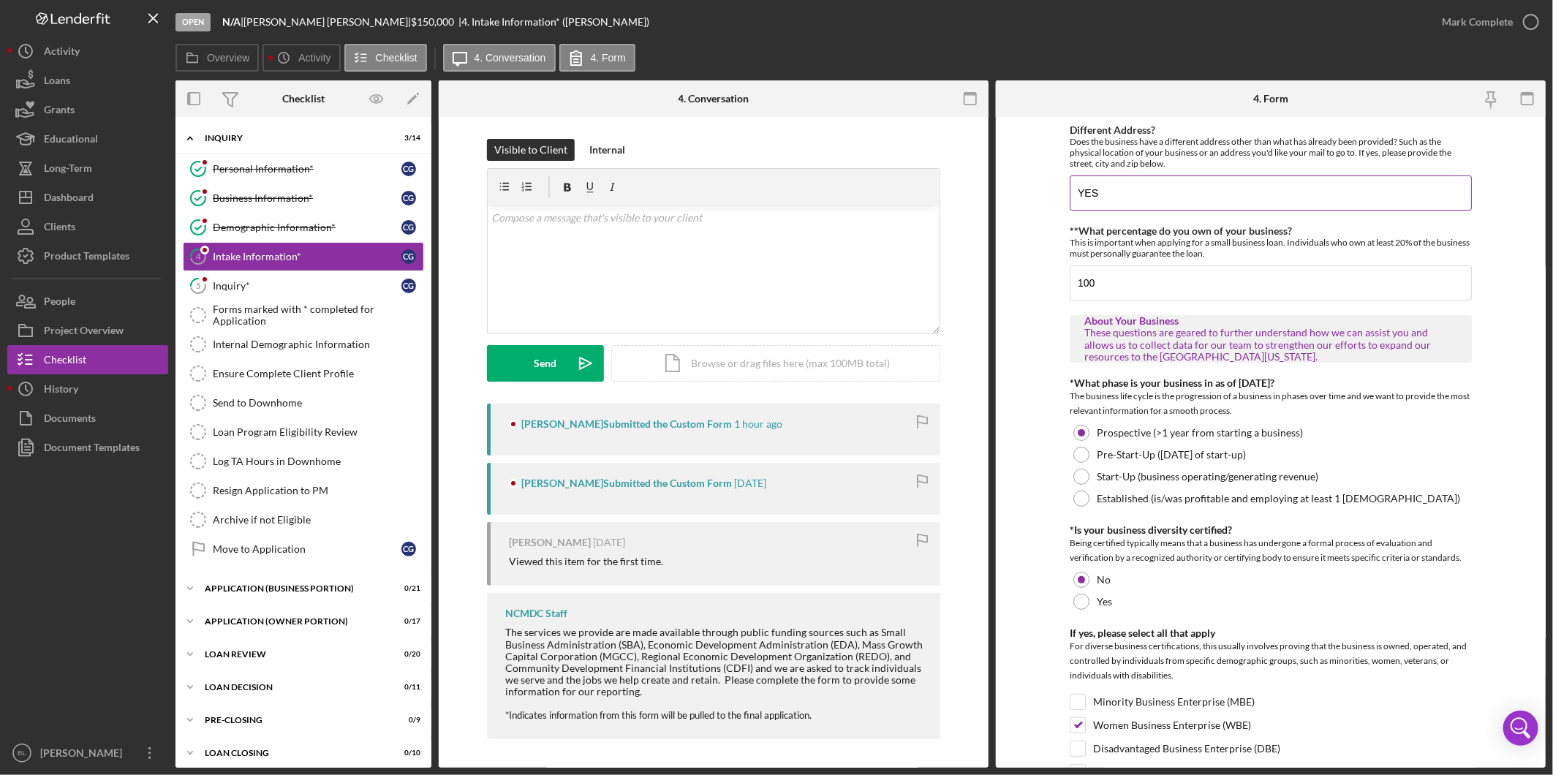
click at [1160, 202] on input "YES" at bounding box center [1271, 192] width 402 height 35
drag, startPoint x: 1114, startPoint y: 188, endPoint x: 982, endPoint y: 188, distance: 132.3
click at [982, 188] on div "Overview Internal Workflow Stage Open Icon/Dropdown Arrow Archive (can unarchiv…" at bounding box center [860, 423] width 1370 height 687
click at [1141, 181] on input "YES" at bounding box center [1271, 192] width 402 height 35
click at [1142, 181] on input "YES" at bounding box center [1271, 192] width 402 height 35
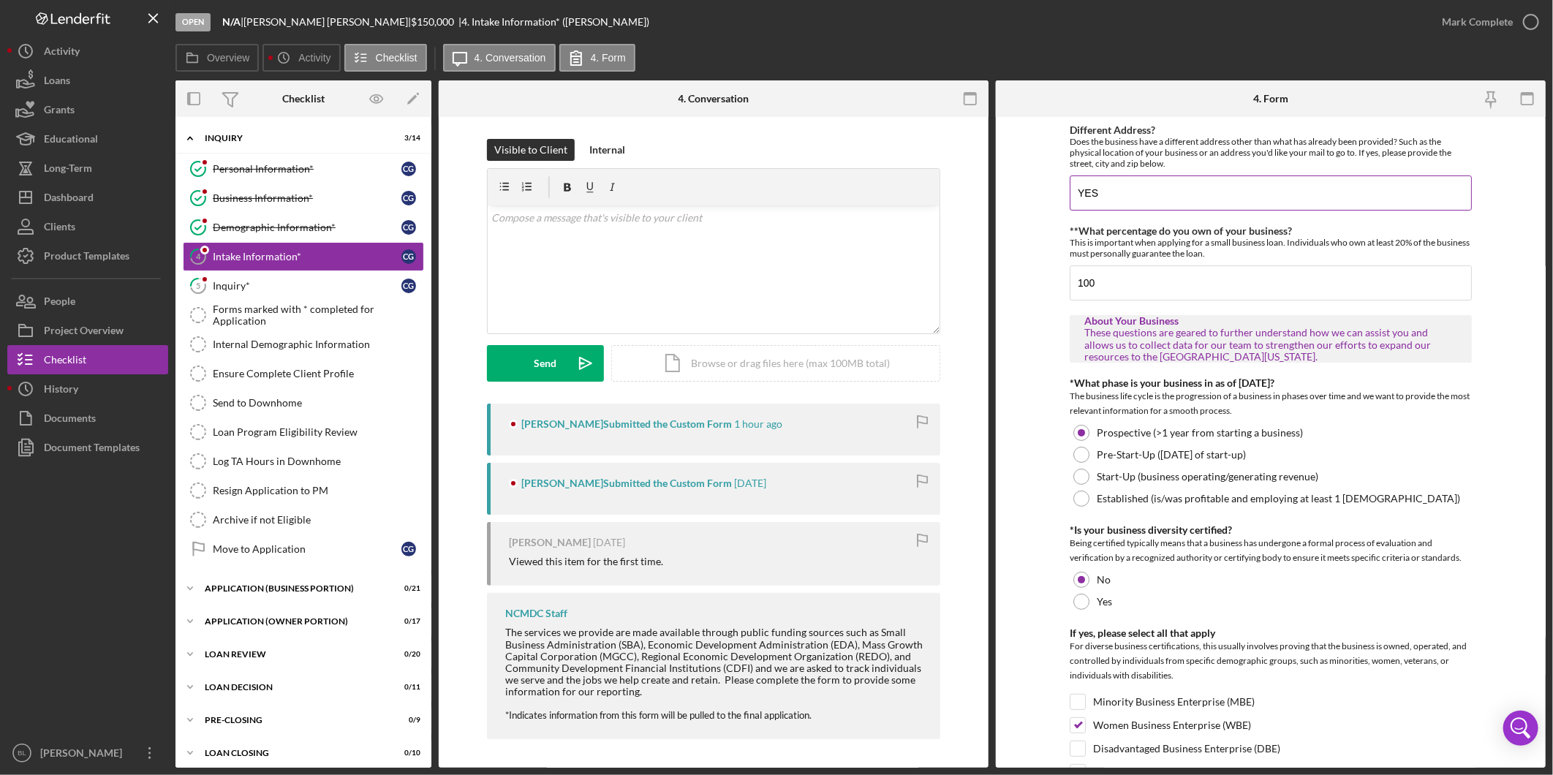
click at [1130, 194] on input "YES" at bounding box center [1271, 192] width 402 height 35
drag, startPoint x: 1121, startPoint y: 192, endPoint x: 1004, endPoint y: 192, distance: 117.0
click at [1007, 191] on form "Different Address? Does the business have a different address other than what h…" at bounding box center [1271, 442] width 550 height 651
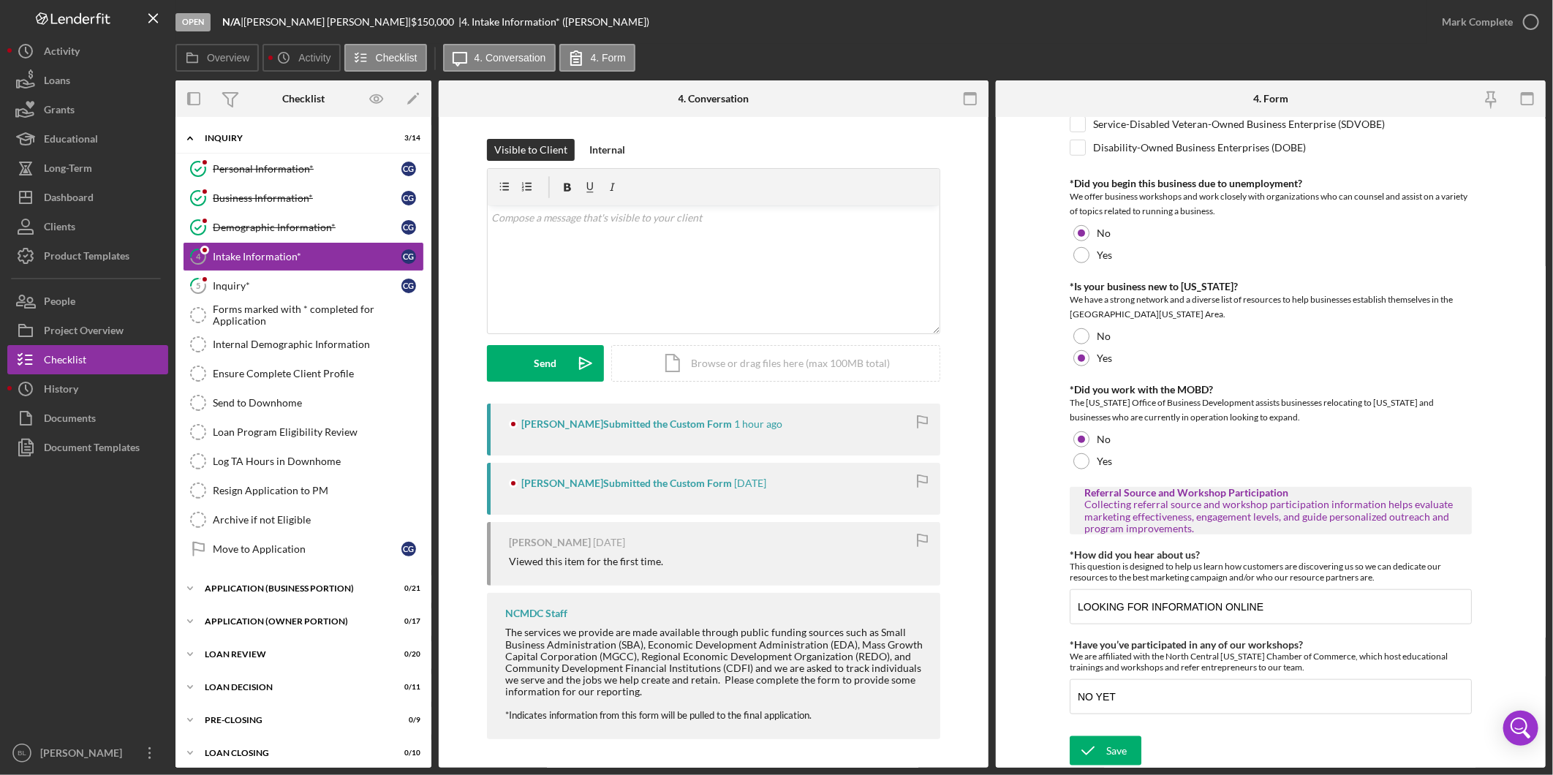
scroll to position [744, 0]
click at [1526, 26] on icon "button" at bounding box center [1531, 22] width 37 height 37
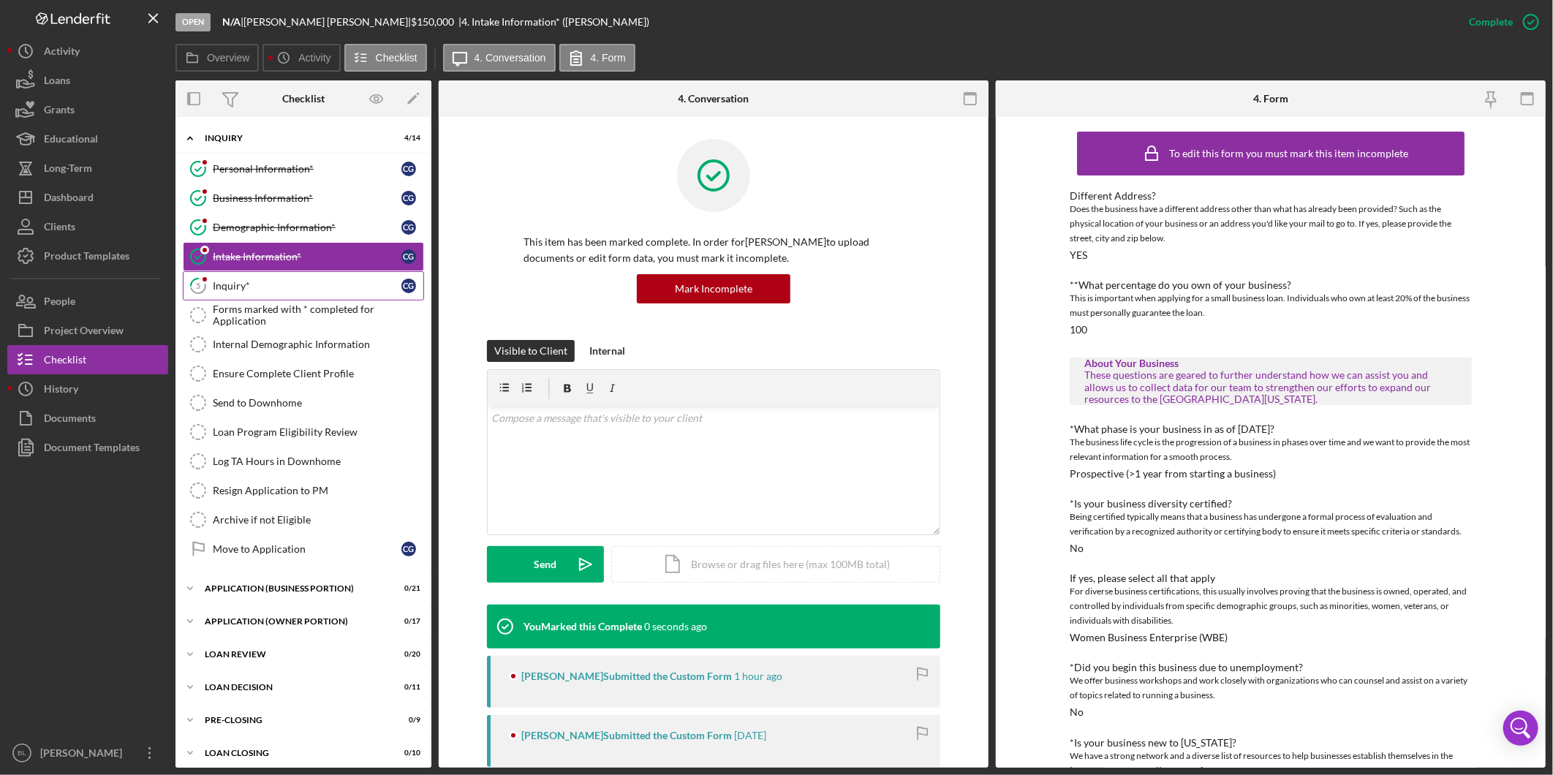
click at [287, 284] on div "Inquiry*" at bounding box center [307, 286] width 189 height 12
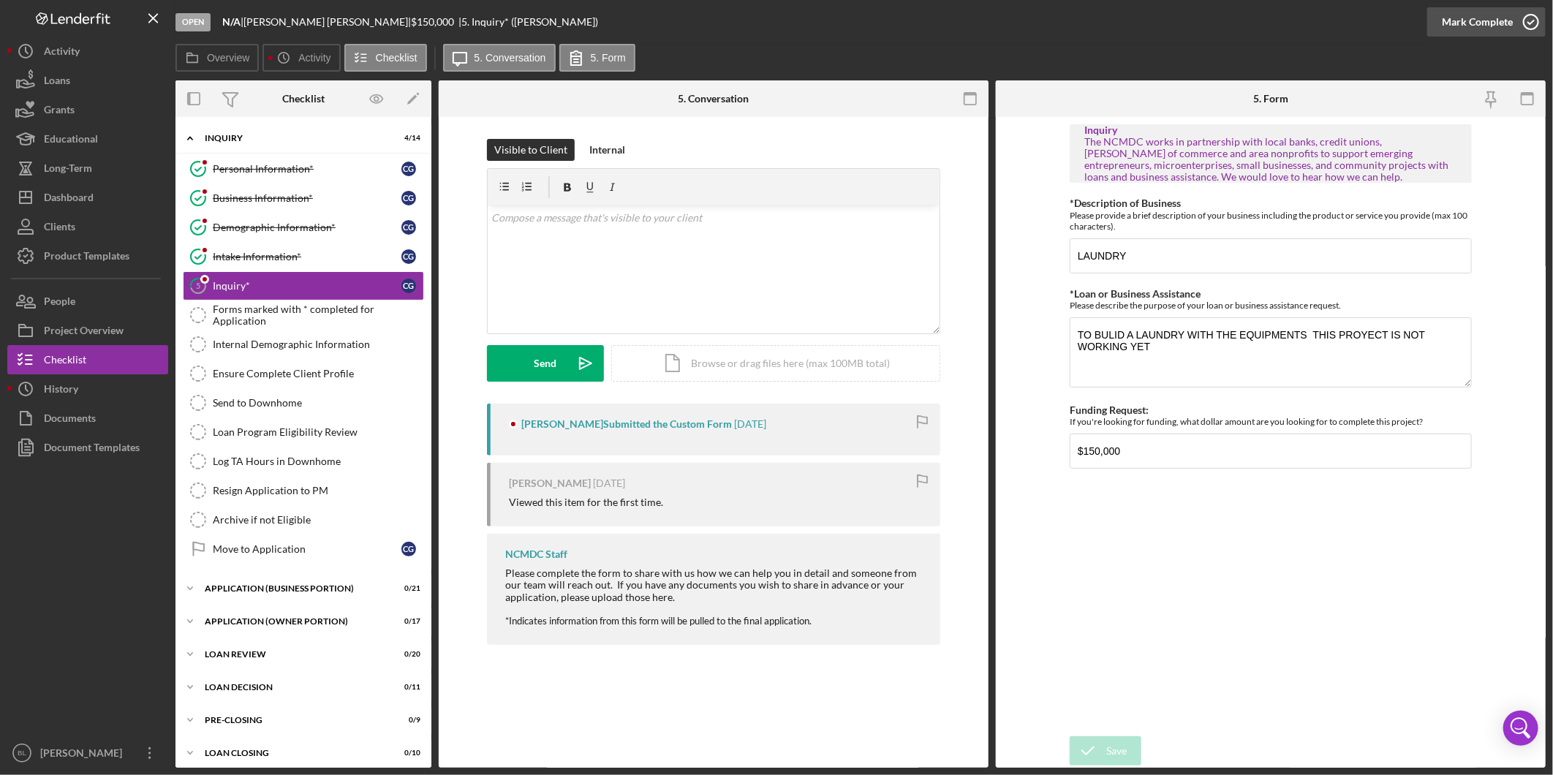
click at [1528, 28] on circle "button" at bounding box center [1531, 22] width 15 height 15
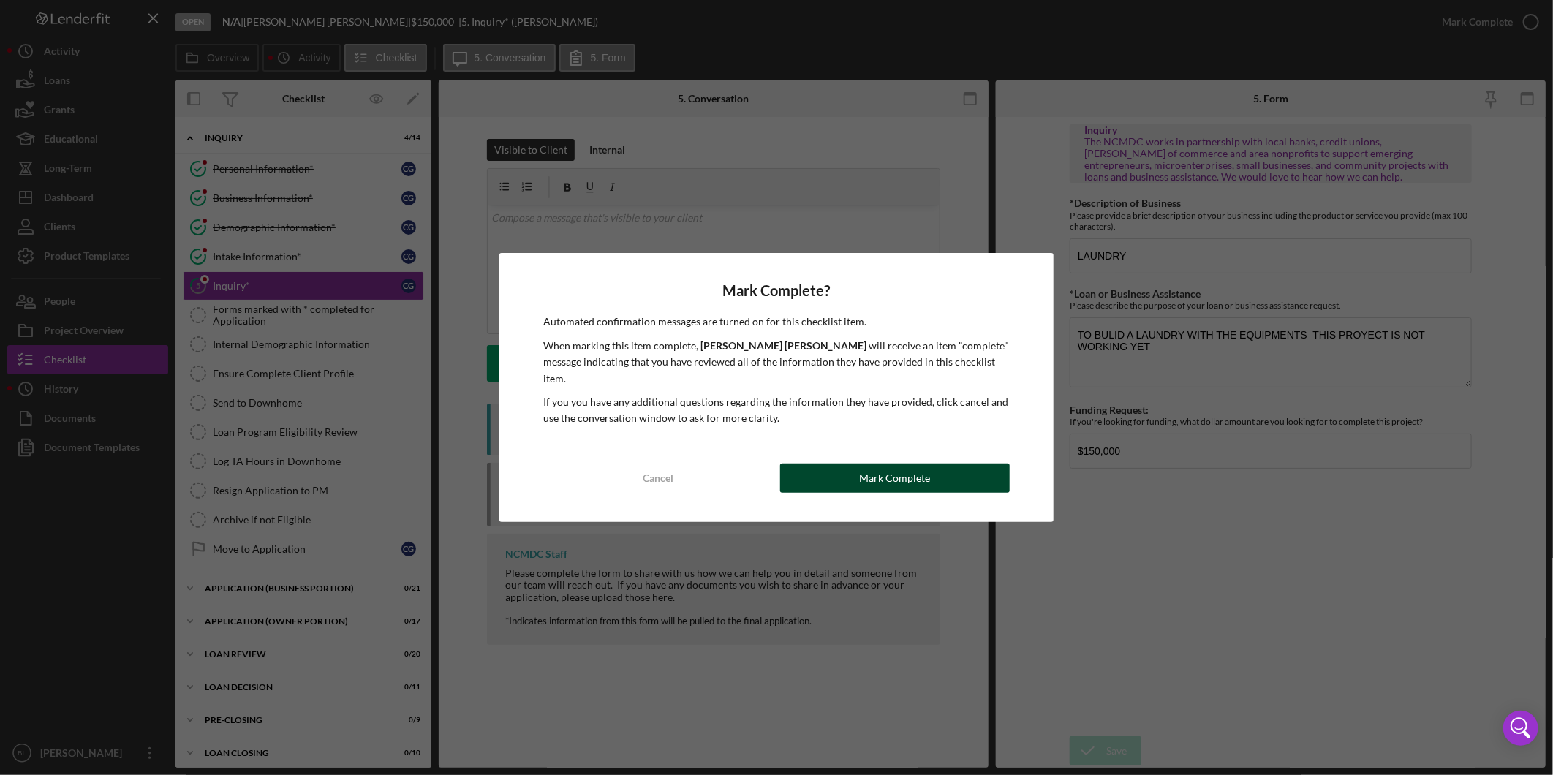
click at [953, 468] on button "Mark Complete" at bounding box center [895, 478] width 230 height 29
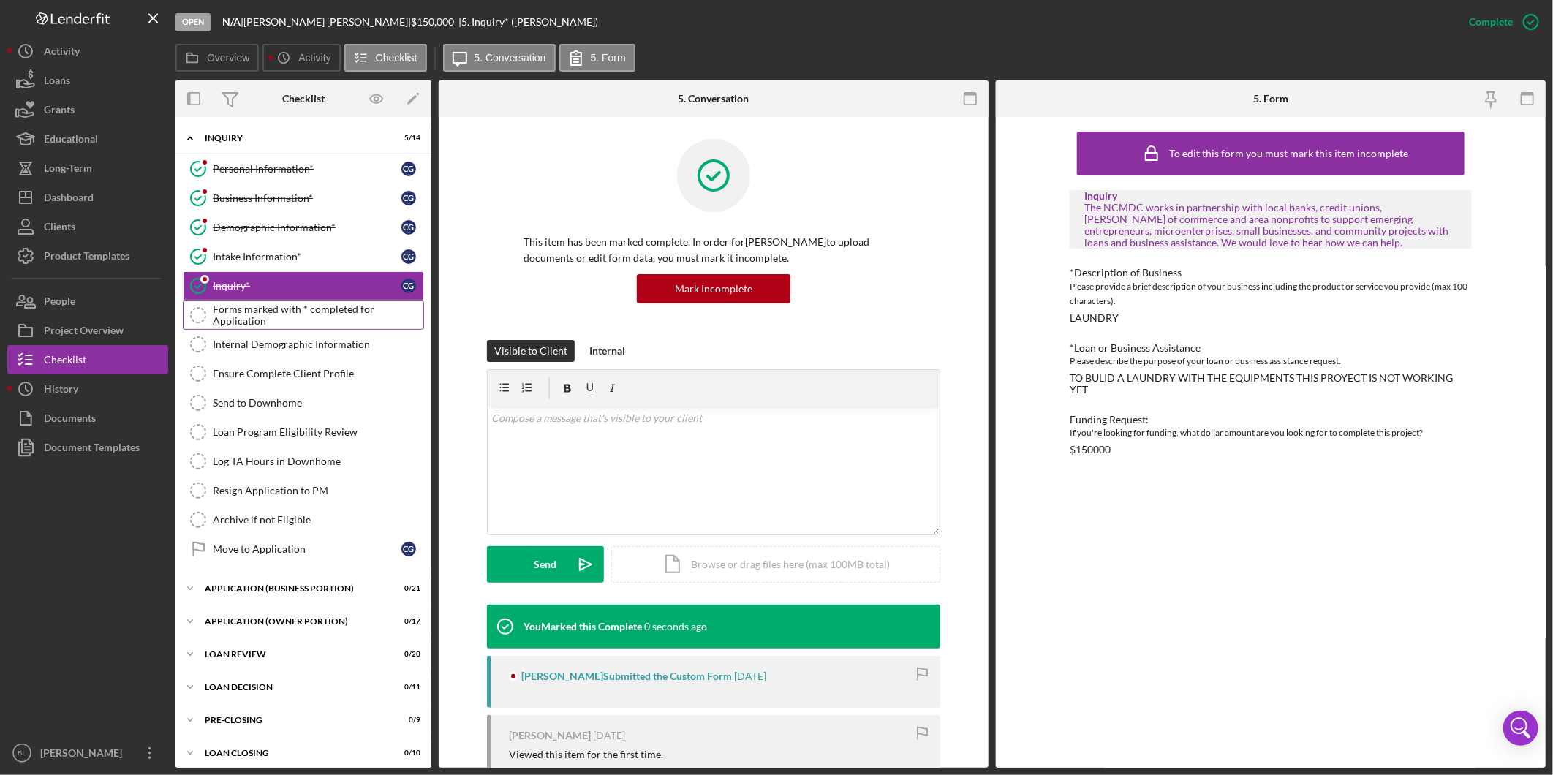
click at [279, 313] on div "Forms marked with * completed for Application" at bounding box center [318, 314] width 211 height 23
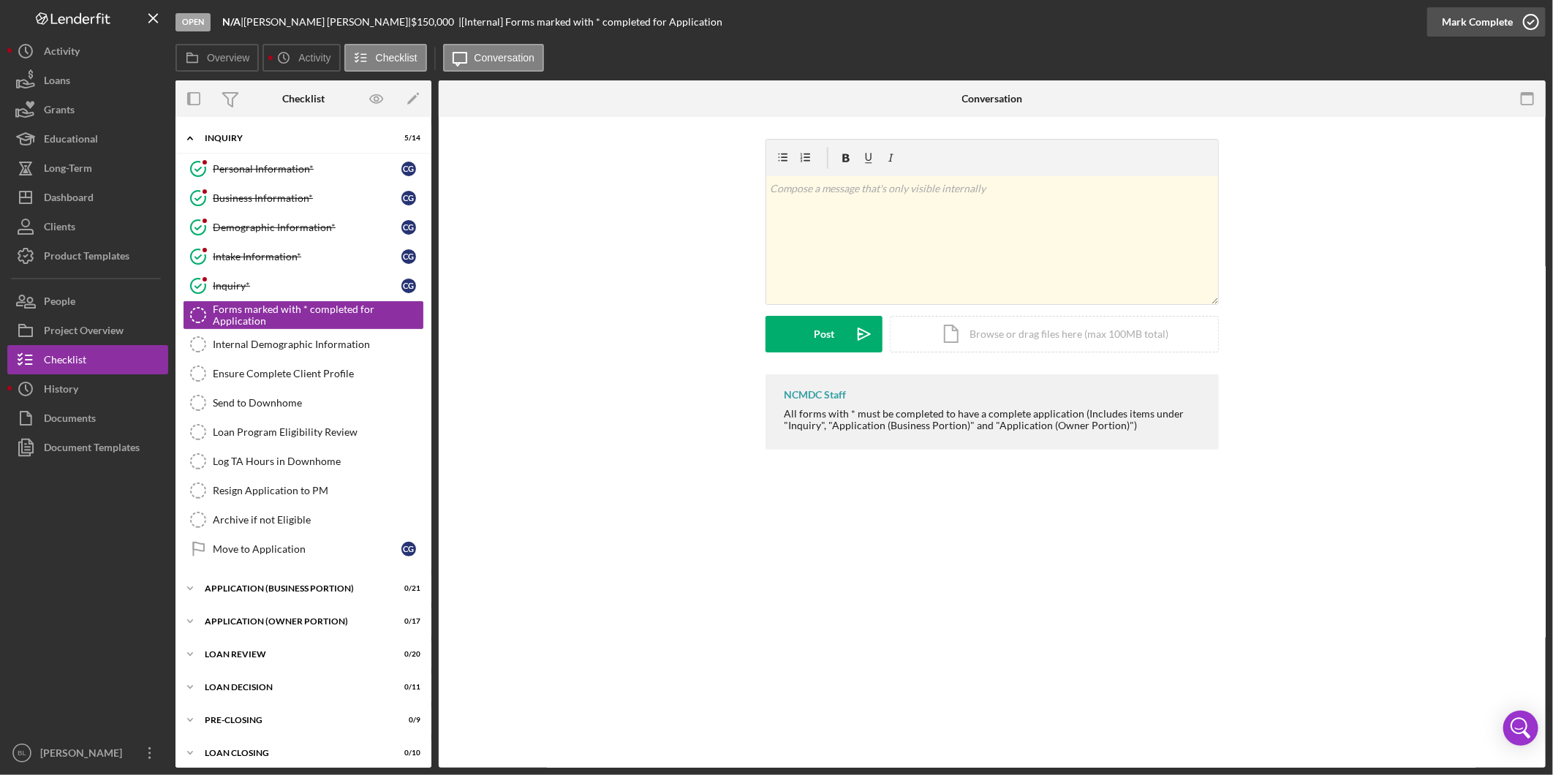
click at [1532, 19] on icon "button" at bounding box center [1531, 22] width 37 height 37
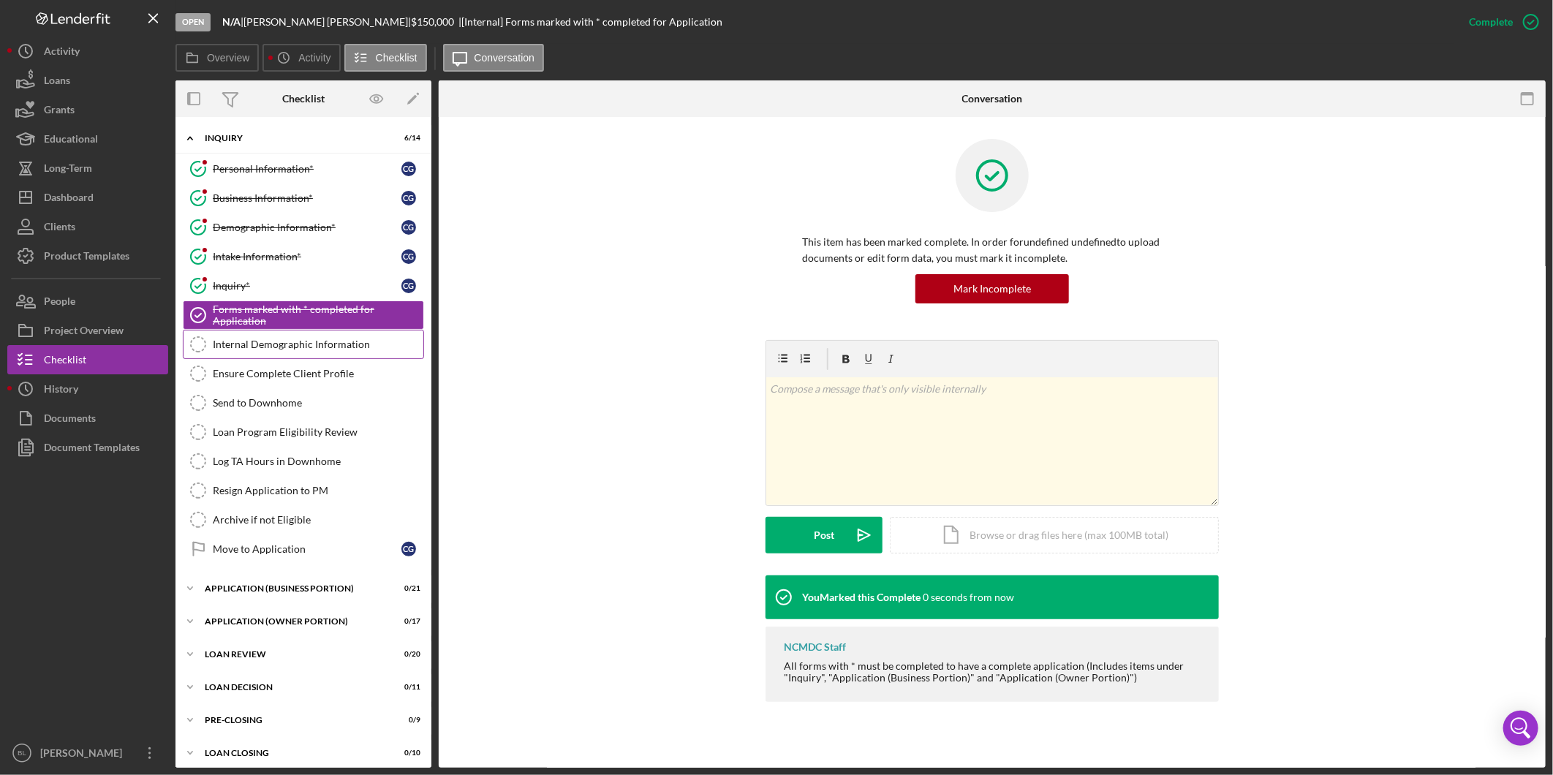
click at [319, 352] on link "Internal Demographic Information Internal Demographic Information" at bounding box center [303, 344] width 241 height 29
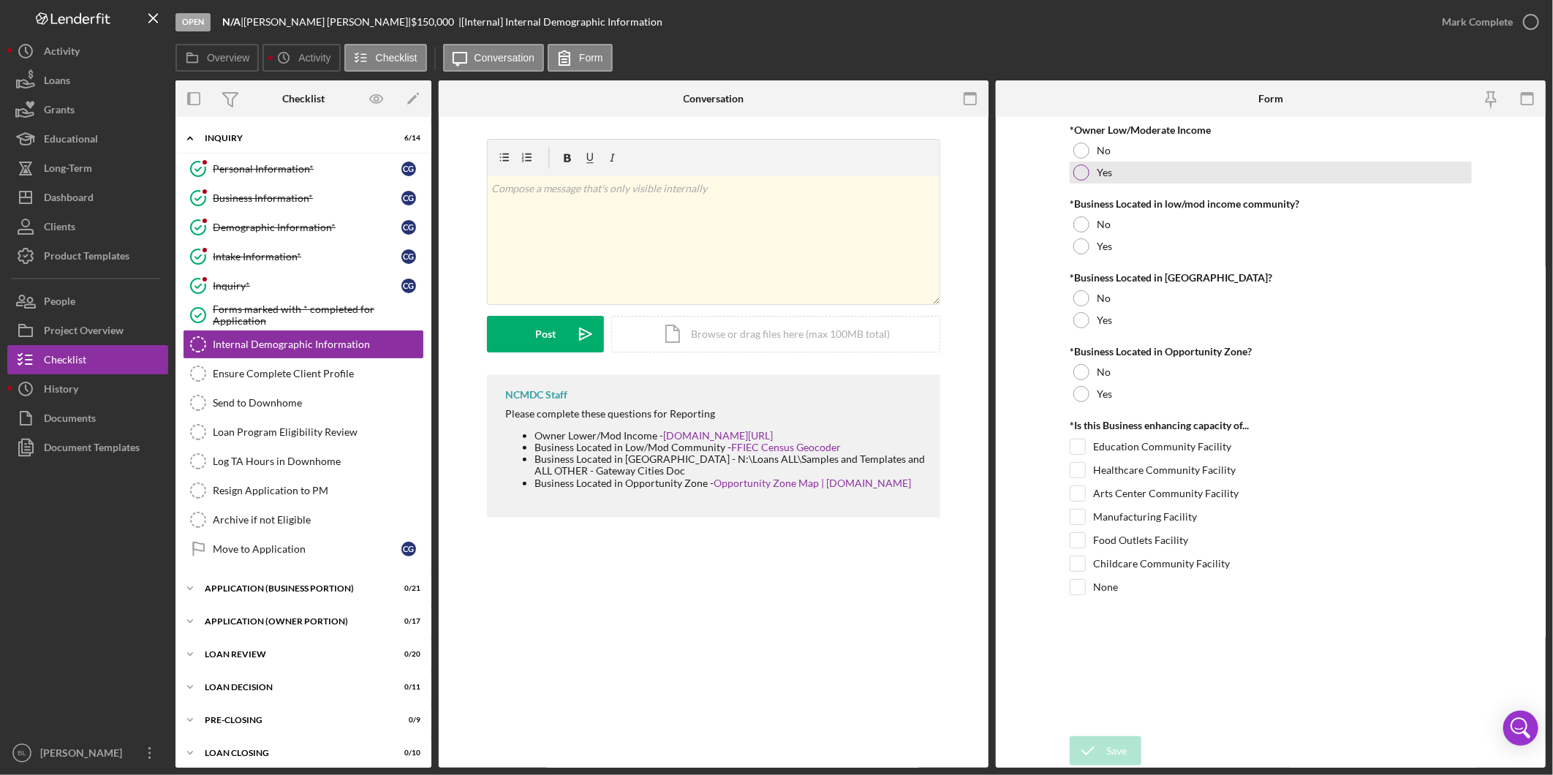
click at [1135, 167] on div "Yes" at bounding box center [1271, 173] width 402 height 22
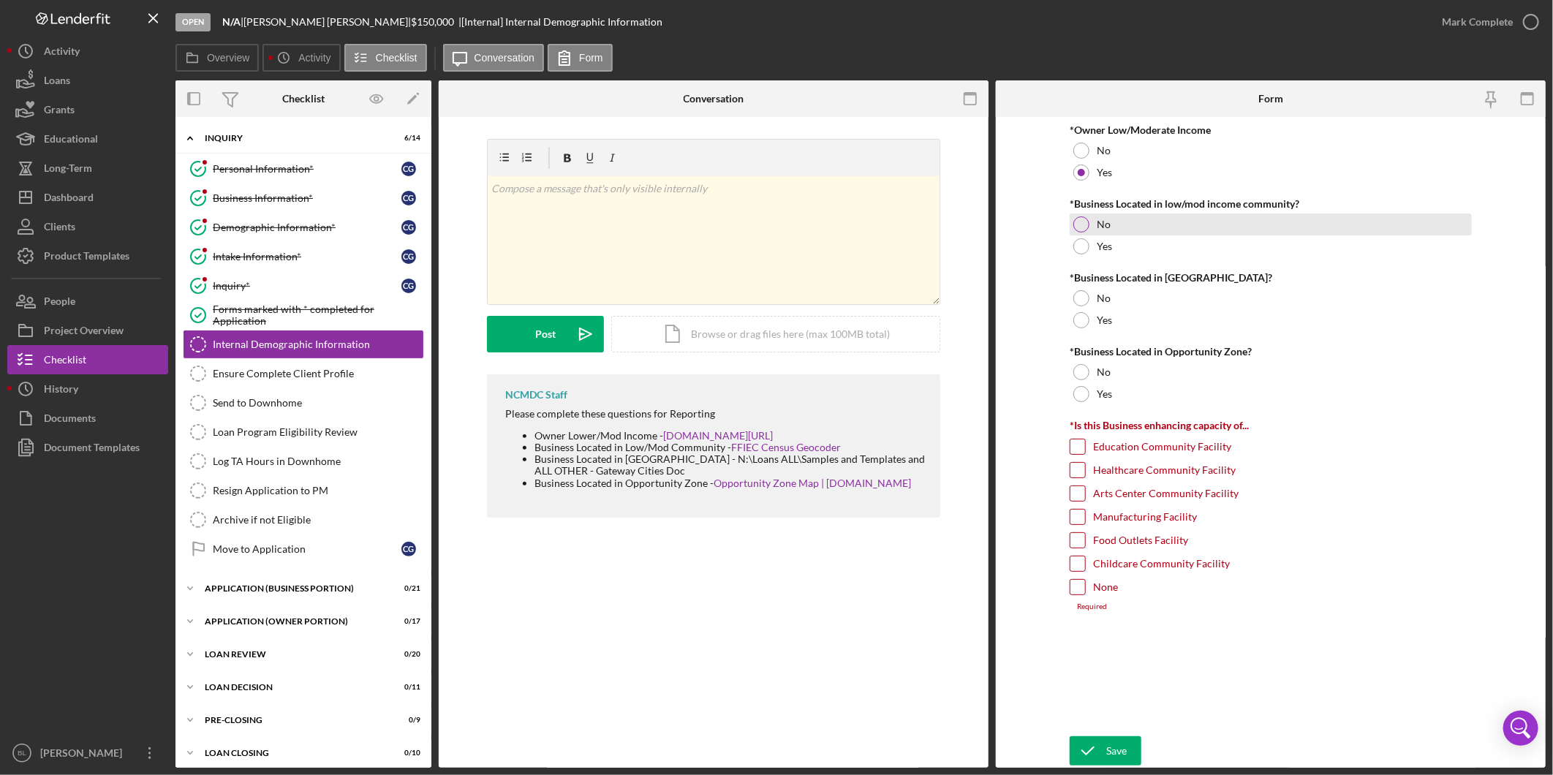
click at [1119, 231] on div "No" at bounding box center [1271, 224] width 402 height 22
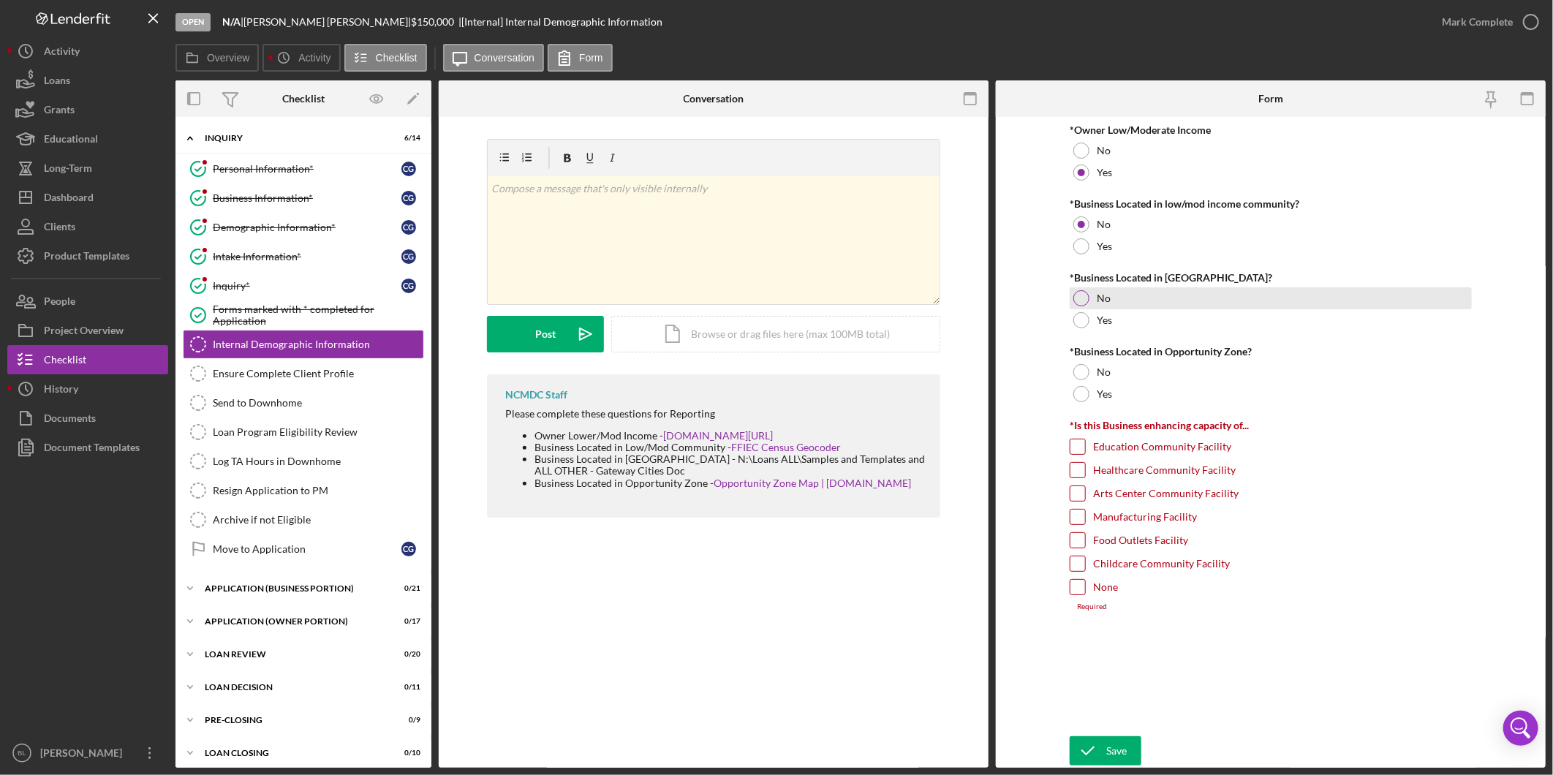
click at [1112, 307] on div "No" at bounding box center [1271, 298] width 402 height 22
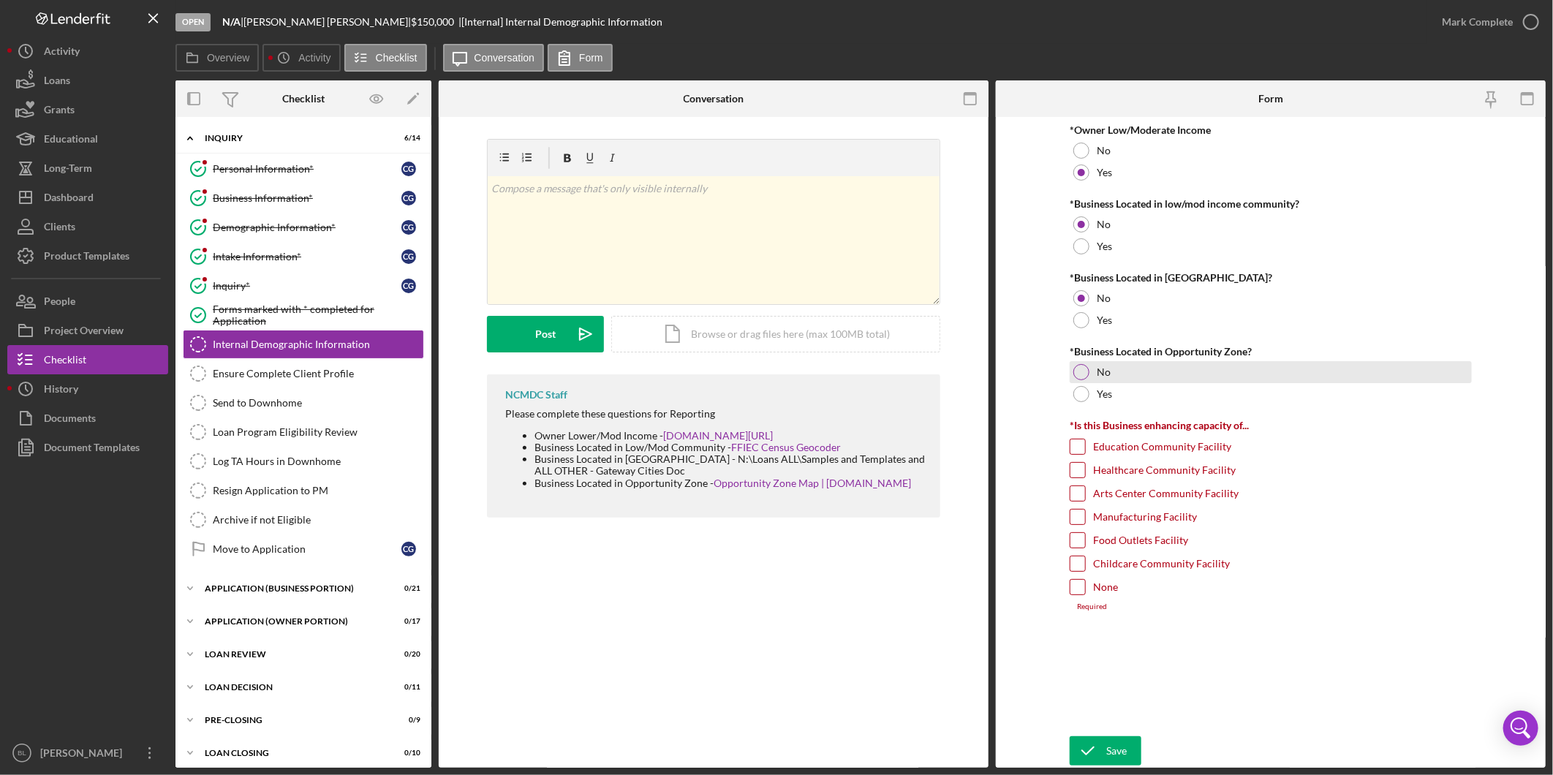
click at [1136, 373] on div "No" at bounding box center [1271, 372] width 402 height 22
click at [1108, 585] on label "None" at bounding box center [1105, 587] width 25 height 15
click at [1085, 585] on input "None" at bounding box center [1077, 587] width 15 height 15
checkbox input "true"
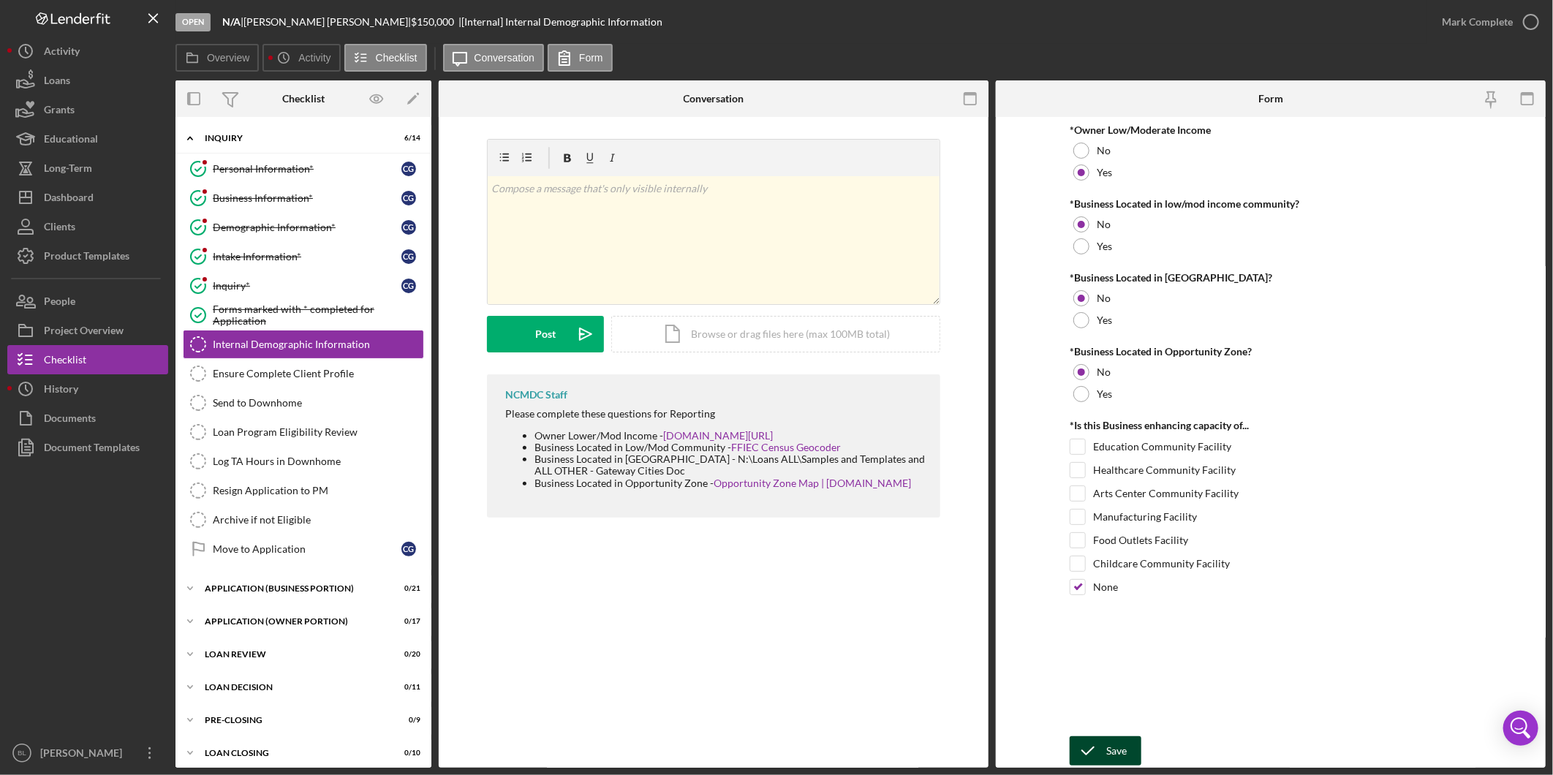
drag, startPoint x: 1108, startPoint y: 743, endPoint x: 1165, endPoint y: 684, distance: 82.2
click at [1108, 743] on div "Save" at bounding box center [1116, 750] width 20 height 29
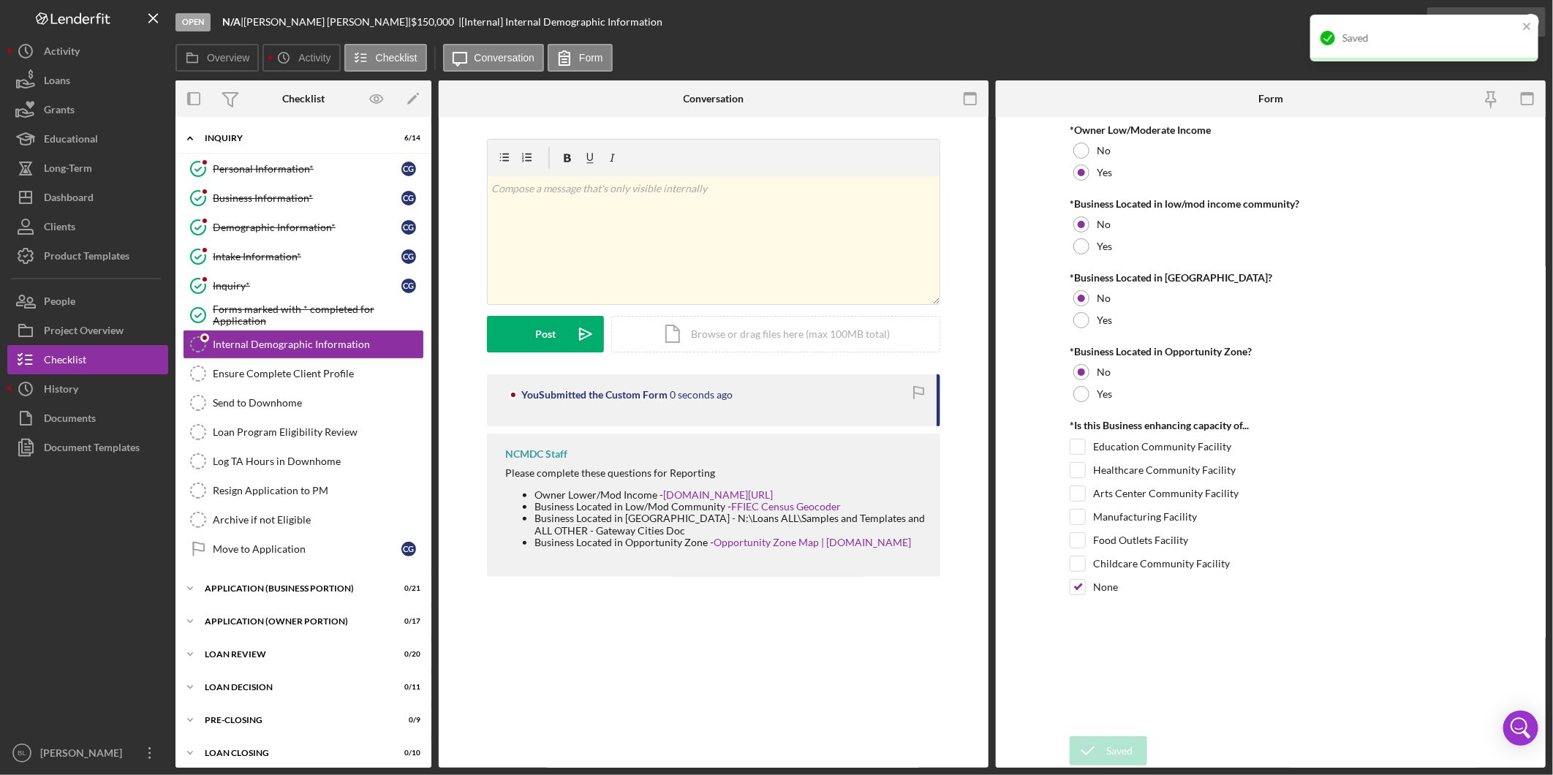
click at [1543, 30] on div "Open N/A | [PERSON_NAME] | $150,000 $150,000 | [Internal] Internal Demographic …" at bounding box center [776, 387] width 1553 height 775
click at [1307, 19] on div "Saved" at bounding box center [1424, 44] width 234 height 64
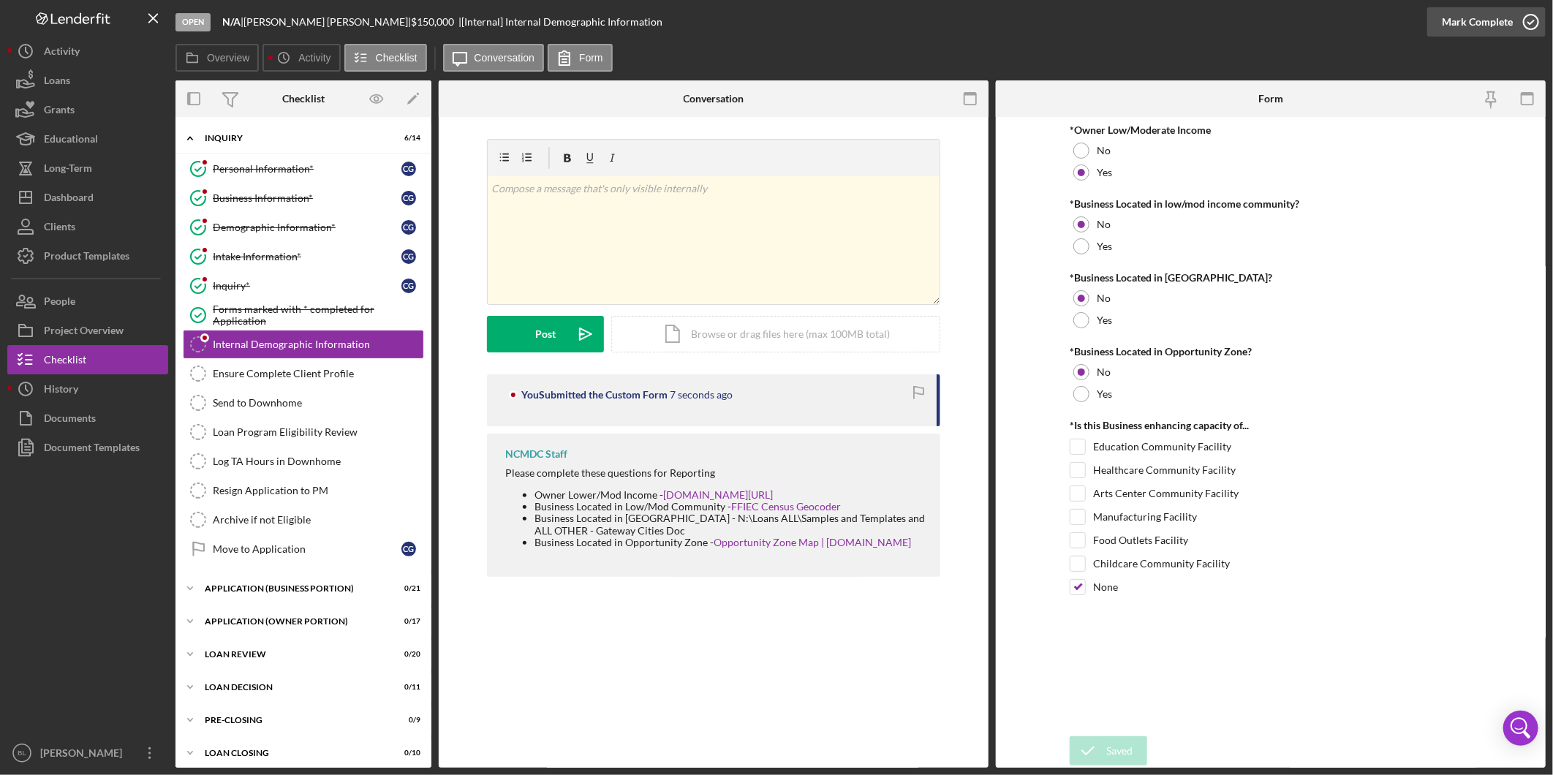
click at [1521, 22] on icon "button" at bounding box center [1531, 22] width 37 height 37
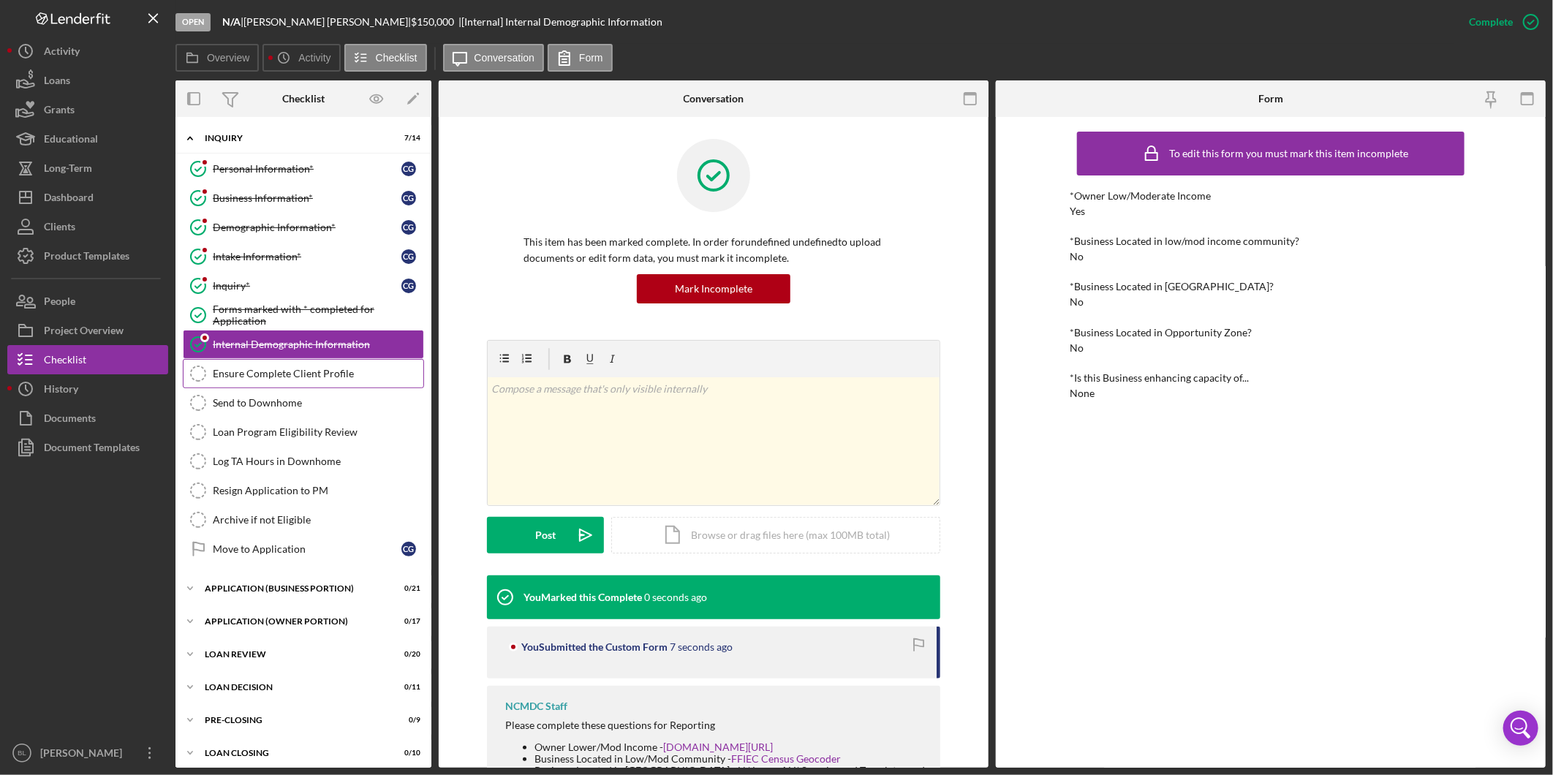
click at [188, 377] on icon "Ensure Complete Client Profile" at bounding box center [198, 373] width 37 height 37
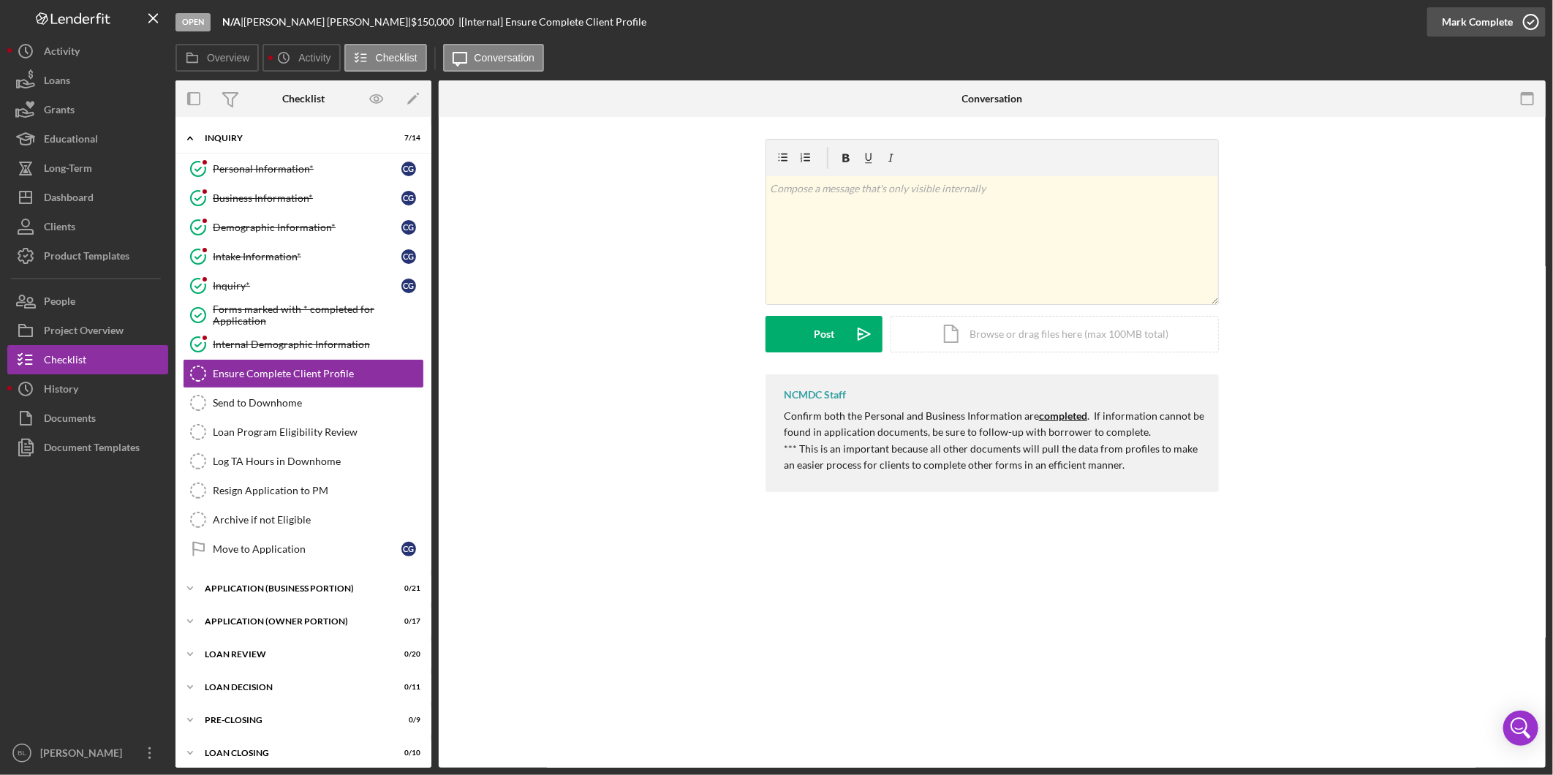
click at [1529, 26] on icon "button" at bounding box center [1531, 22] width 37 height 37
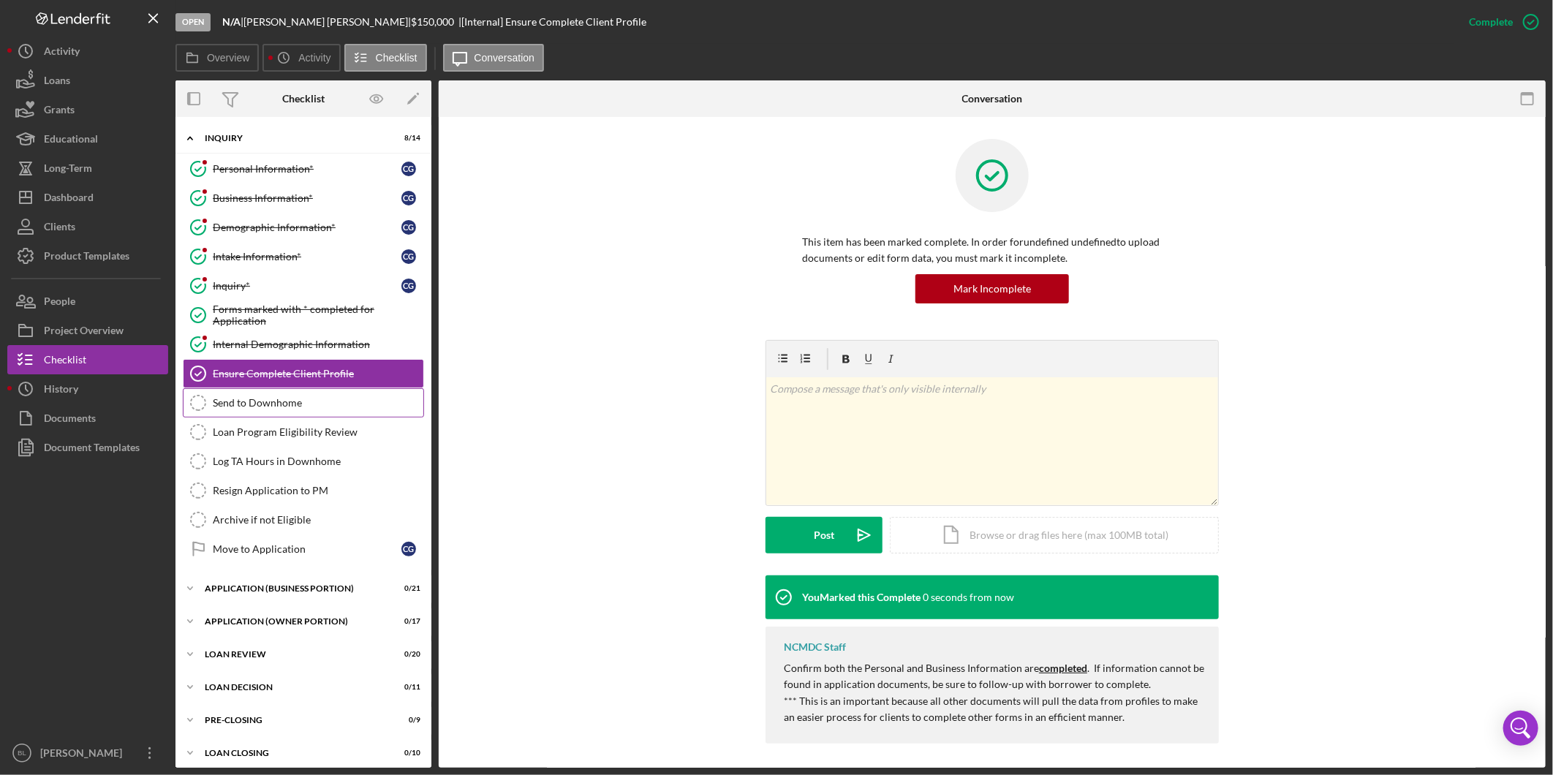
click at [327, 406] on div "Send to Downhome" at bounding box center [318, 403] width 211 height 12
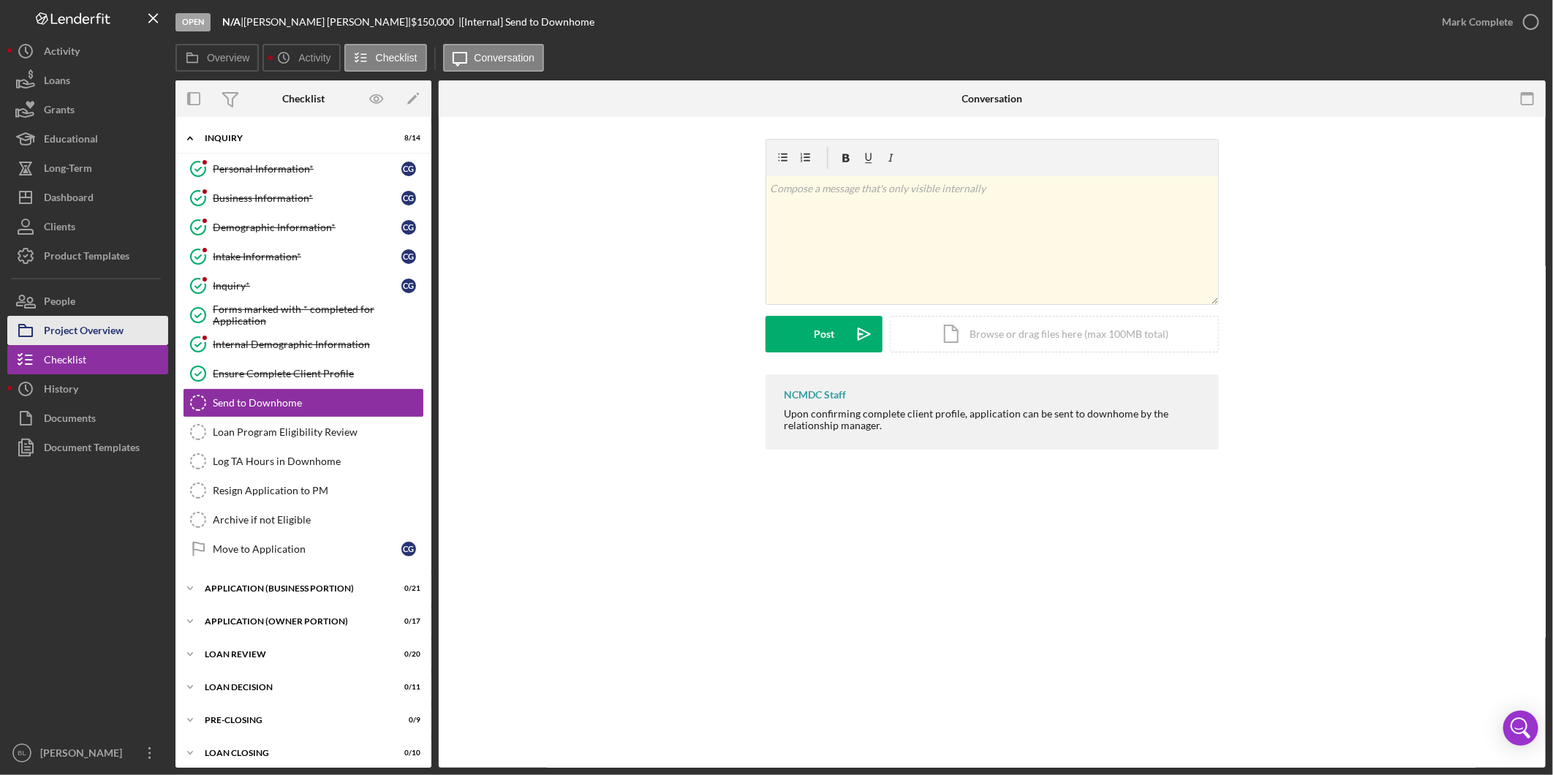
click at [86, 331] on div "Project Overview" at bounding box center [84, 332] width 80 height 33
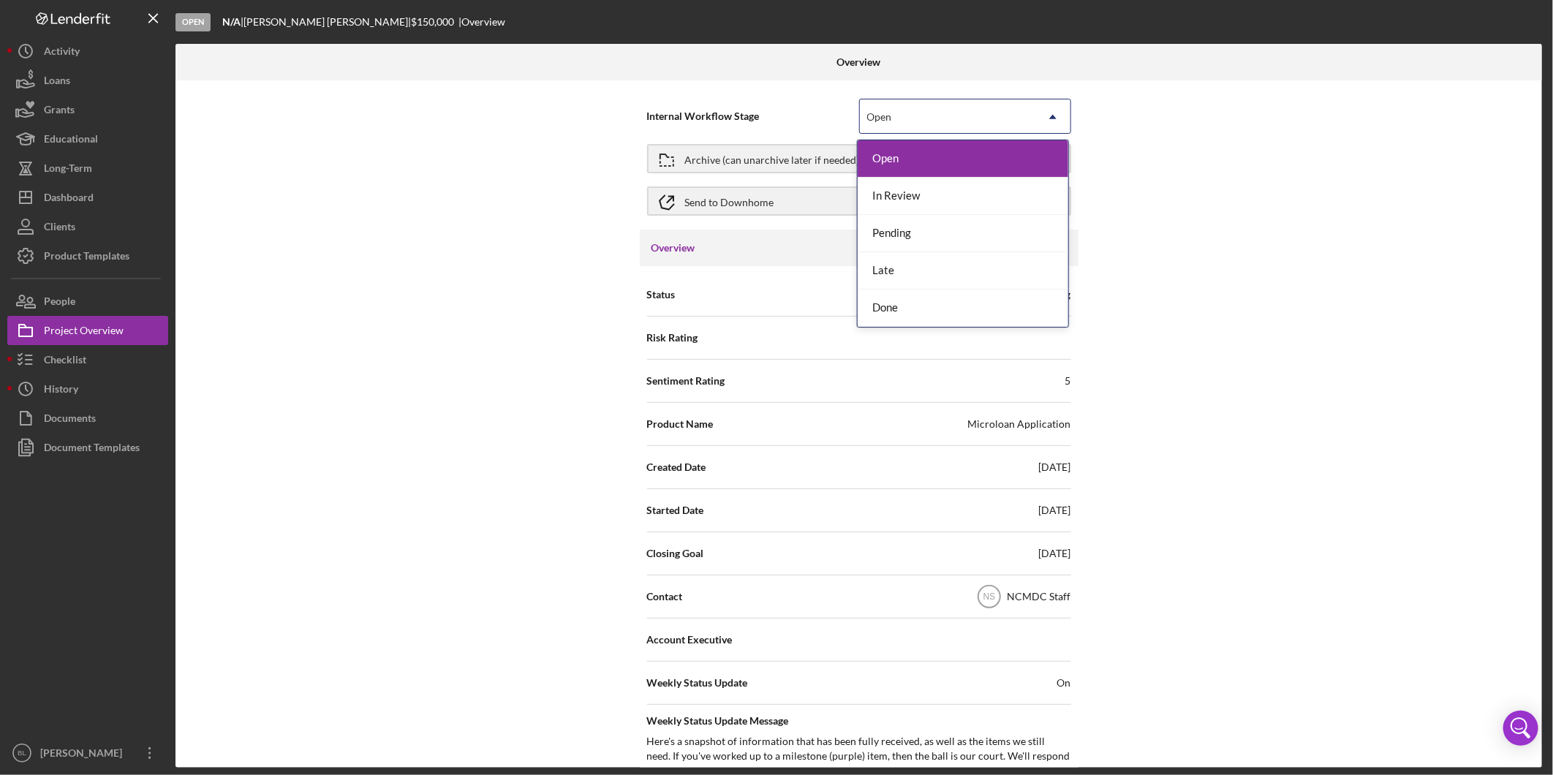
click at [948, 119] on div "Open" at bounding box center [947, 117] width 175 height 34
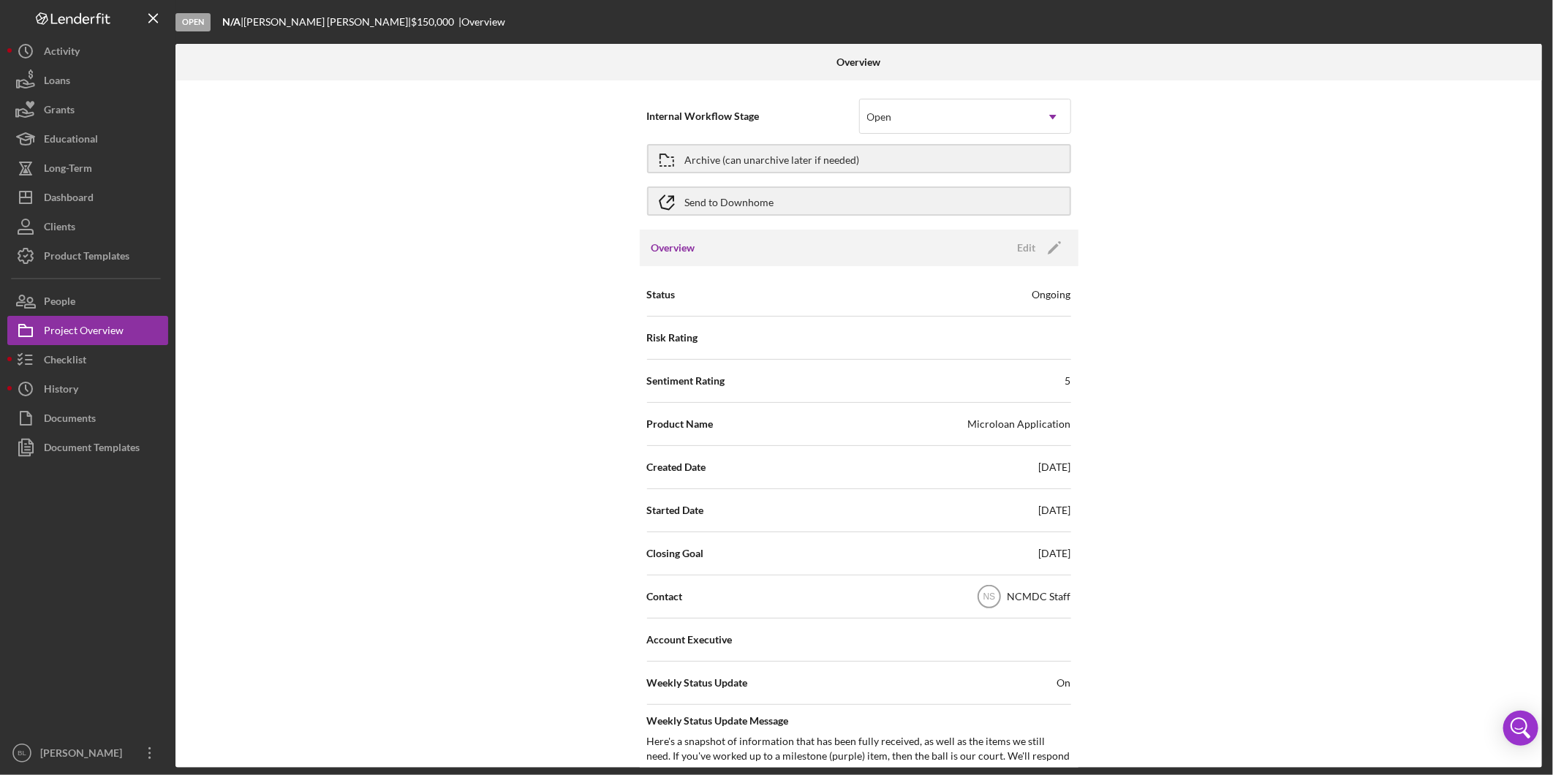
drag, startPoint x: 1320, startPoint y: 127, endPoint x: 1108, endPoint y: 157, distance: 214.1
click at [1322, 127] on div "Internal Workflow Stage Open Icon/Dropdown Arrow Archive (can unarchive later i…" at bounding box center [858, 423] width 1366 height 687
click at [748, 206] on div "Send to Downhome" at bounding box center [729, 201] width 89 height 26
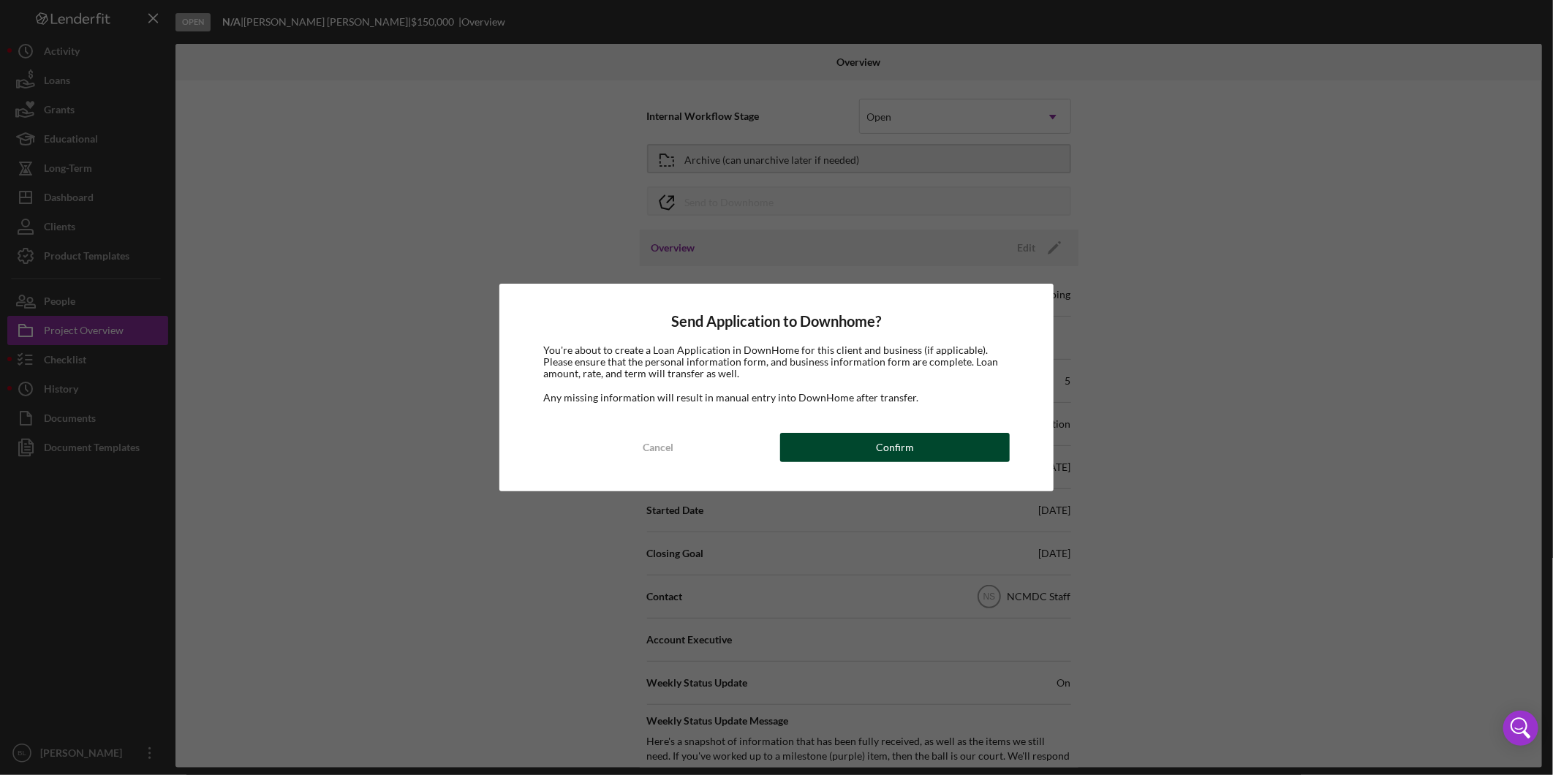
click at [851, 444] on button "Confirm" at bounding box center [895, 447] width 230 height 29
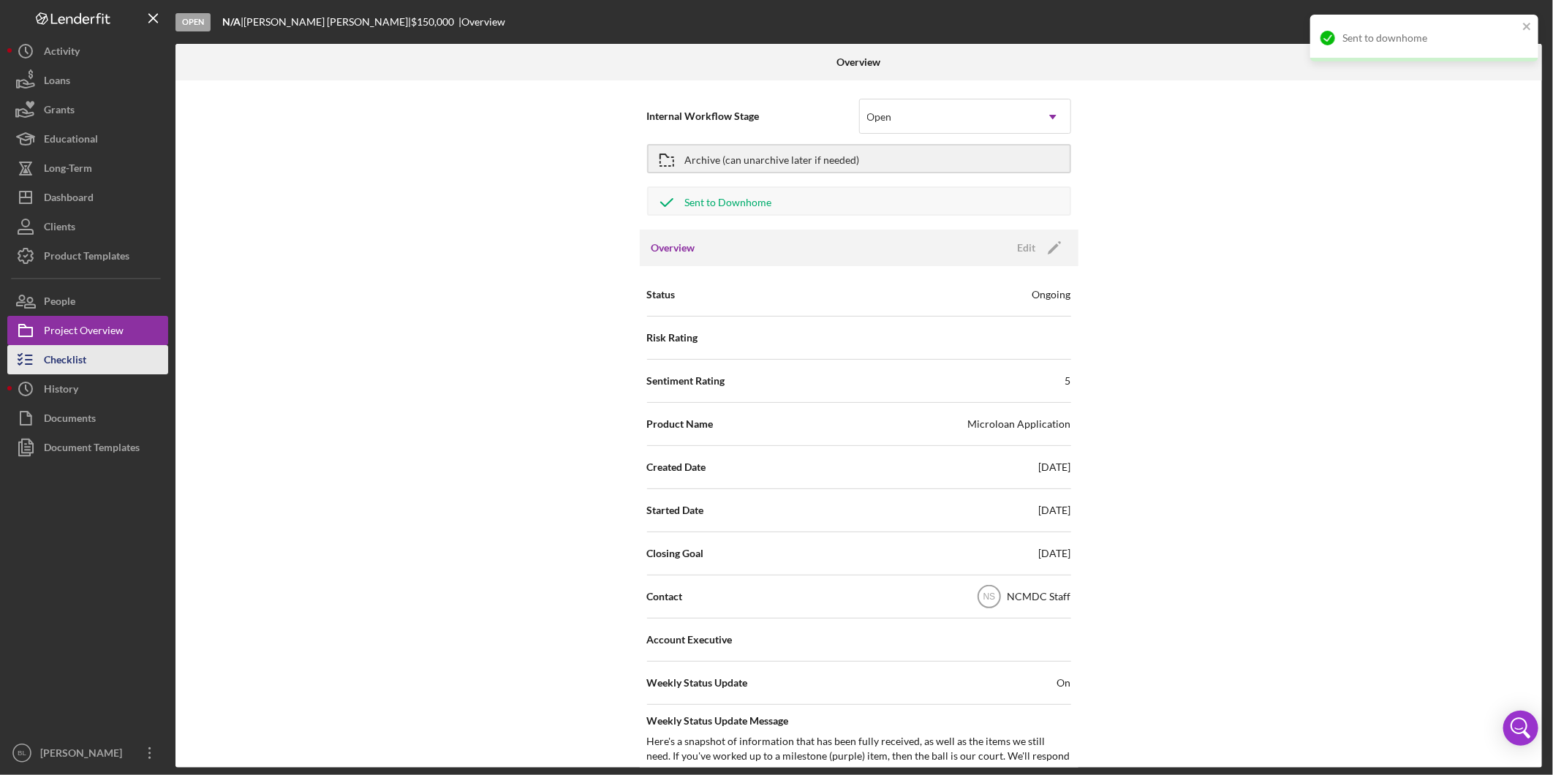
click at [105, 362] on button "Checklist" at bounding box center [87, 359] width 161 height 29
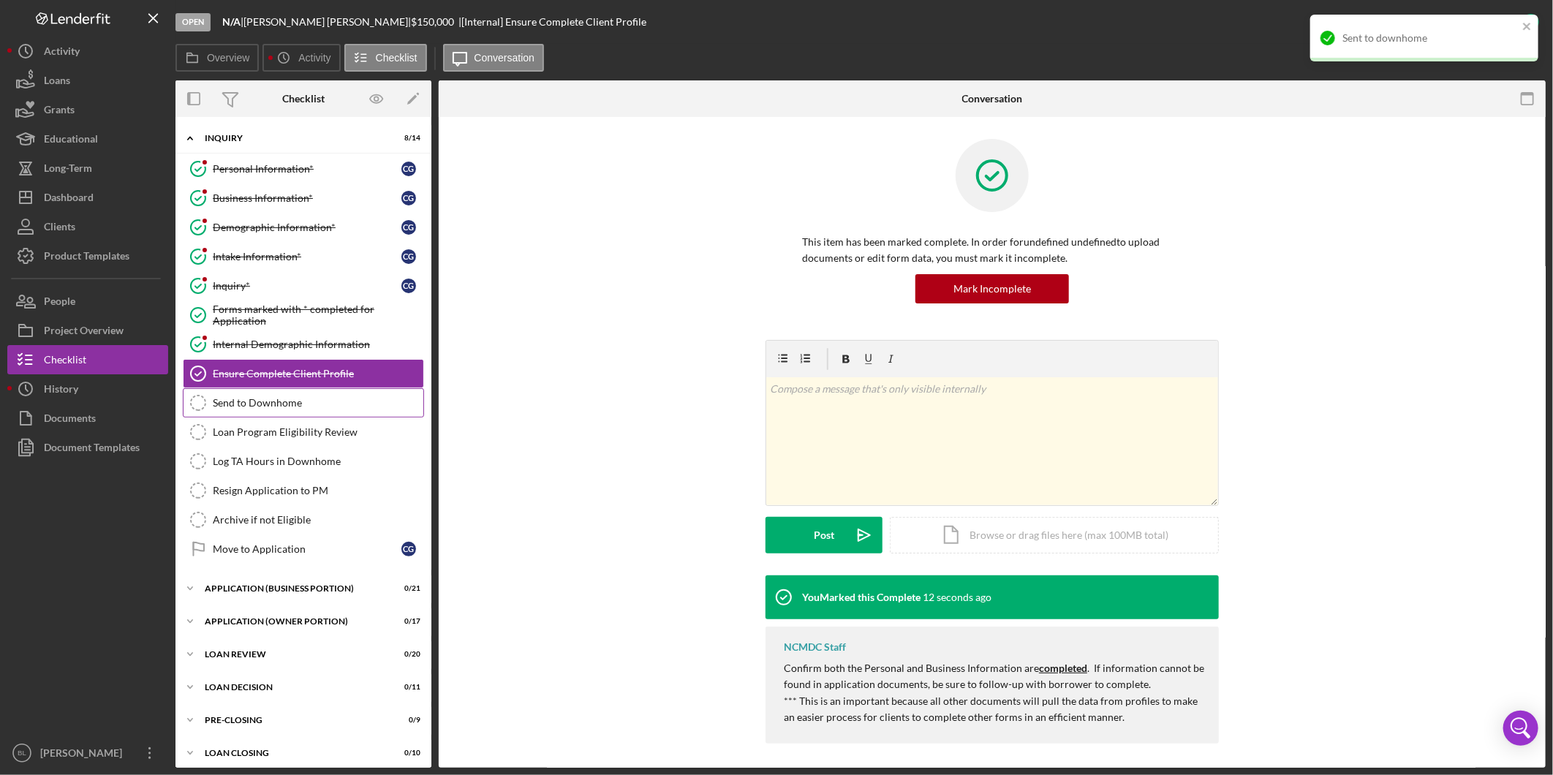
click at [260, 408] on div "Send to Downhome" at bounding box center [318, 403] width 211 height 12
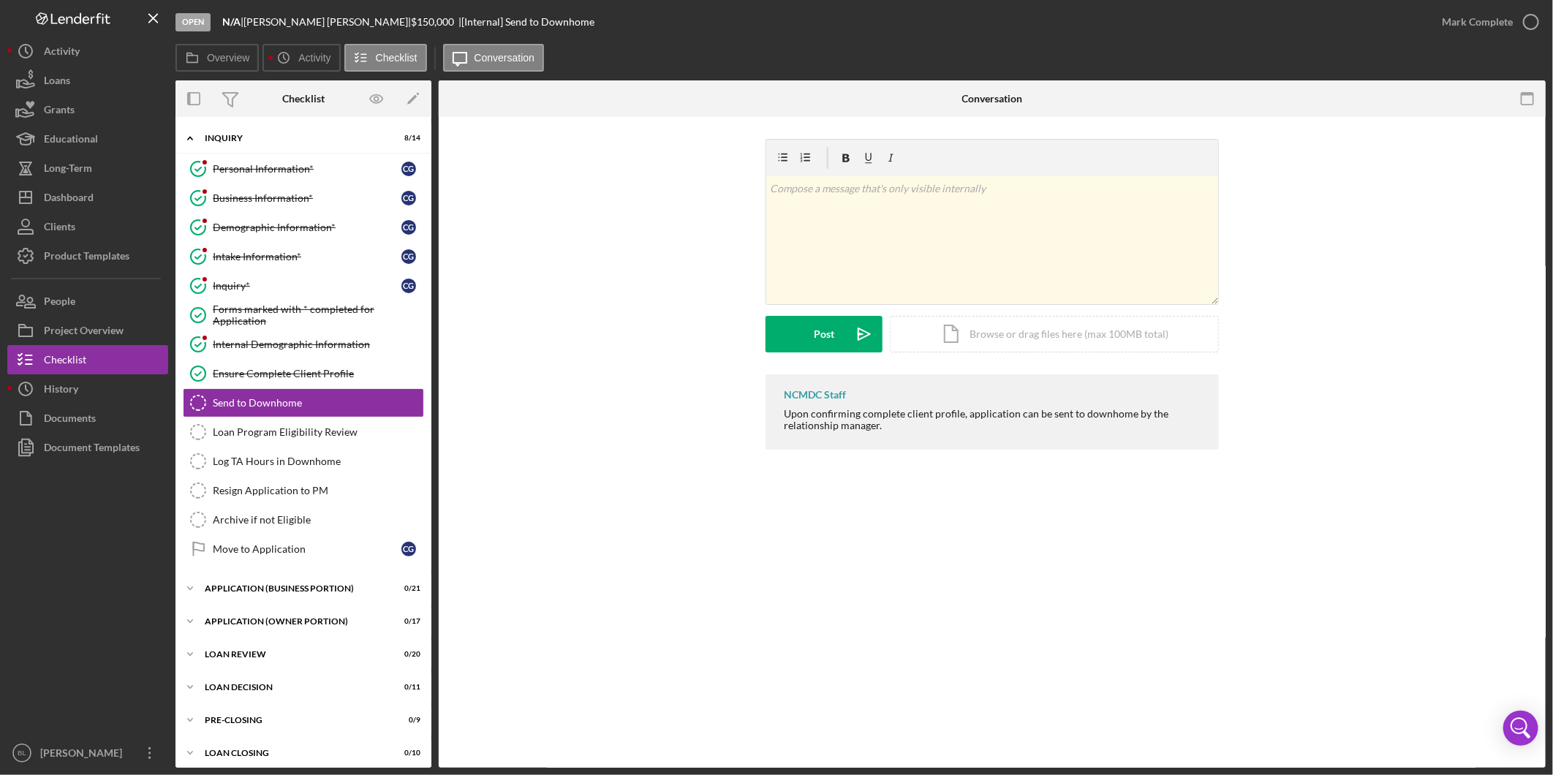
click at [0, 0] on circle "button" at bounding box center [0, 0] width 0 height 0
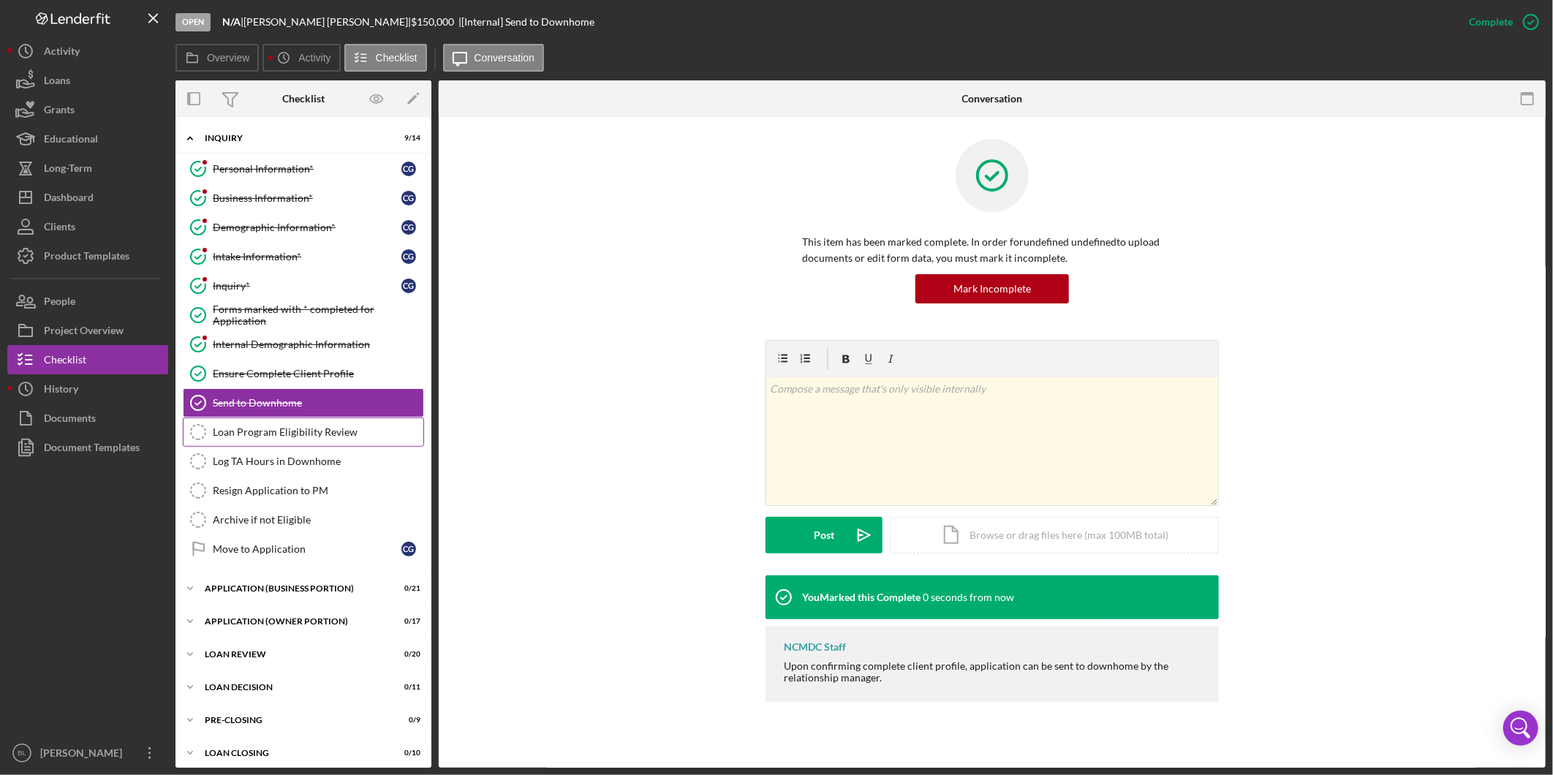
click at [319, 429] on div "Loan Program Eligibility Review" at bounding box center [318, 432] width 211 height 12
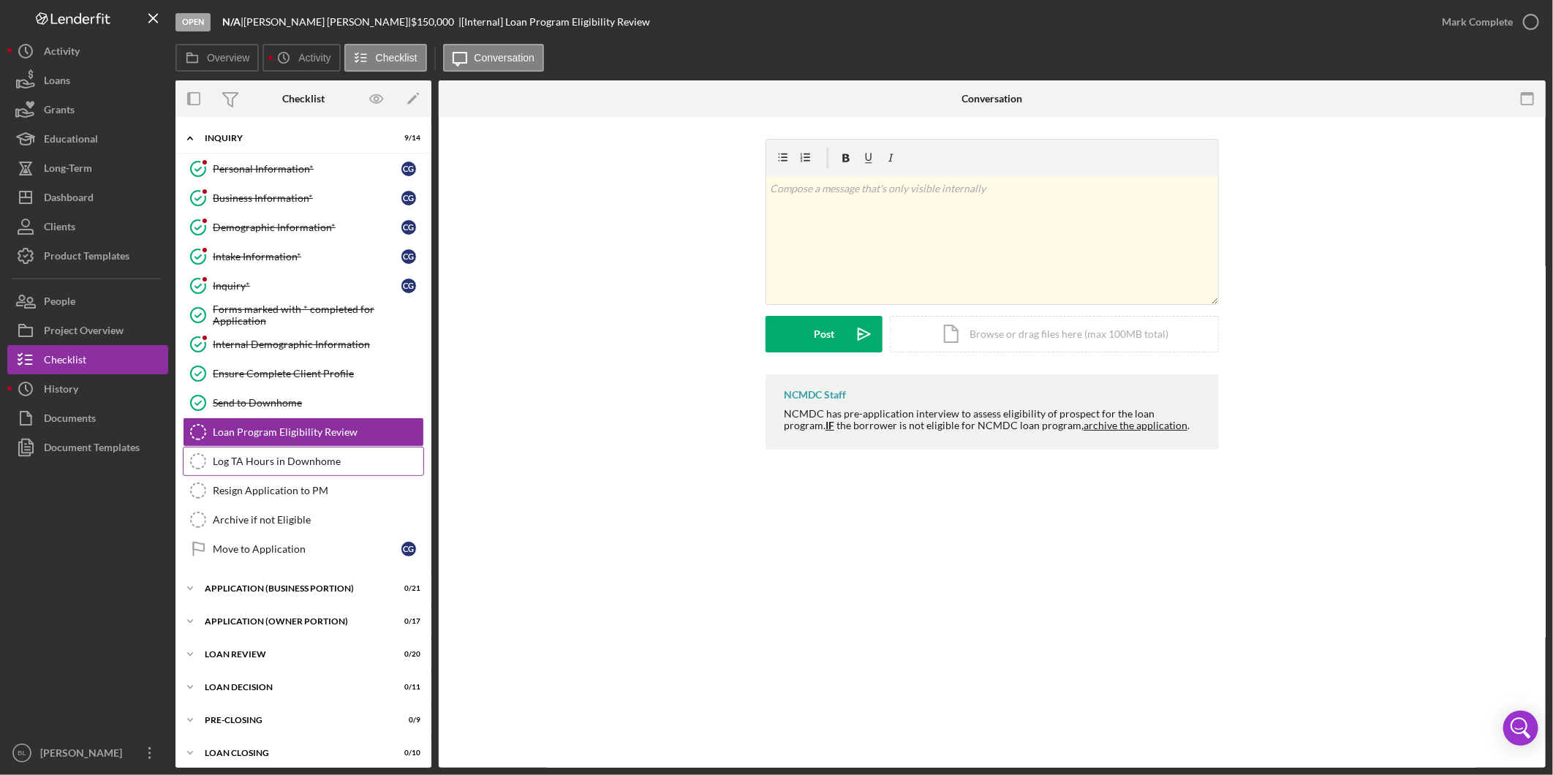
click at [303, 463] on div "Log TA Hours in Downhome" at bounding box center [318, 461] width 211 height 12
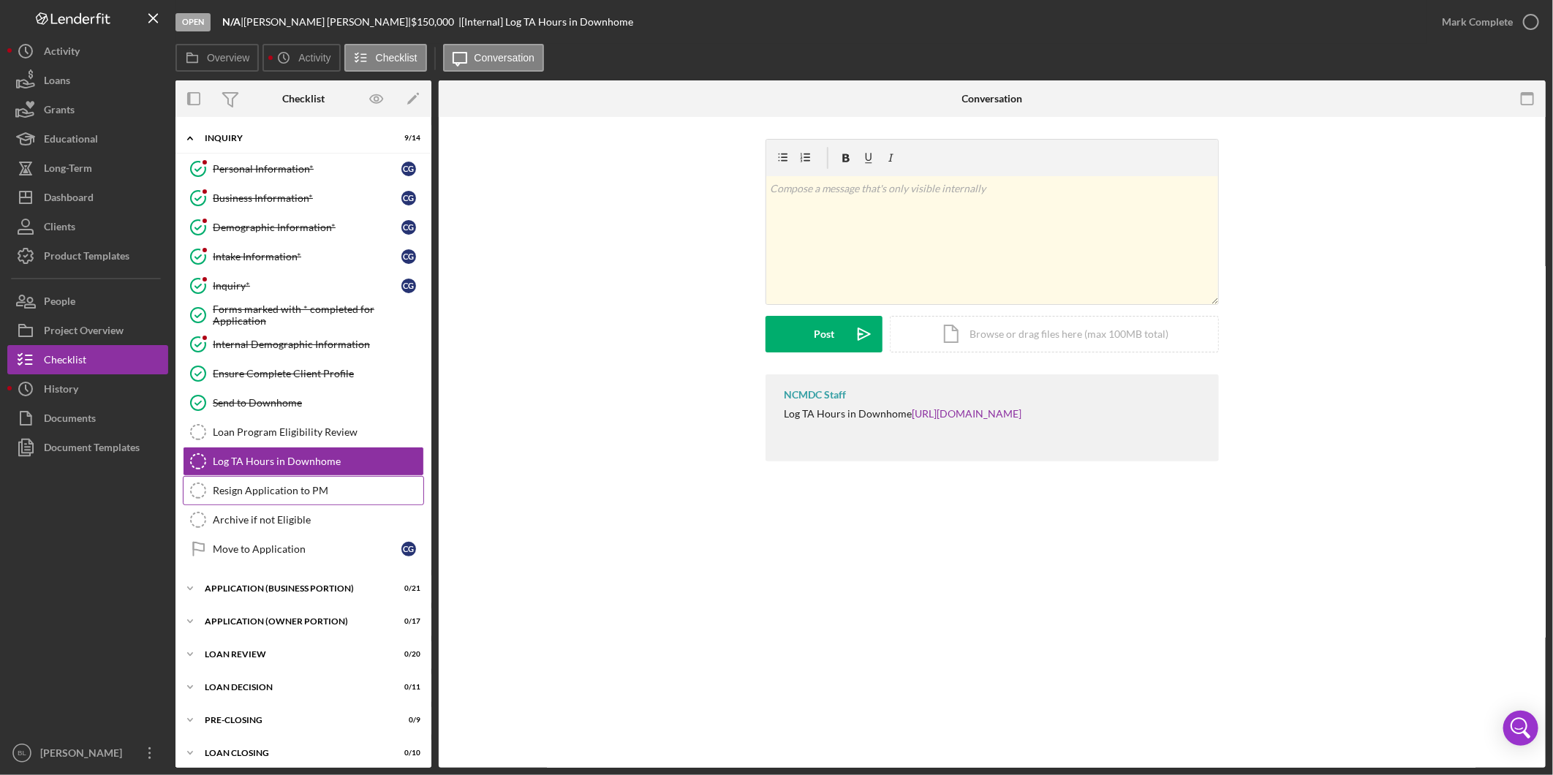
click at [352, 485] on link "Resign Application to PM Resign Application to PM" at bounding box center [303, 490] width 241 height 29
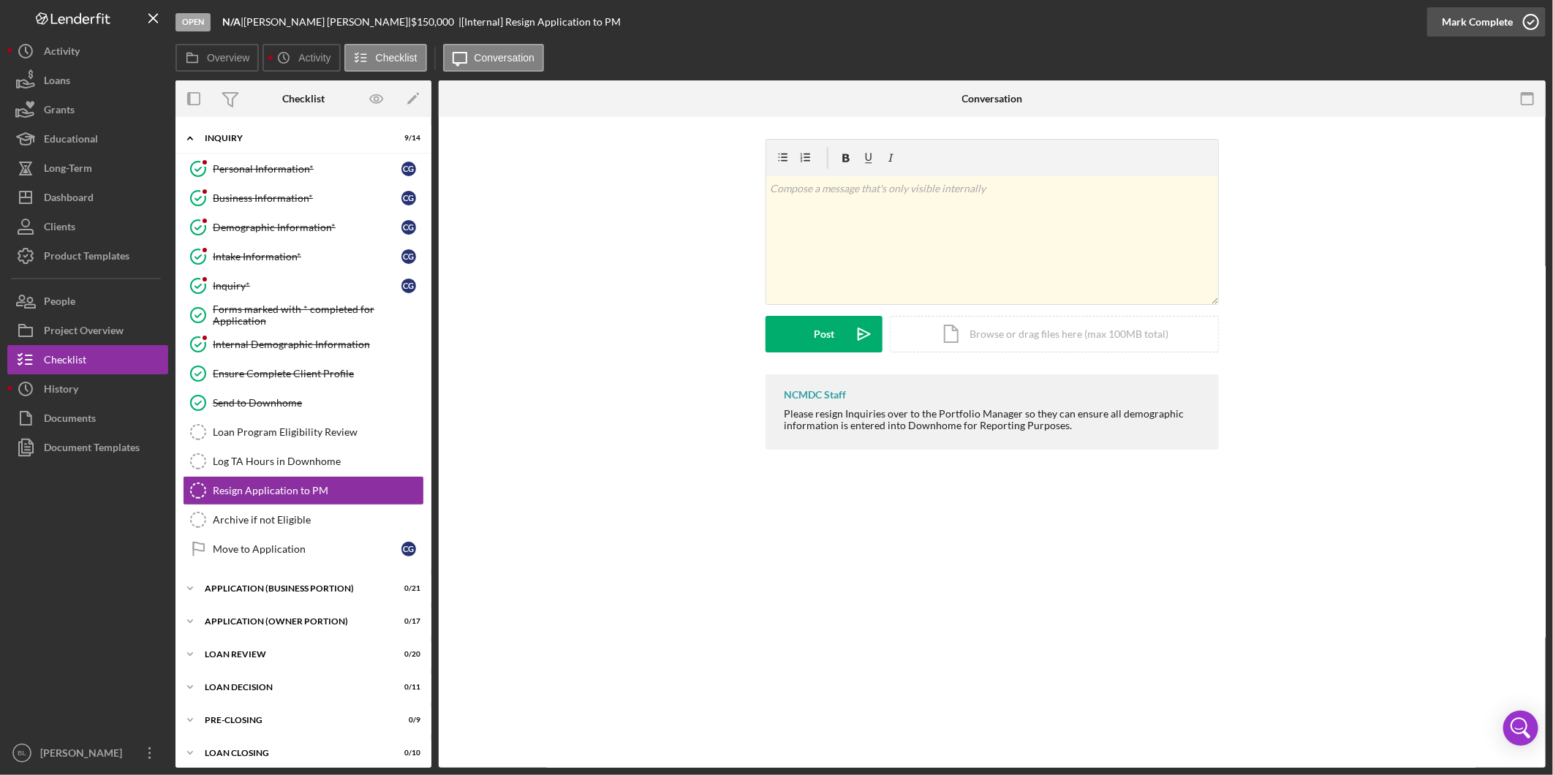
click at [1513, 23] on icon "button" at bounding box center [1531, 22] width 37 height 37
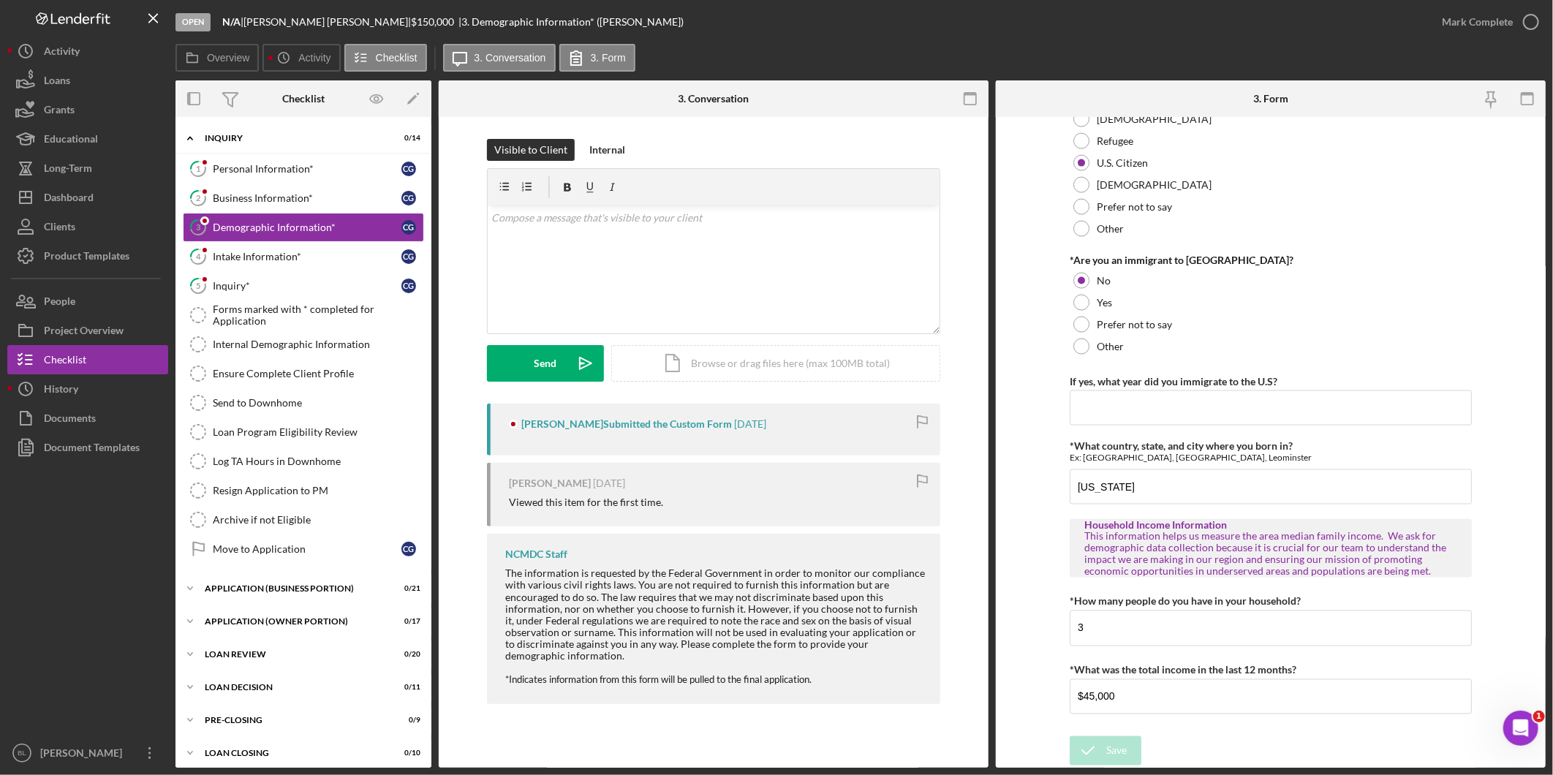
scroll to position [1331, 0]
